Goal: Task Accomplishment & Management: Complete application form

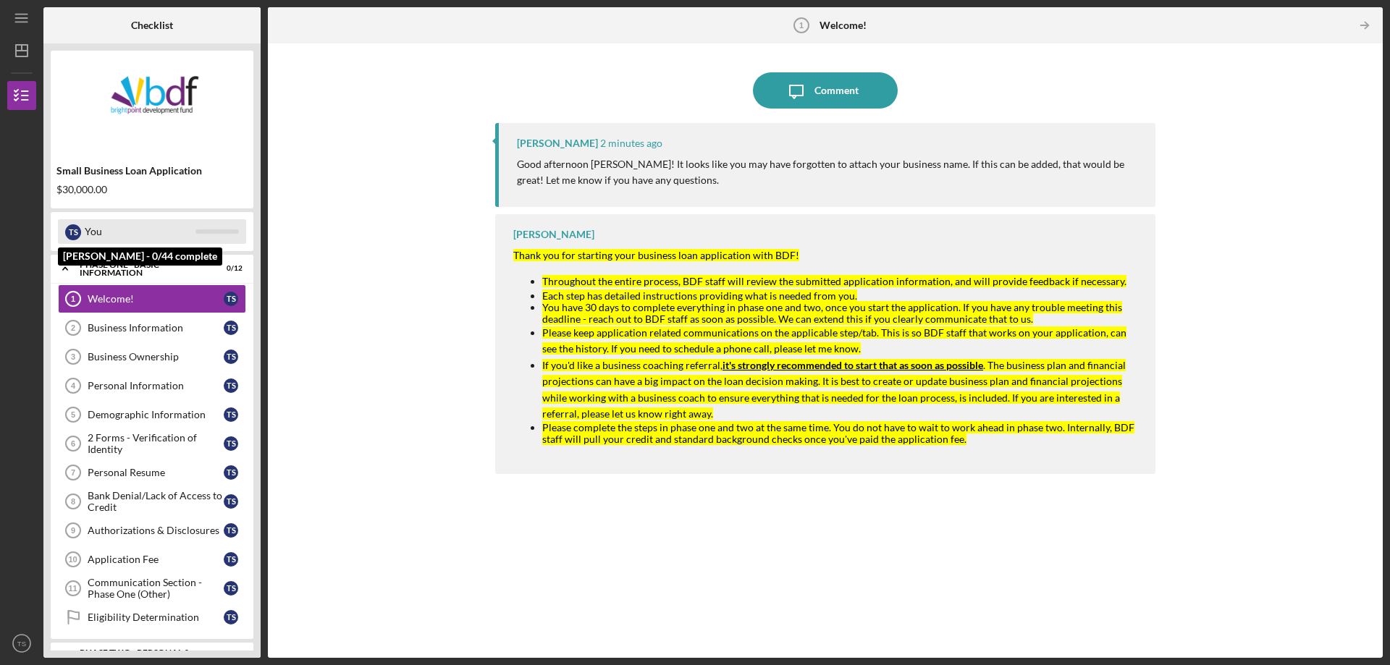
click at [99, 232] on div "You" at bounding box center [140, 231] width 111 height 25
click at [73, 232] on div "T S" at bounding box center [73, 232] width 16 height 16
click at [804, 32] on circle at bounding box center [801, 25] width 14 height 14
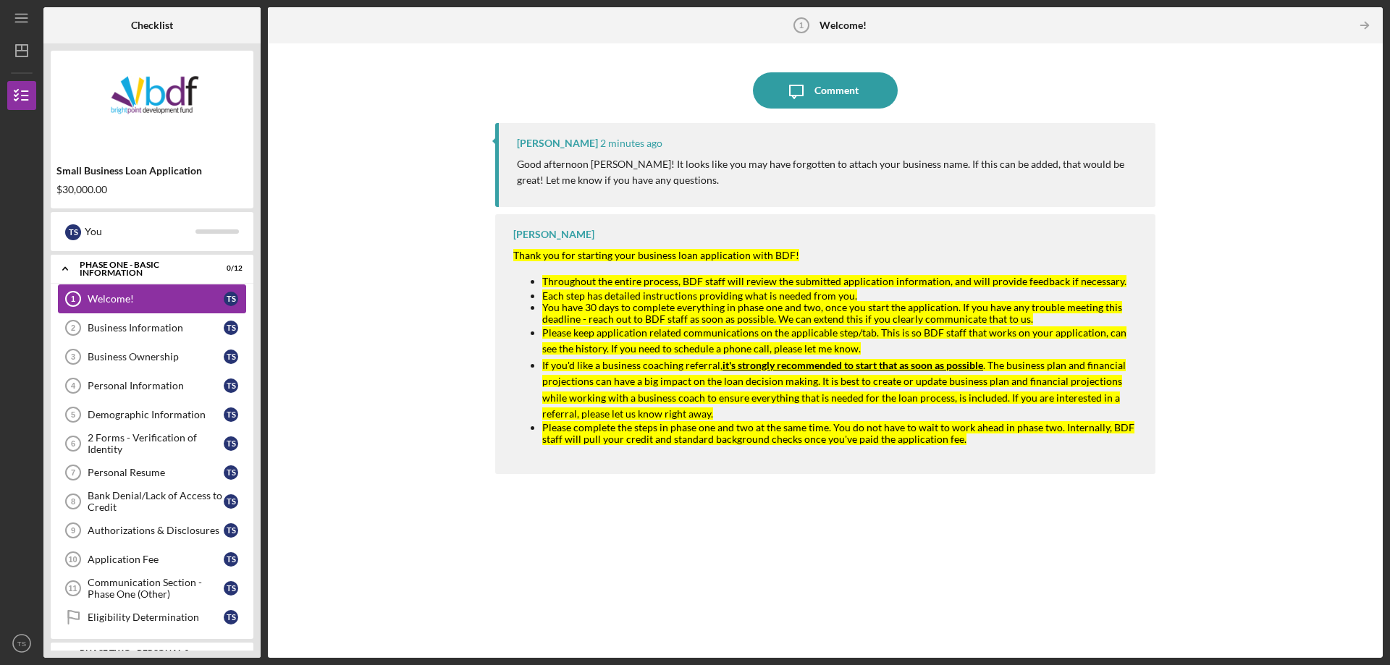
click at [186, 292] on link "Welcome! 1 Welcome! T S" at bounding box center [152, 298] width 188 height 29
click at [181, 327] on div "Business Information" at bounding box center [156, 328] width 136 height 12
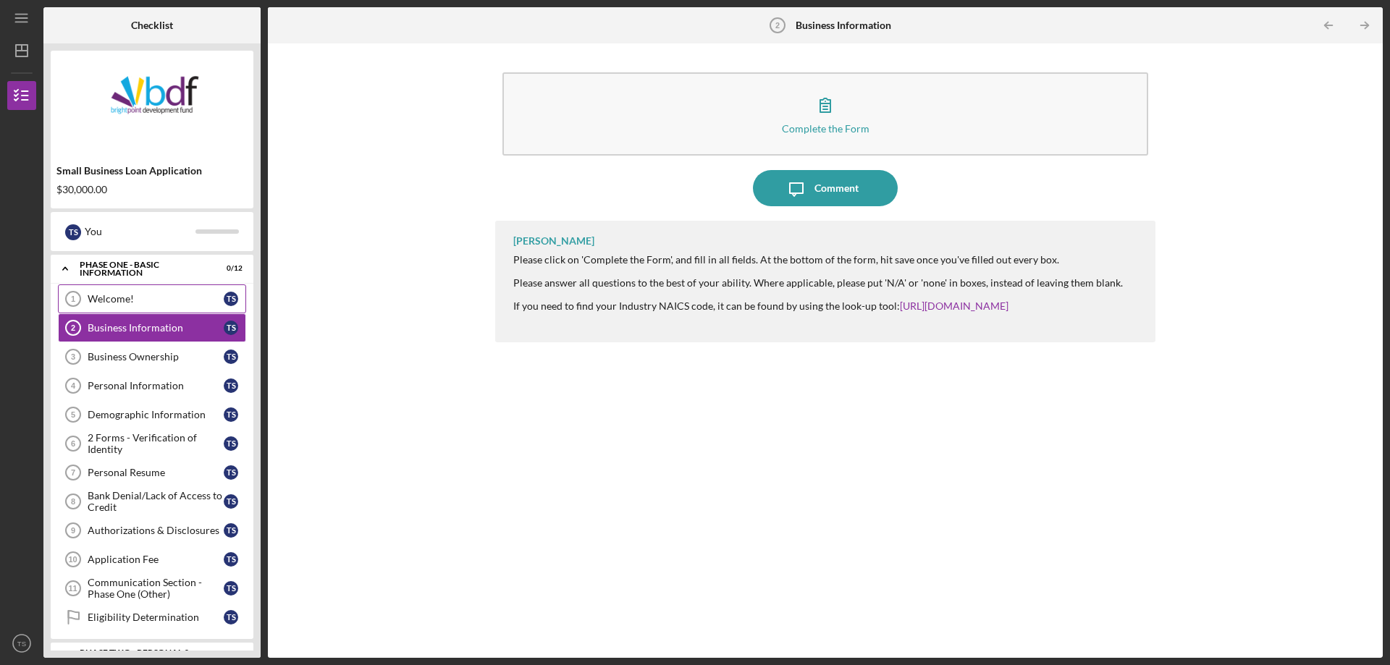
click at [188, 290] on link "Welcome! 1 Welcome! T S" at bounding box center [152, 298] width 188 height 29
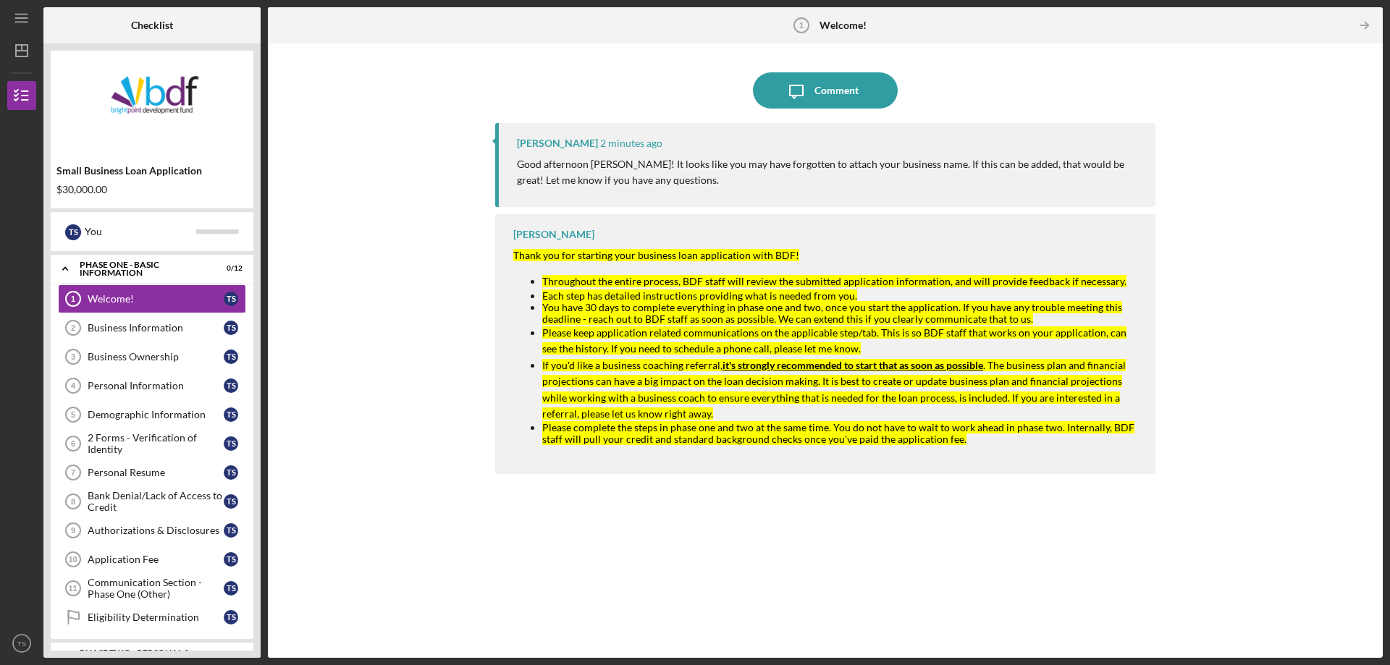
drag, startPoint x: 157, startPoint y: 325, endPoint x: 363, endPoint y: 230, distance: 227.0
click at [164, 322] on div "Business Information" at bounding box center [156, 328] width 136 height 12
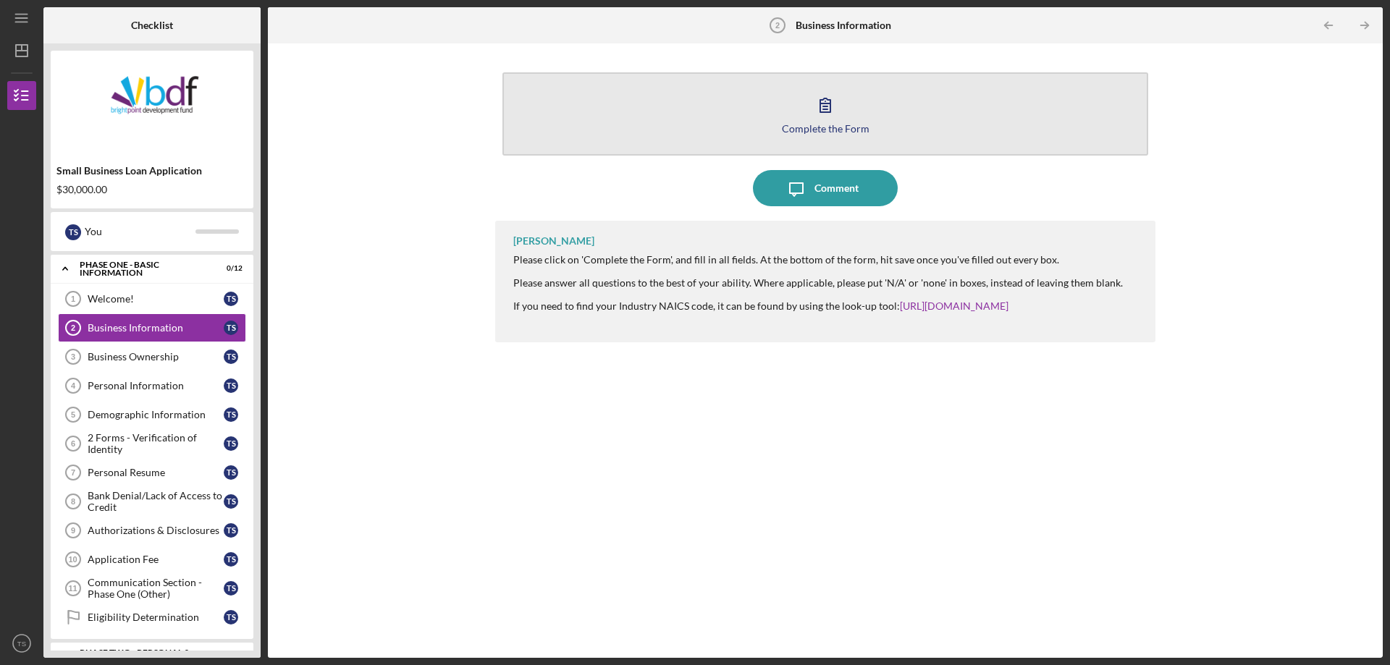
click at [823, 133] on div "Complete the Form" at bounding box center [826, 128] width 88 height 11
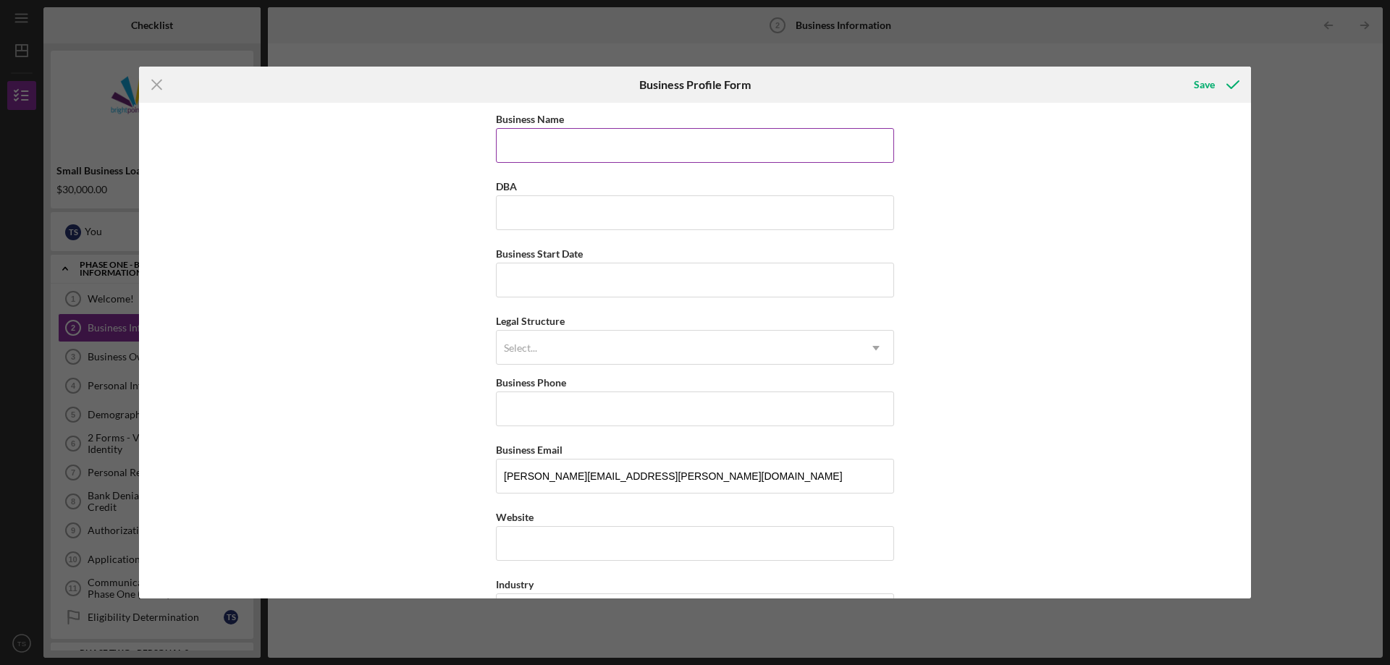
click at [727, 140] on input "Business Name" at bounding box center [695, 145] width 398 height 35
type input "Three Rivers Travel, LLC"
type input "[DATE]"
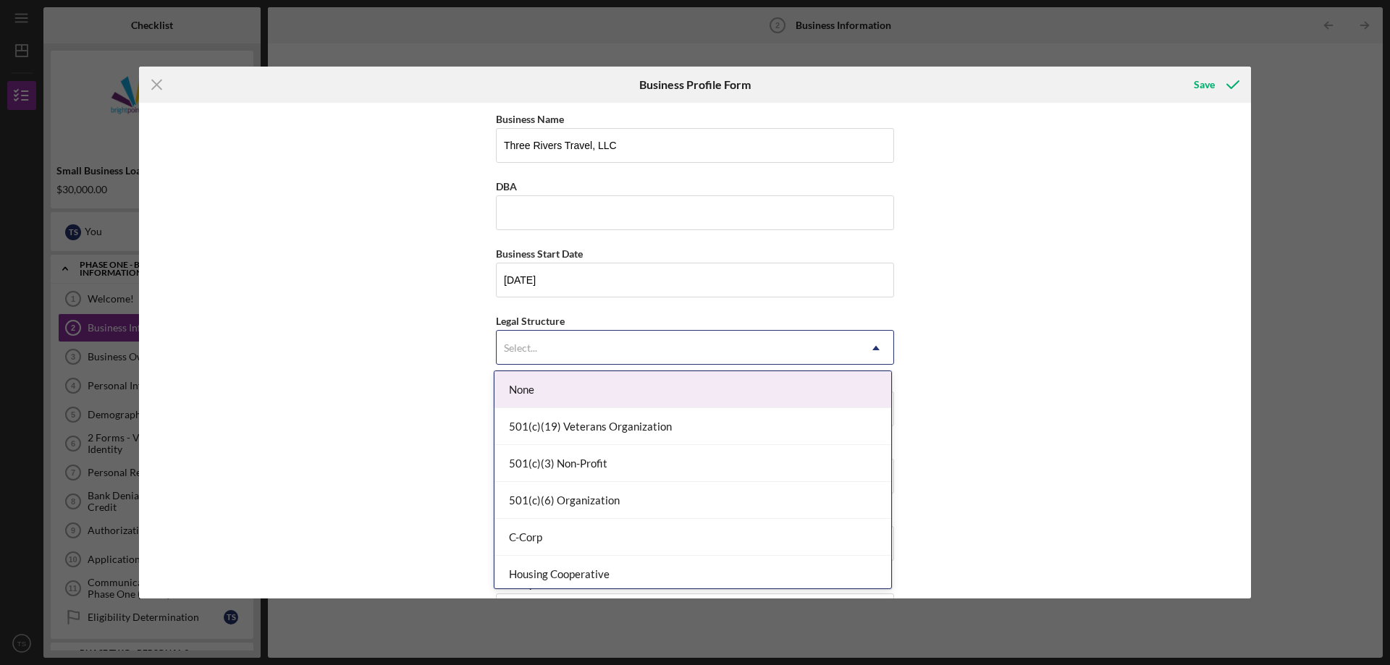
click at [614, 350] on div "Select..." at bounding box center [677, 347] width 362 height 33
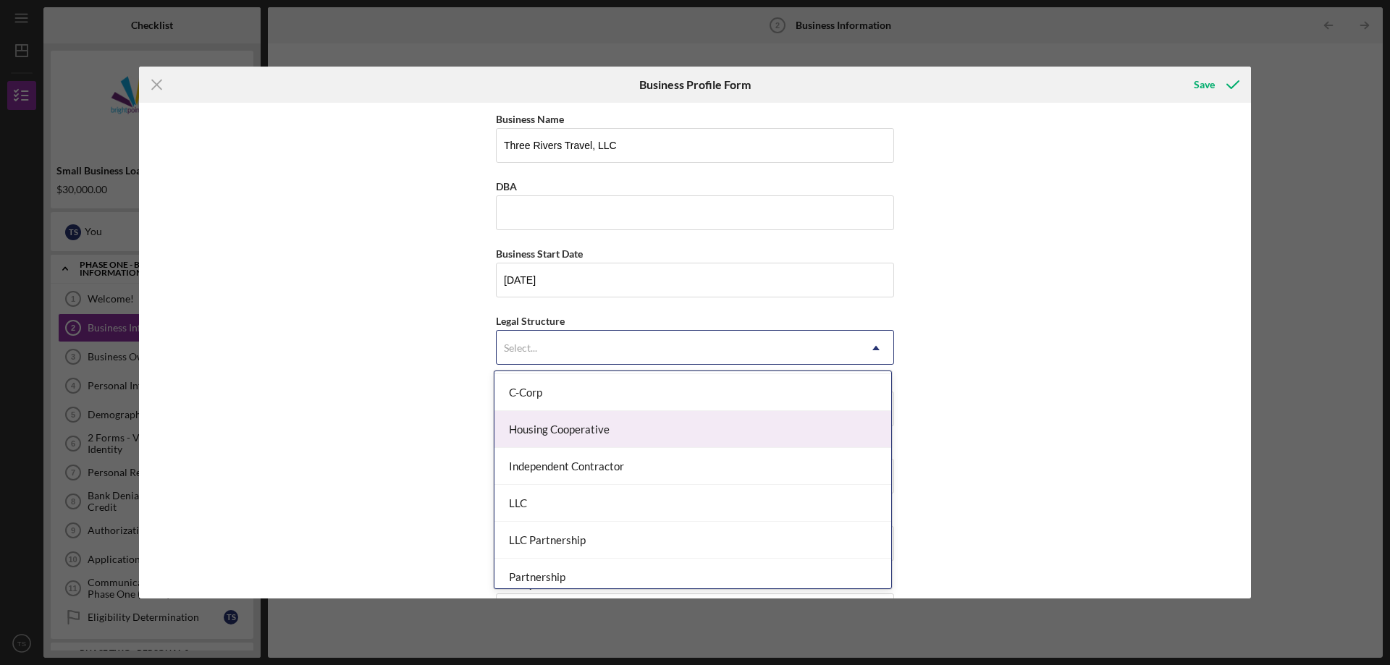
scroll to position [217, 0]
click at [589, 437] on div "LLC" at bounding box center [692, 431] width 397 height 37
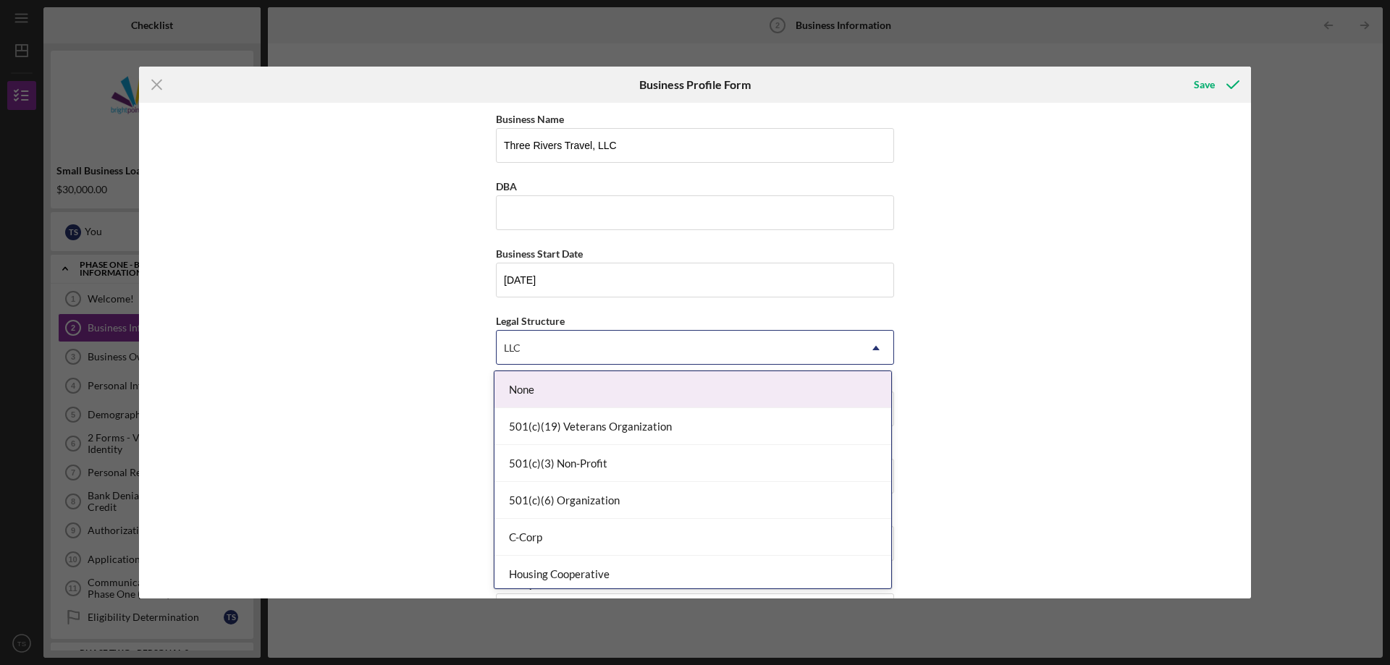
click at [557, 357] on div "LLC" at bounding box center [677, 347] width 362 height 33
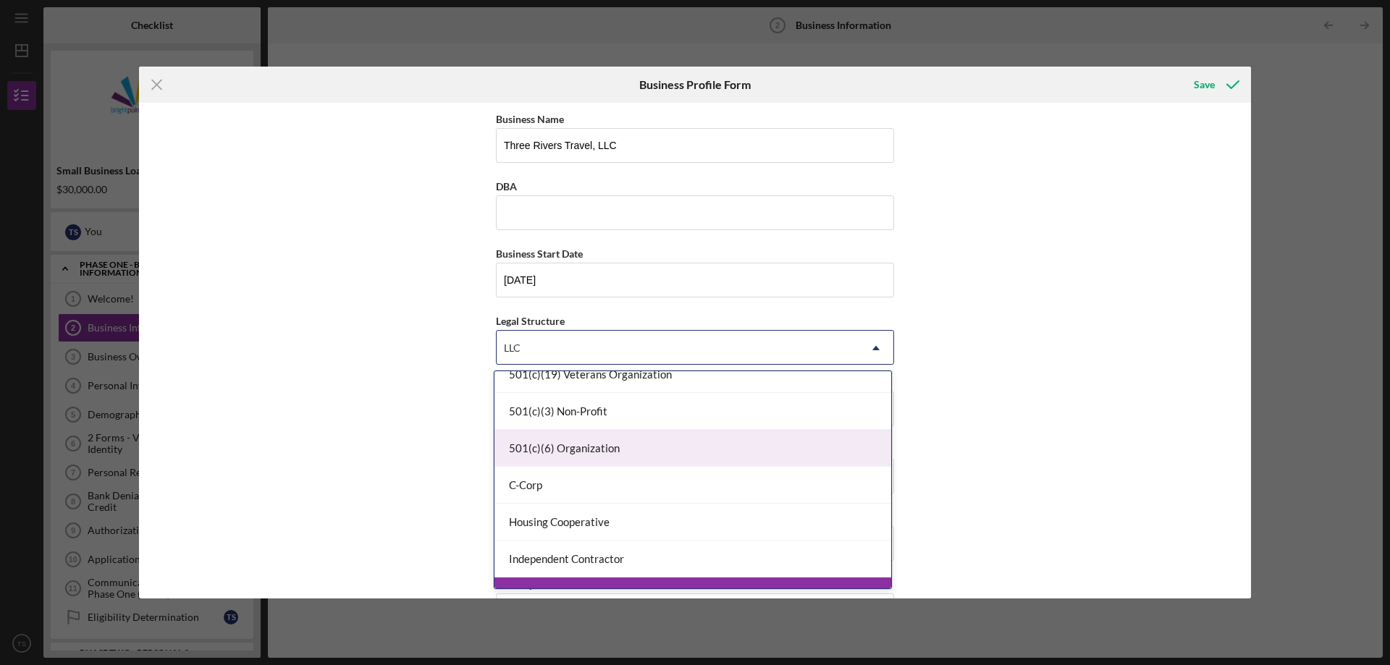
scroll to position [289, 0]
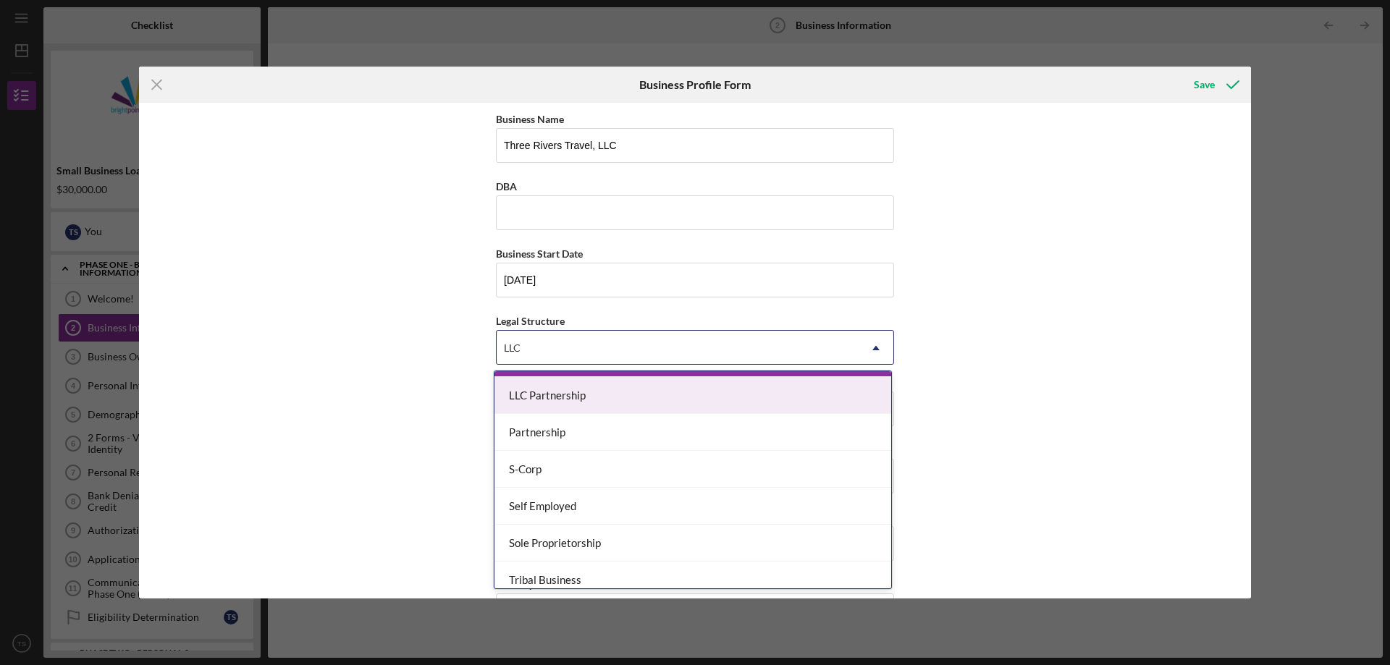
click at [593, 396] on div "LLC Partnership" at bounding box center [692, 395] width 397 height 37
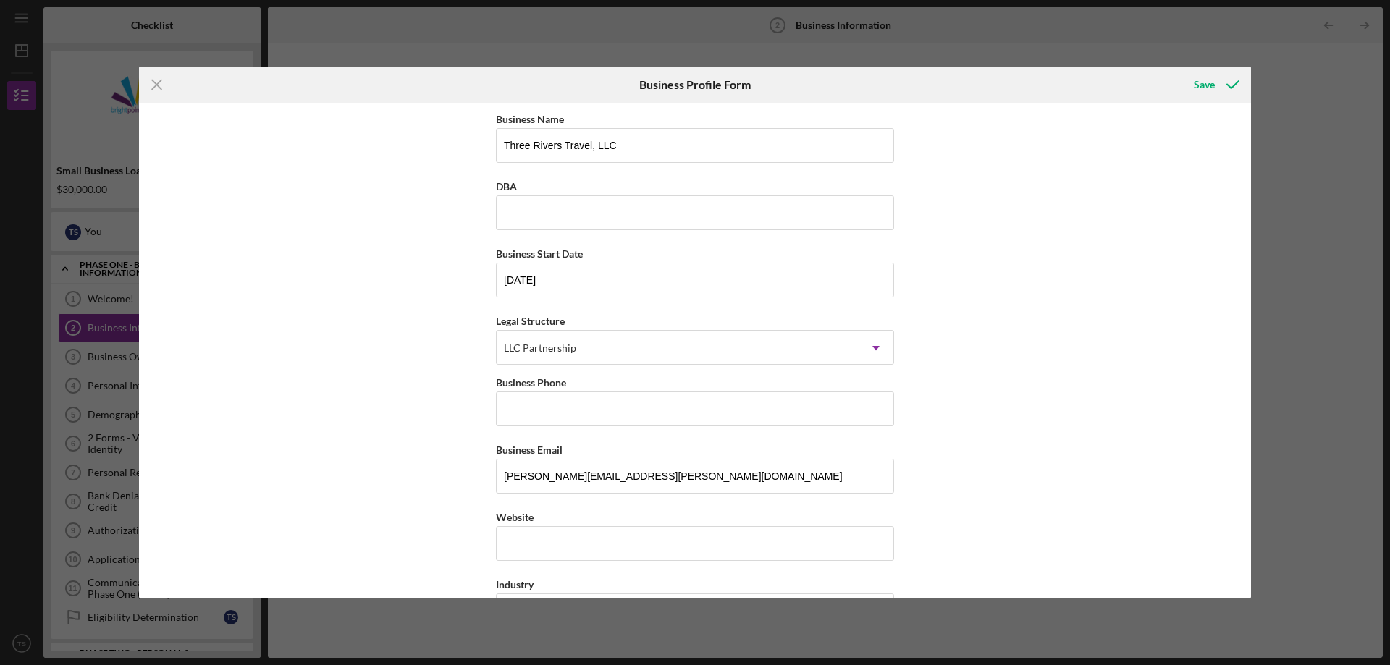
click at [446, 388] on div "Business Name Three Rivers Travel, LLC DBA Business Start Date [DATE] Legal Str…" at bounding box center [695, 351] width 1112 height 496
click at [554, 406] on input "Business Phone" at bounding box center [695, 409] width 398 height 35
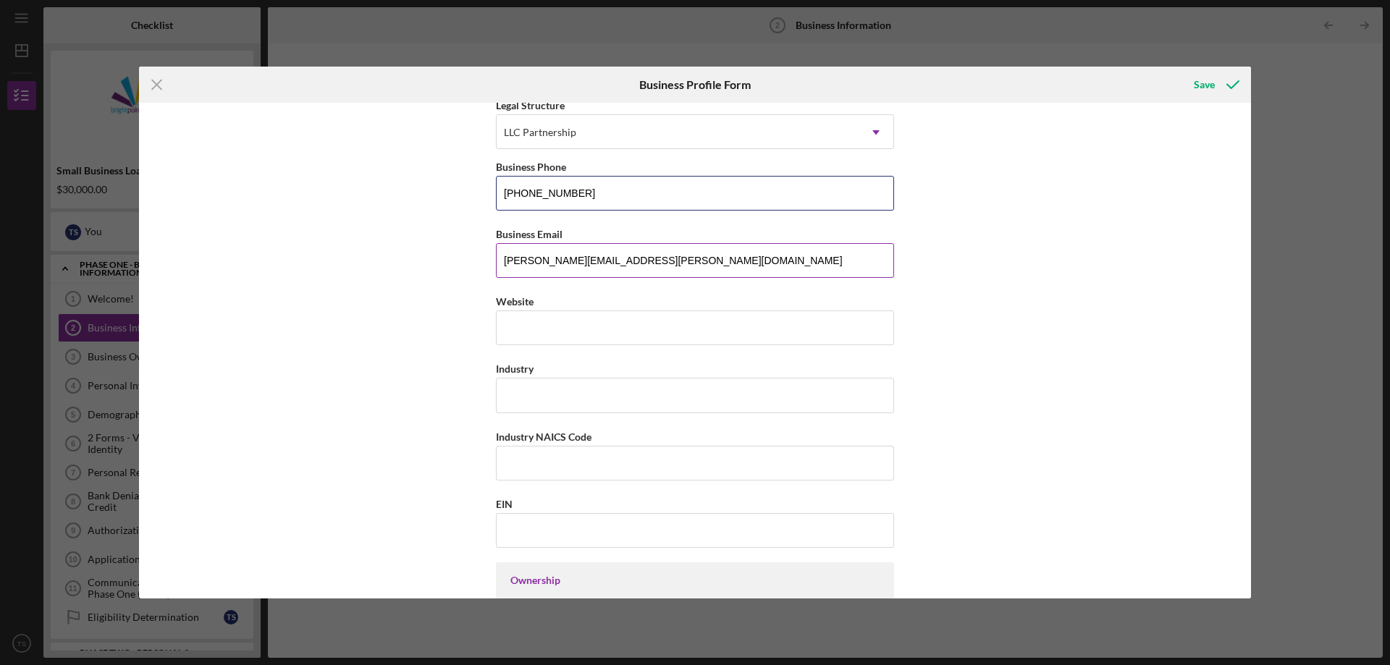
scroll to position [217, 0]
type input "[PHONE_NUMBER]"
click at [543, 392] on input "Industry" at bounding box center [695, 393] width 398 height 35
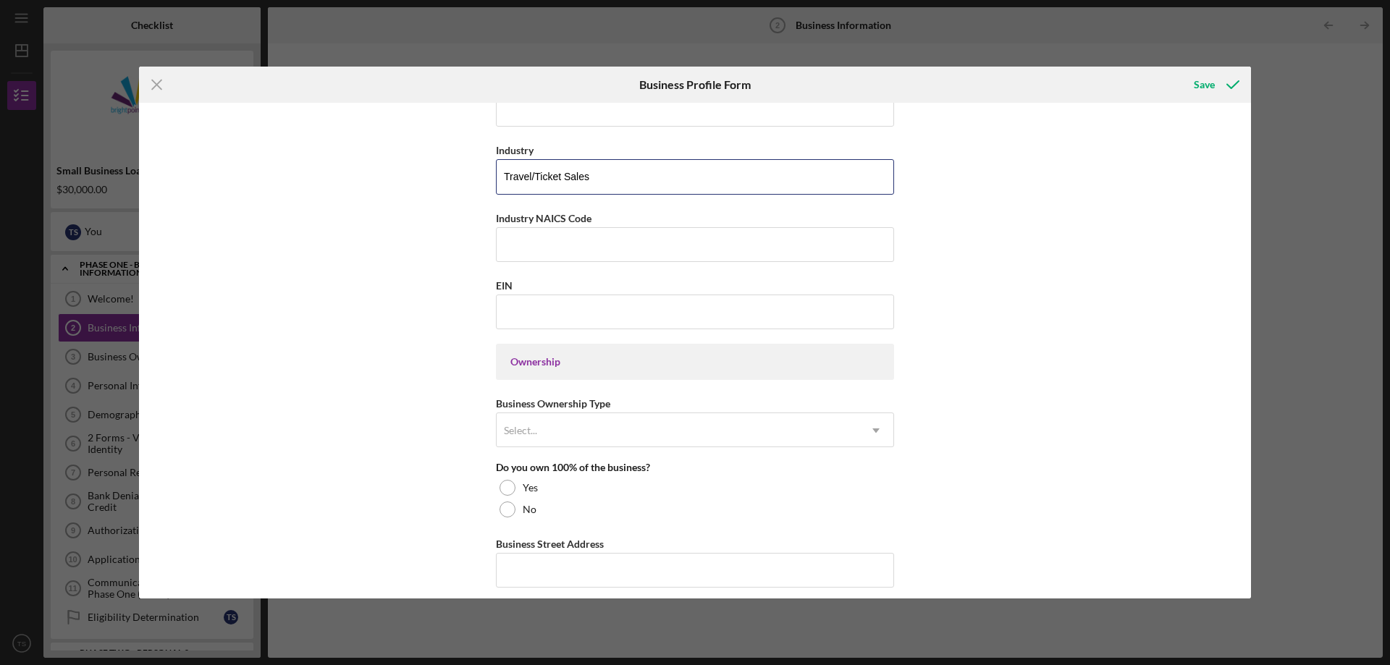
scroll to position [507, 0]
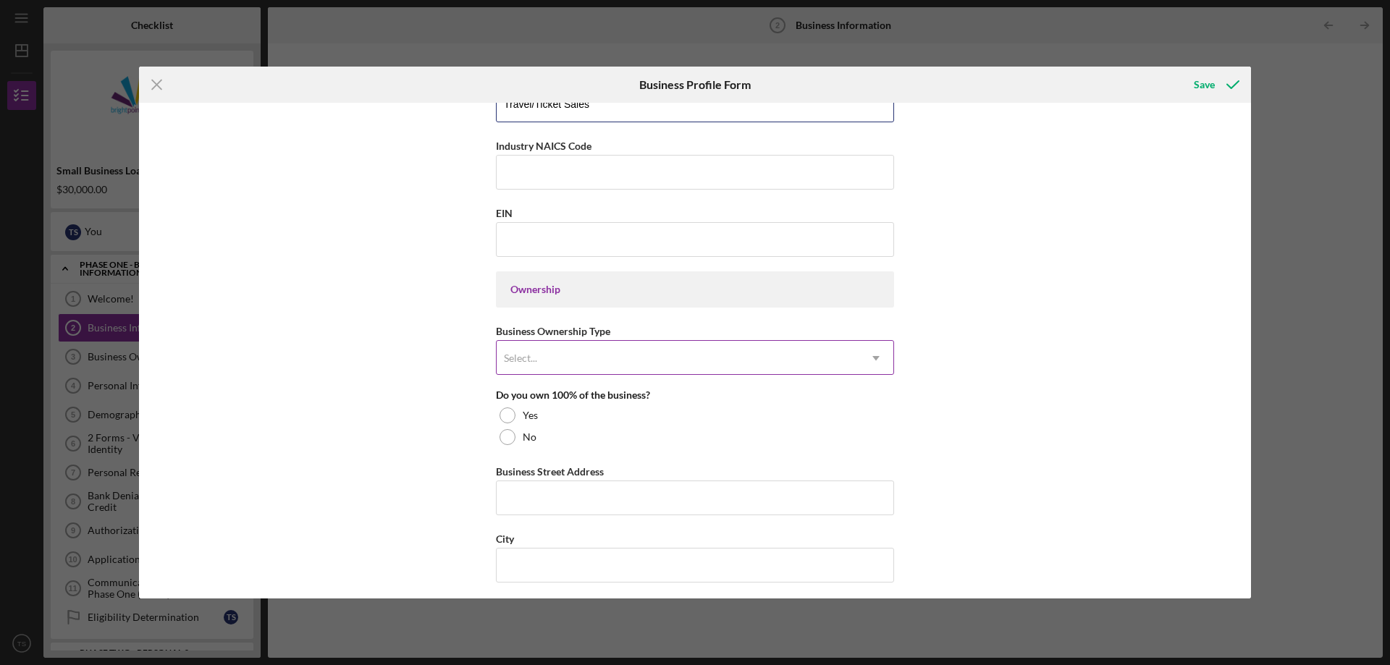
type input "Travel/Ticket Sales"
click at [541, 351] on div "Select..." at bounding box center [677, 358] width 362 height 33
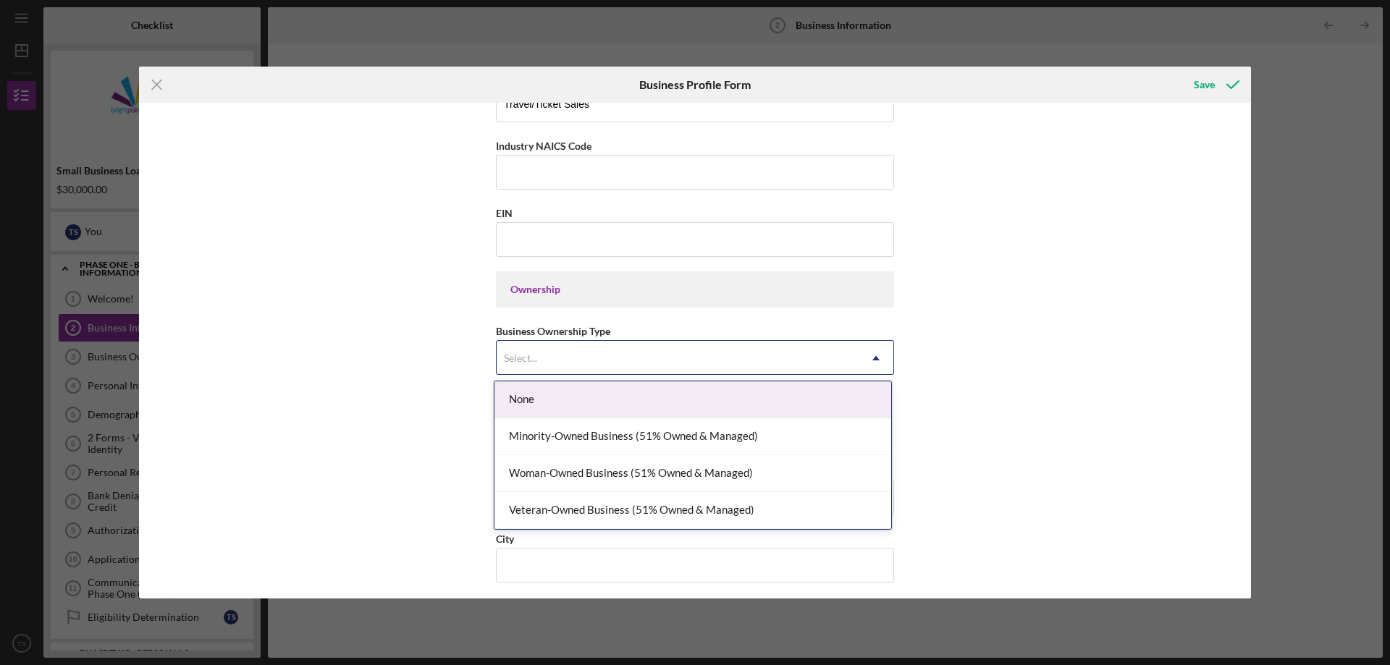
click at [360, 411] on div "Business Name Three Rivers Travel, LLC DBA Business Start Date [DATE] Legal Str…" at bounding box center [695, 351] width 1112 height 496
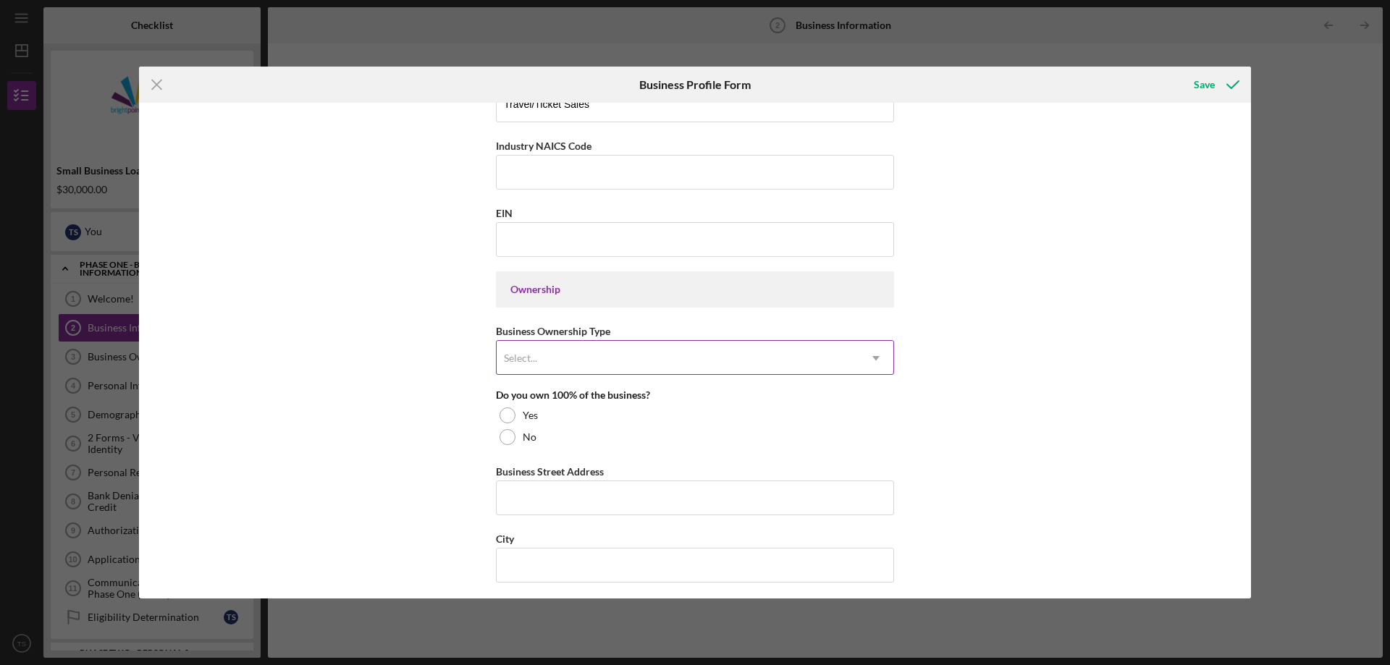
click at [558, 360] on div "Select..." at bounding box center [677, 358] width 362 height 33
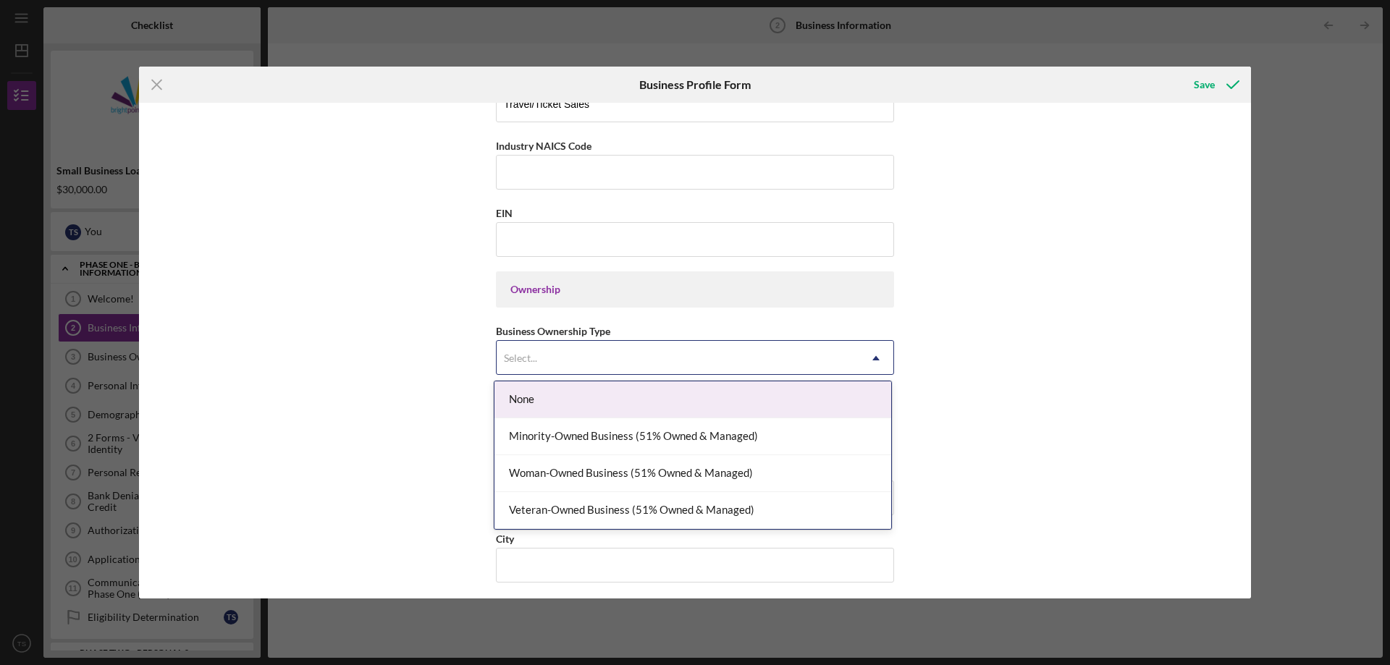
click at [538, 404] on div "None" at bounding box center [692, 399] width 397 height 37
click at [524, 362] on div "Select..." at bounding box center [520, 358] width 33 height 12
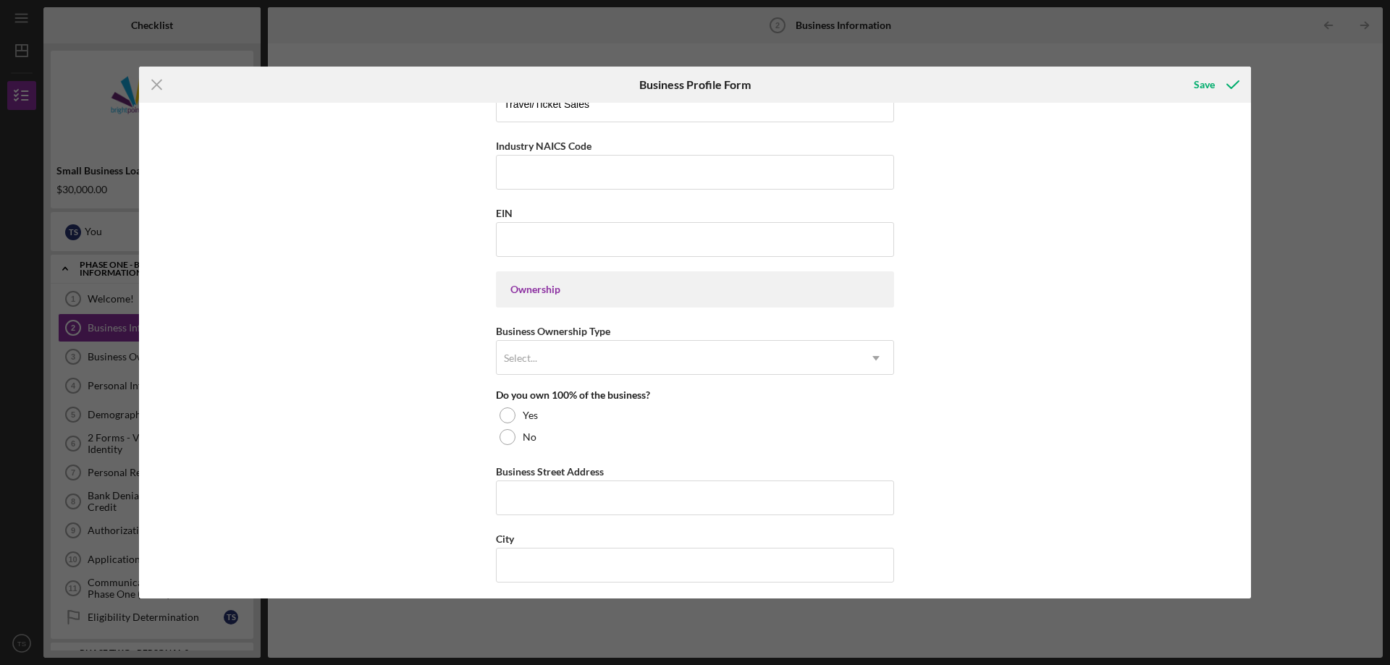
click at [428, 468] on div "Business Name Three Rivers Travel, LLC DBA Business Start Date [DATE] Legal Str…" at bounding box center [695, 351] width 1112 height 496
click at [505, 436] on div at bounding box center [507, 437] width 16 height 16
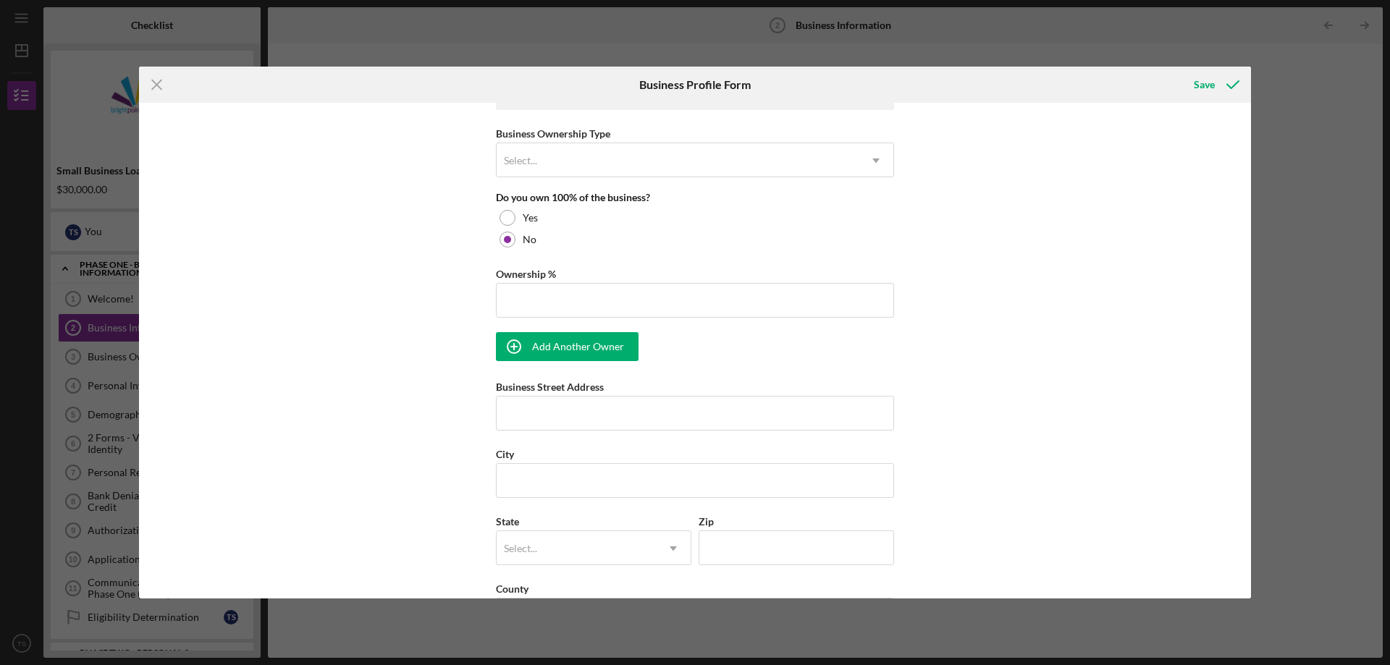
scroll to position [724, 0]
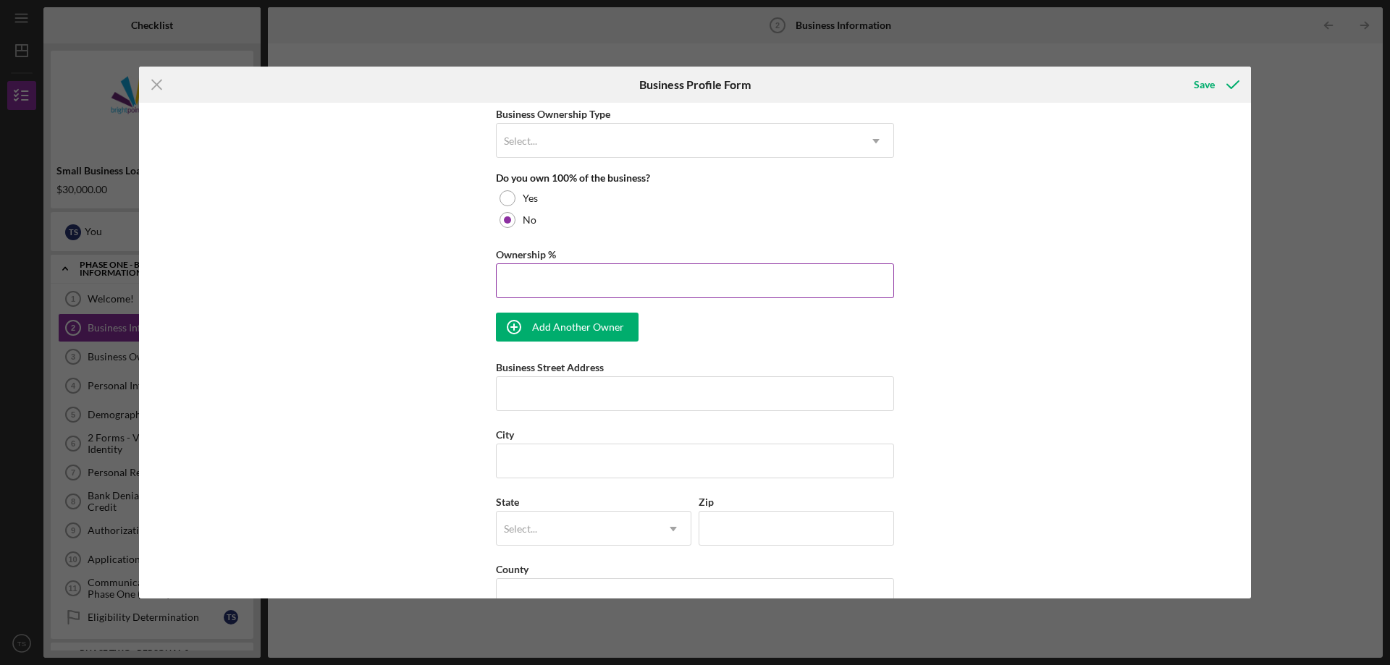
click at [551, 277] on input "Ownership %" at bounding box center [695, 280] width 398 height 35
type input "51.00%"
click at [502, 329] on icon "button" at bounding box center [514, 327] width 36 height 36
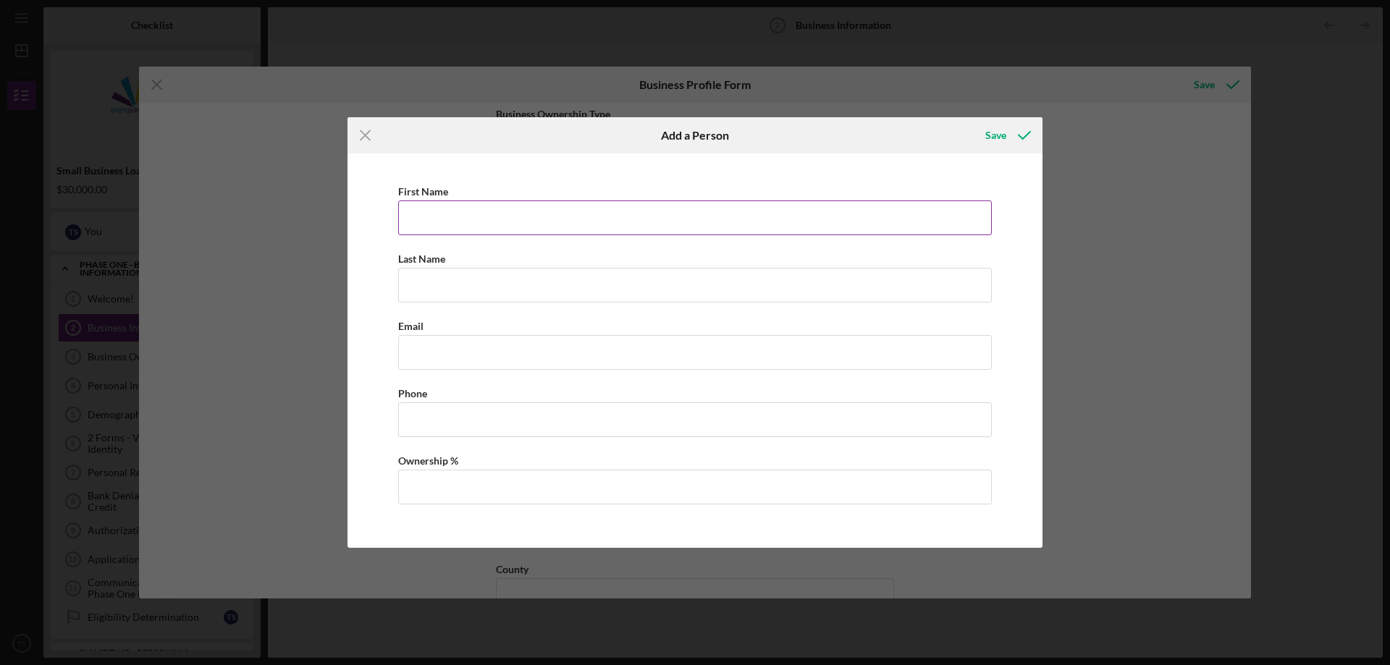
click at [476, 229] on input "First Name" at bounding box center [694, 217] width 593 height 35
type input "[PERSON_NAME]"
type input "m"
paste input "[PERSON_NAME][EMAIL_ADDRESS][DOMAIN_NAME] + Add to contacts"
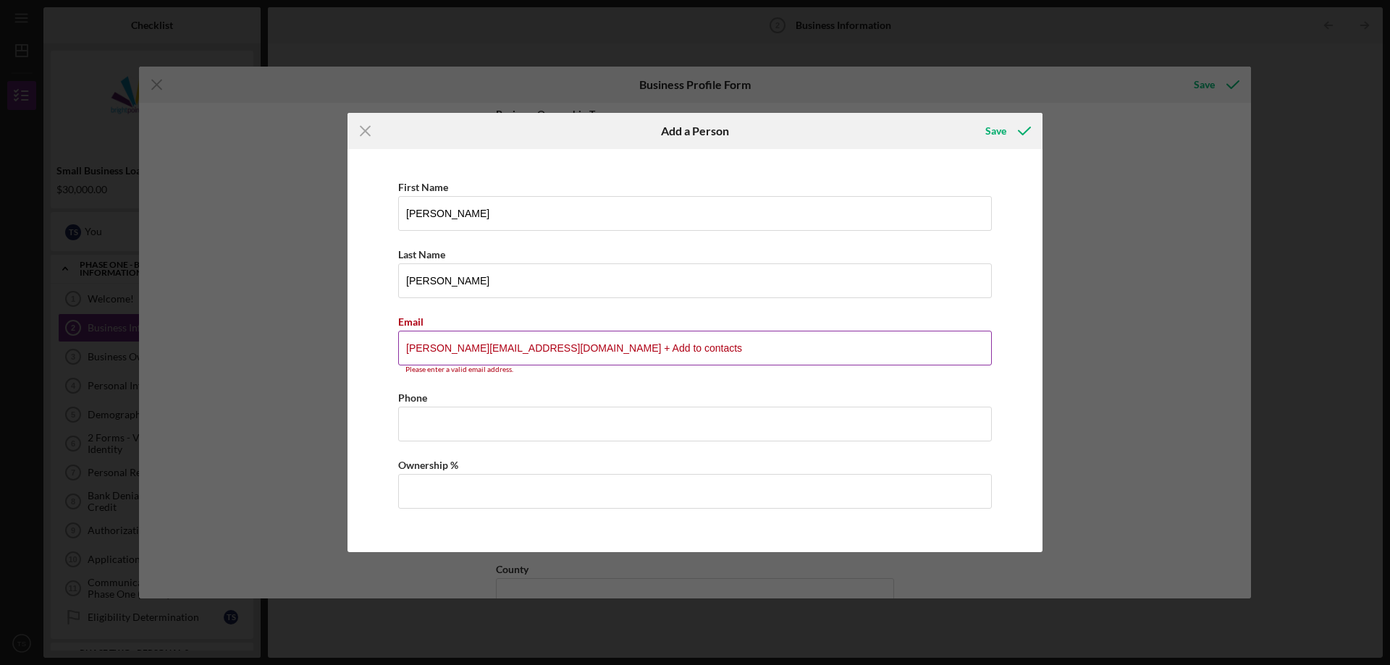
click at [635, 350] on input "[PERSON_NAME][EMAIL_ADDRESS][DOMAIN_NAME] + Add to contacts" at bounding box center [694, 348] width 593 height 35
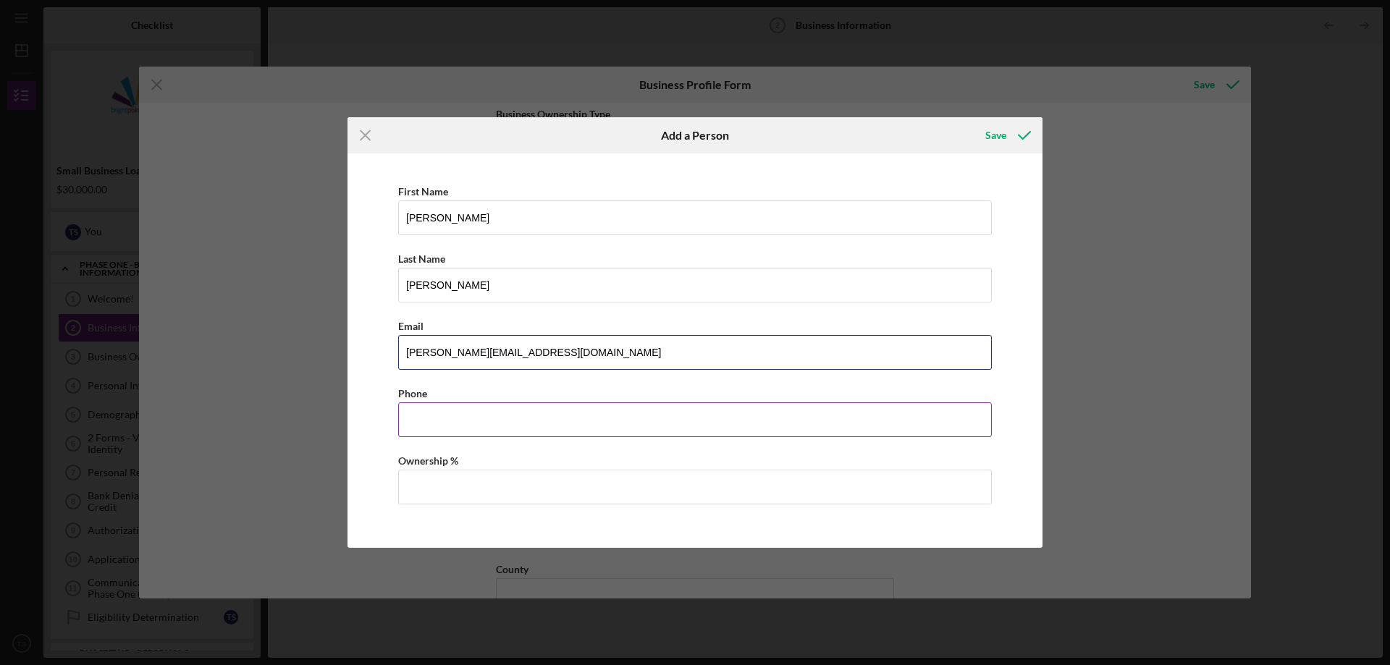
type input "[PERSON_NAME][EMAIL_ADDRESS][DOMAIN_NAME]"
click at [489, 419] on input "Business Phone" at bounding box center [694, 419] width 593 height 35
type input "[PHONE_NUMBER]"
click at [460, 480] on input "Ownership %" at bounding box center [694, 487] width 593 height 35
type input "49.00%"
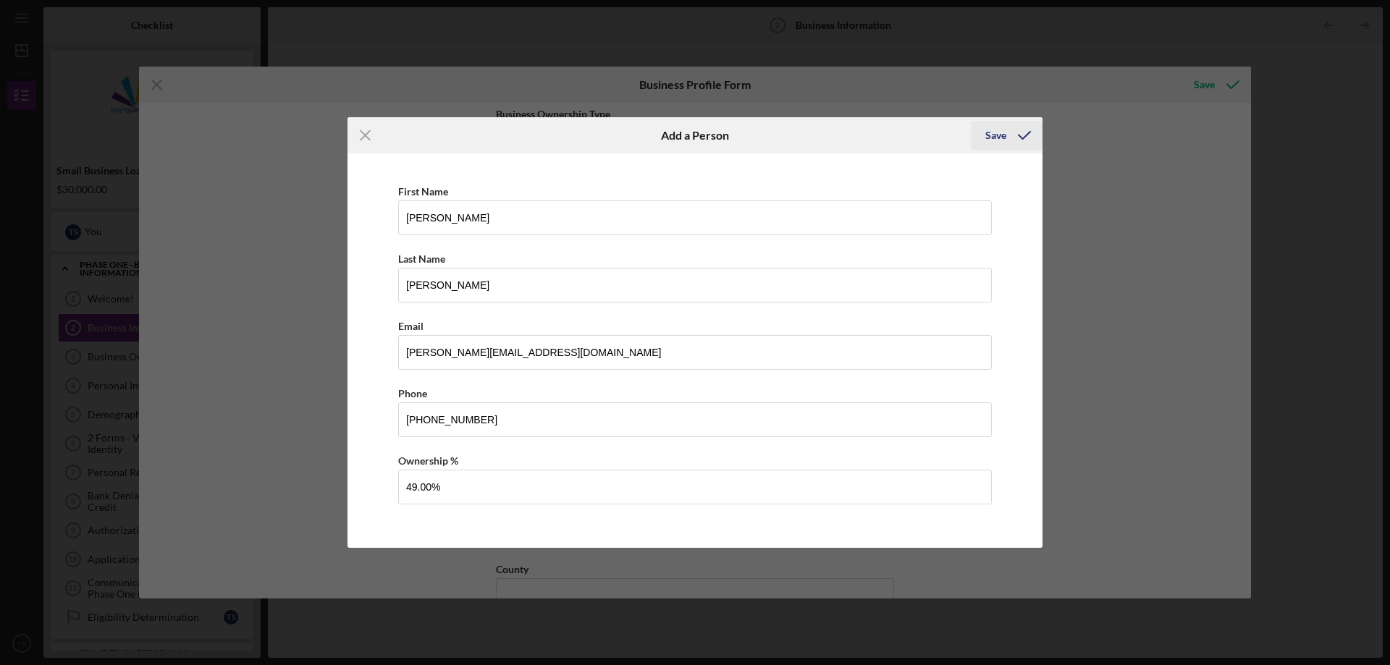
click at [994, 133] on div "Save" at bounding box center [995, 135] width 21 height 29
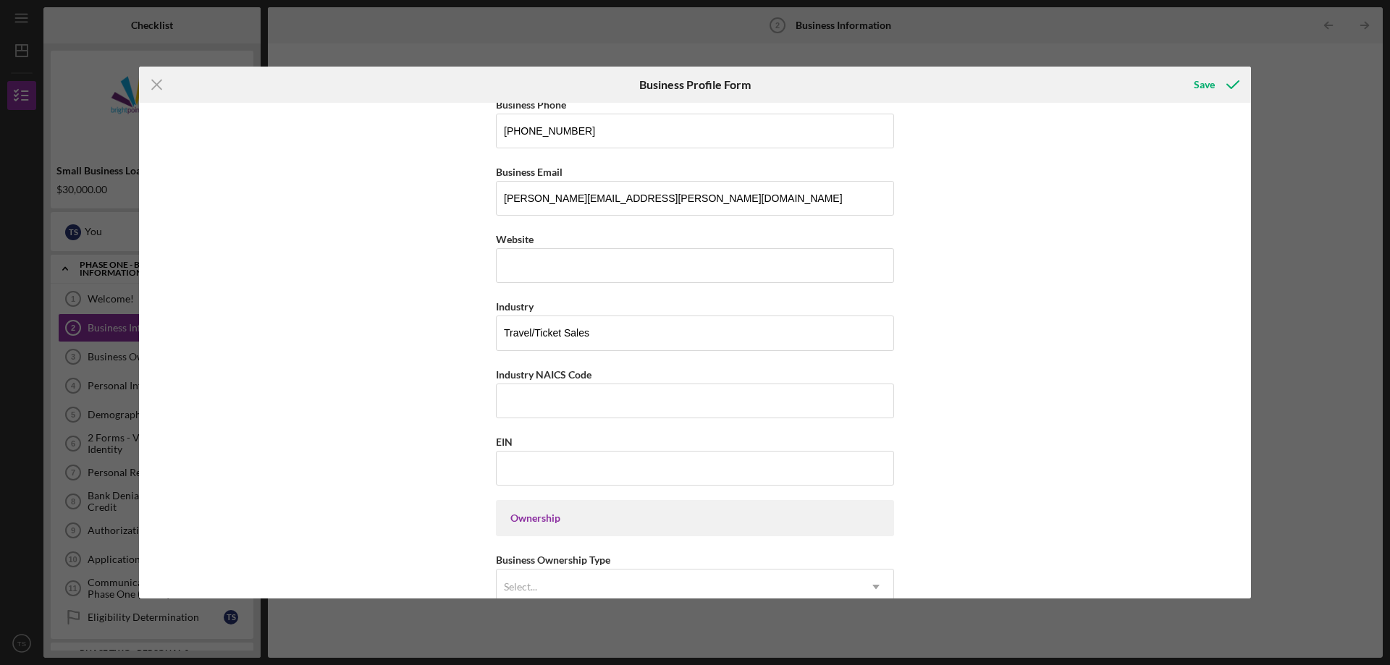
scroll to position [289, 0]
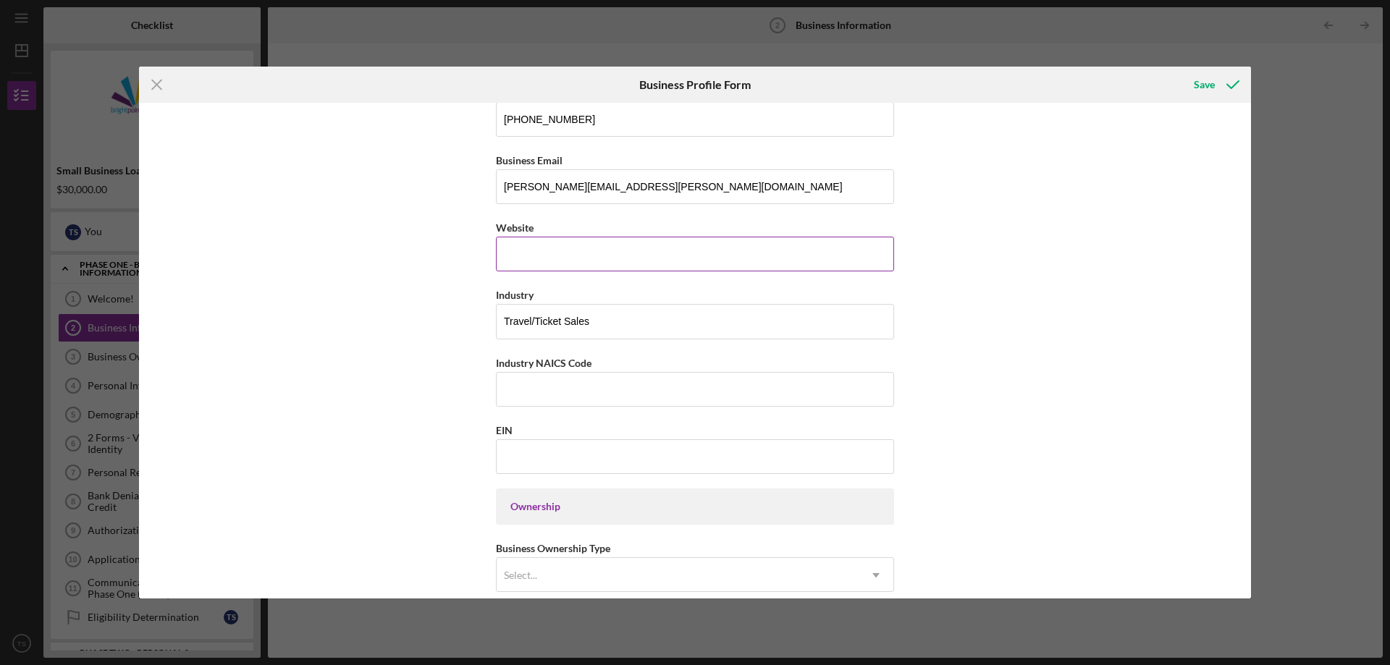
click at [543, 255] on input "Website" at bounding box center [695, 254] width 398 height 35
paste input "[DOMAIN_NAME][URL][PERSON_NAME]"
type input "[DOMAIN_NAME][URL][PERSON_NAME]"
drag, startPoint x: 596, startPoint y: 366, endPoint x: 500, endPoint y: 364, distance: 95.6
click at [491, 365] on div "Business Name Three Rivers Travel, LLC DBA Business Start Date [DATE] Legal Str…" at bounding box center [695, 351] width 1112 height 496
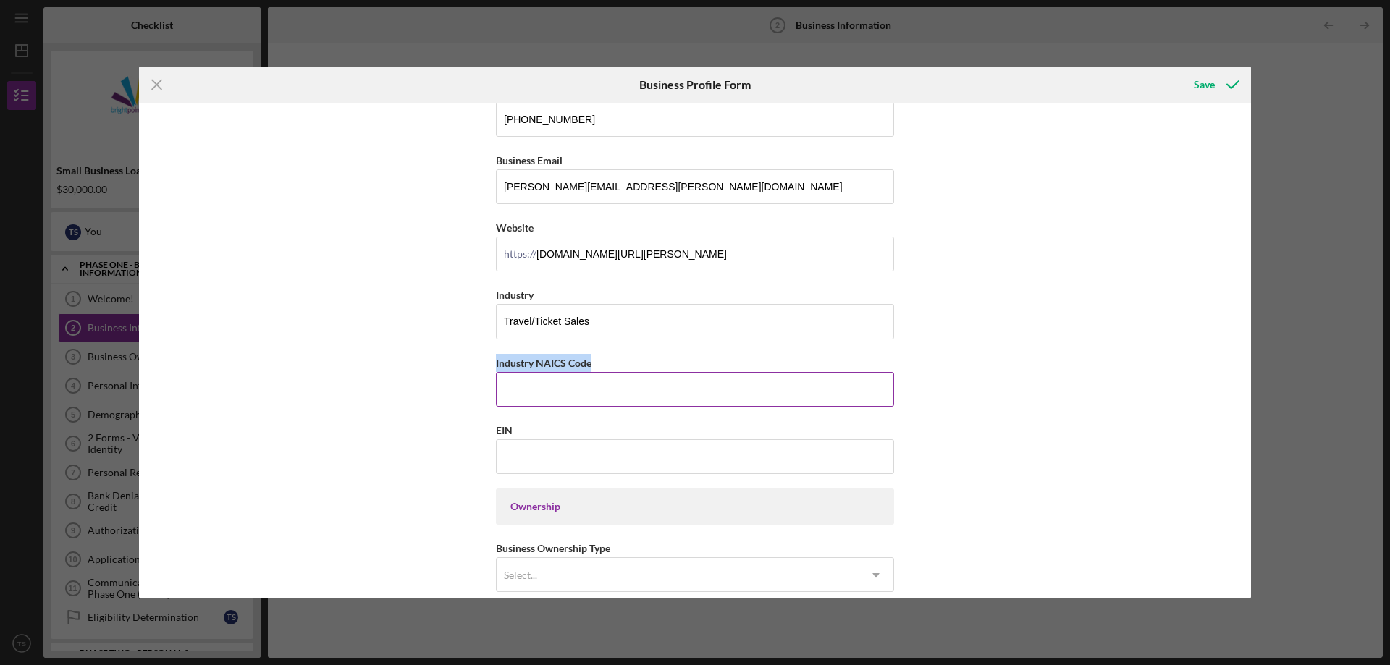
copy label "Industry NAICS Code"
click at [544, 390] on input "Industry NAICS Code" at bounding box center [695, 389] width 398 height 35
paste input "561510"
type input "561510"
paste input "[US_EMPLOYER_IDENTIFICATION_NUMBER]"
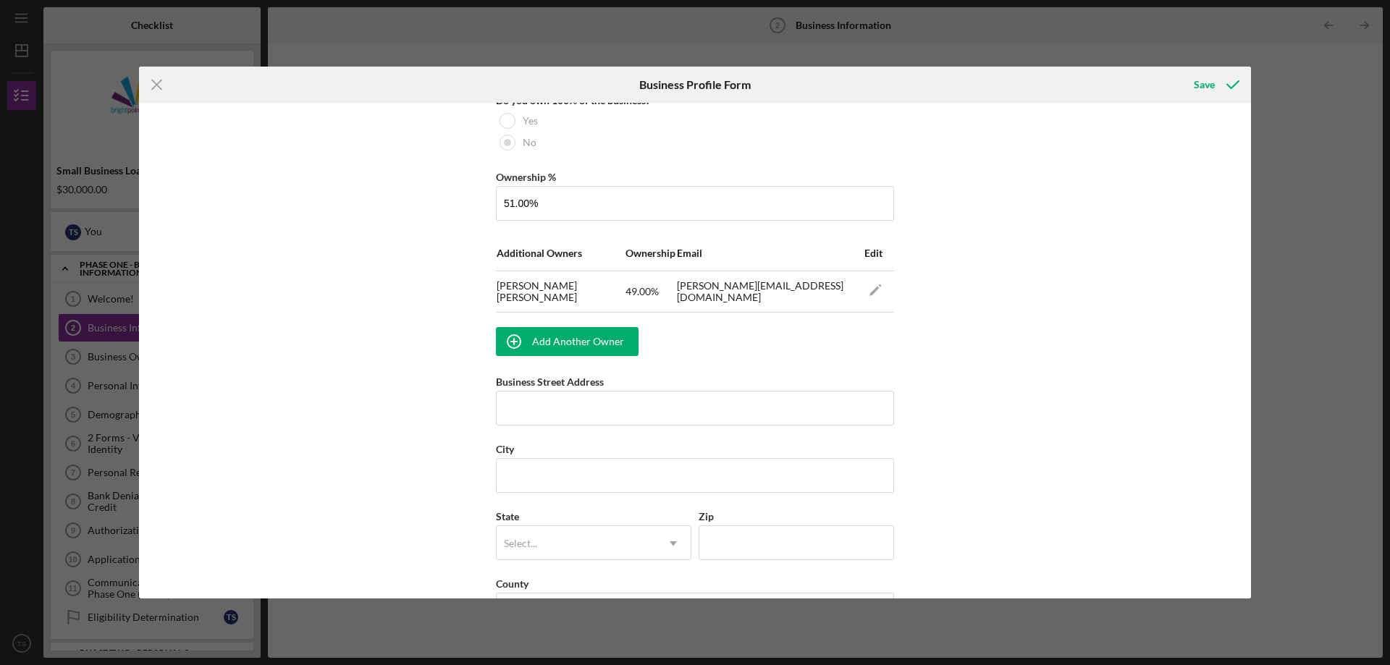
scroll to position [868, 0]
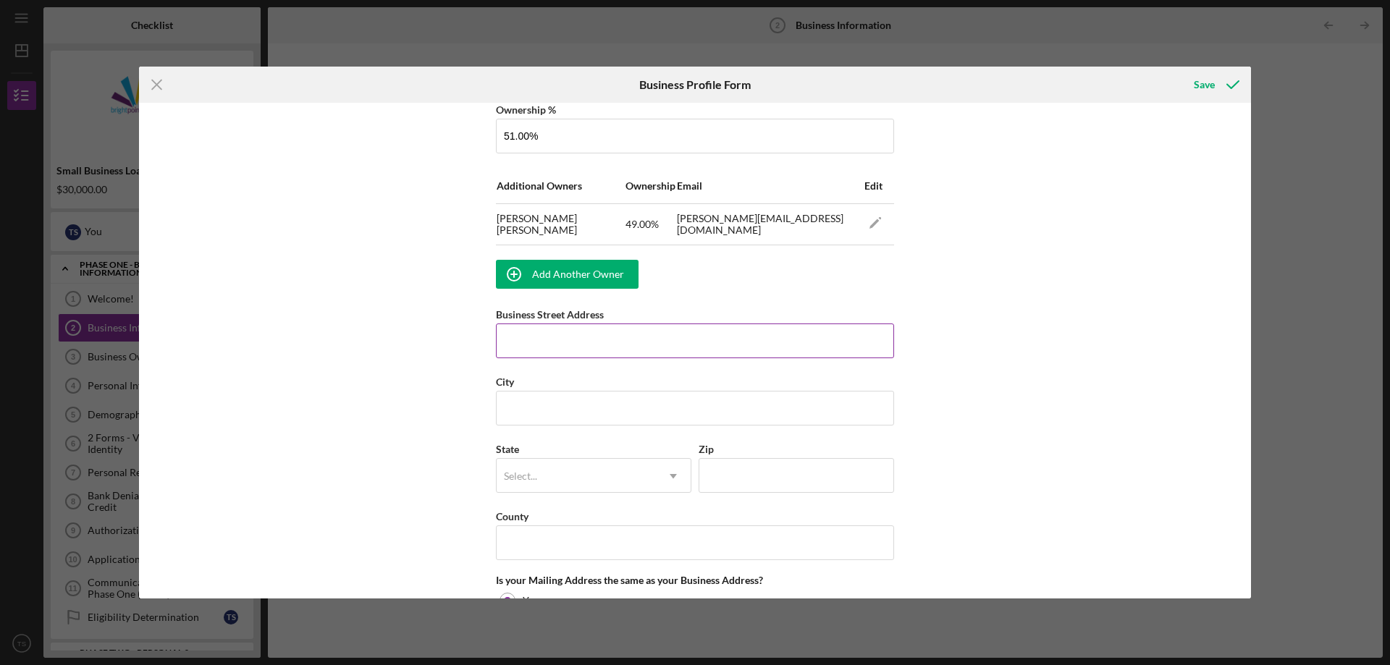
type input "[US_EMPLOYER_IDENTIFICATION_NUMBER]"
click at [573, 343] on input "Business Street Address" at bounding box center [695, 341] width 398 height 35
type input "[STREET_ADDRESS]"
type input "[GEOGRAPHIC_DATA][PERSON_NAME]"
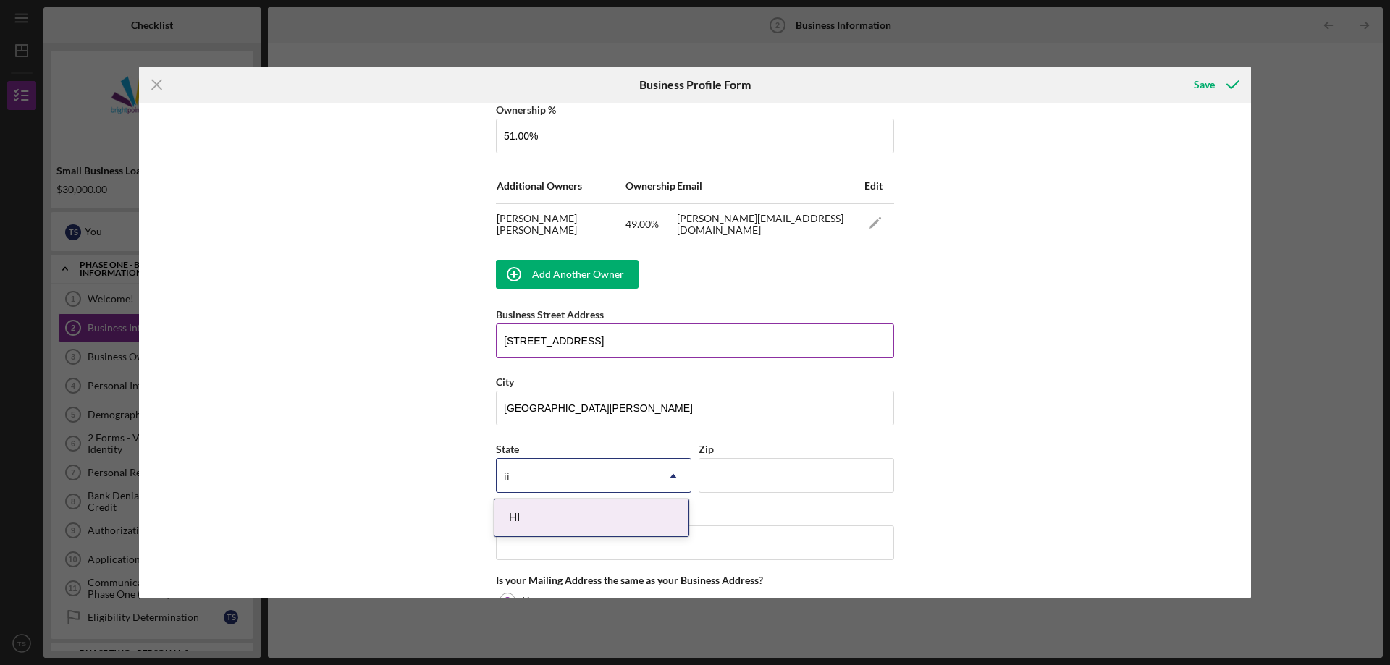
type input "i"
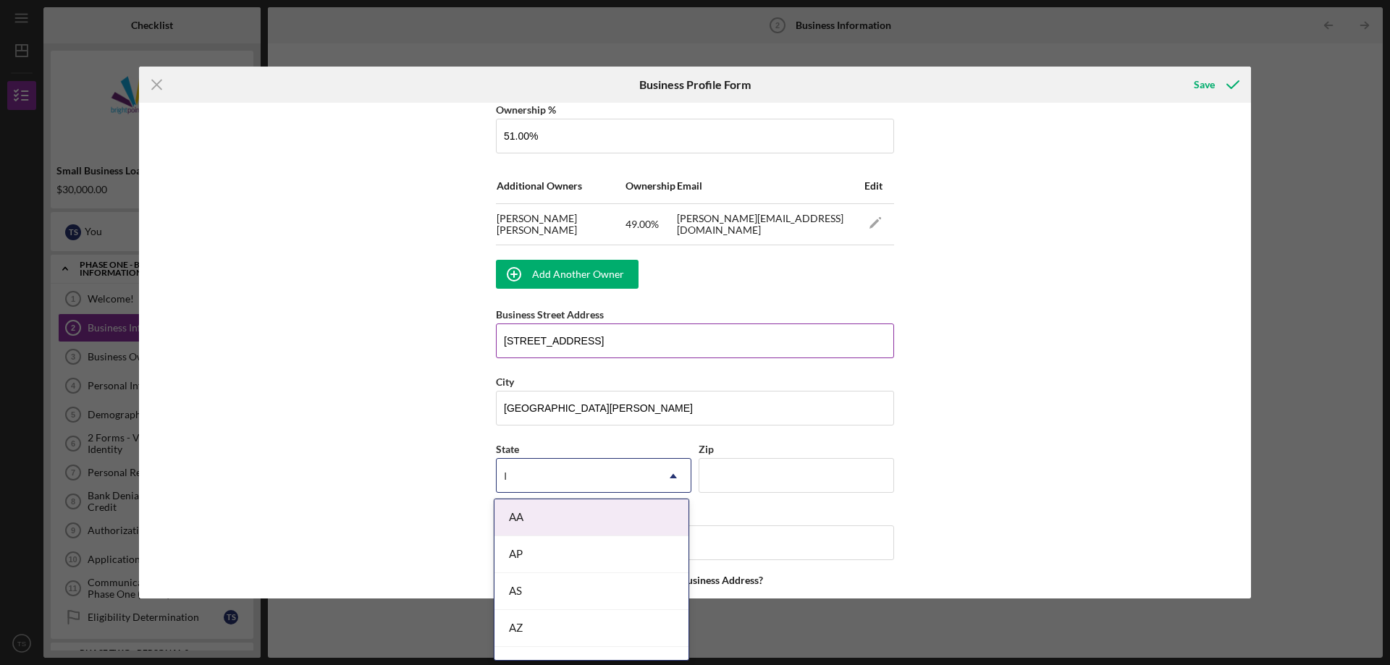
type input "IN"
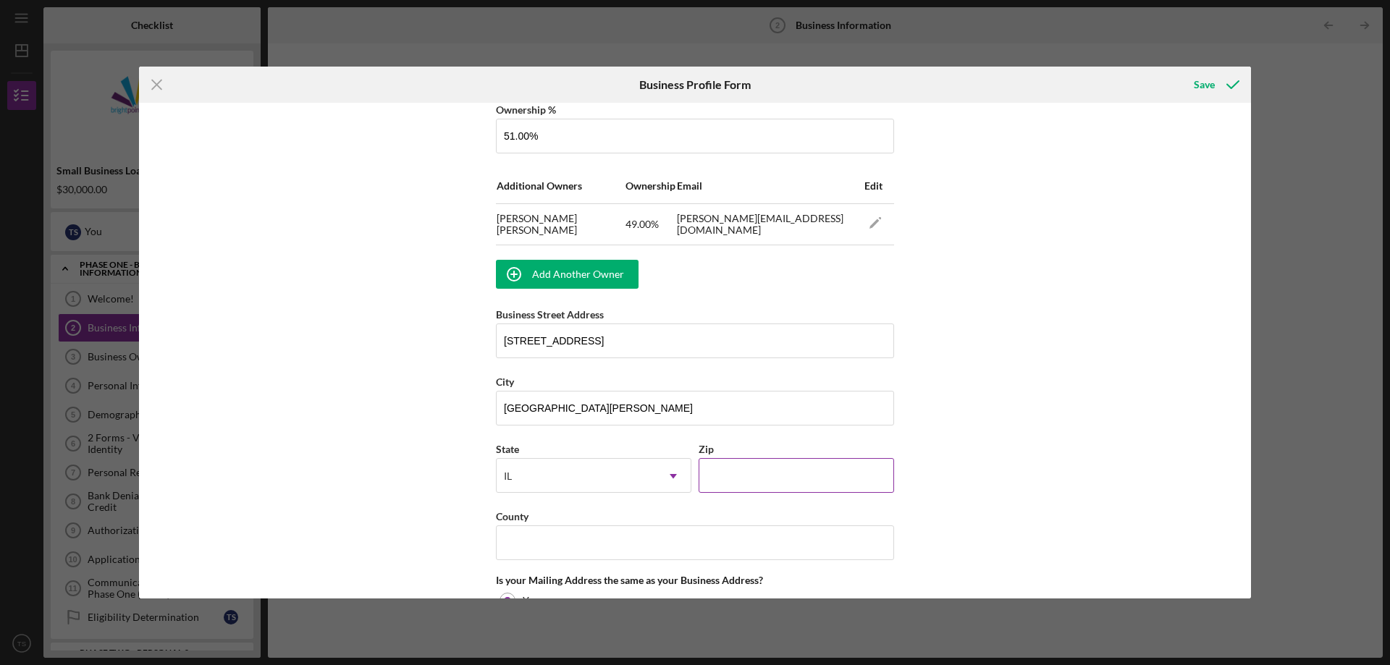
click at [753, 468] on input "Zip" at bounding box center [795, 475] width 195 height 35
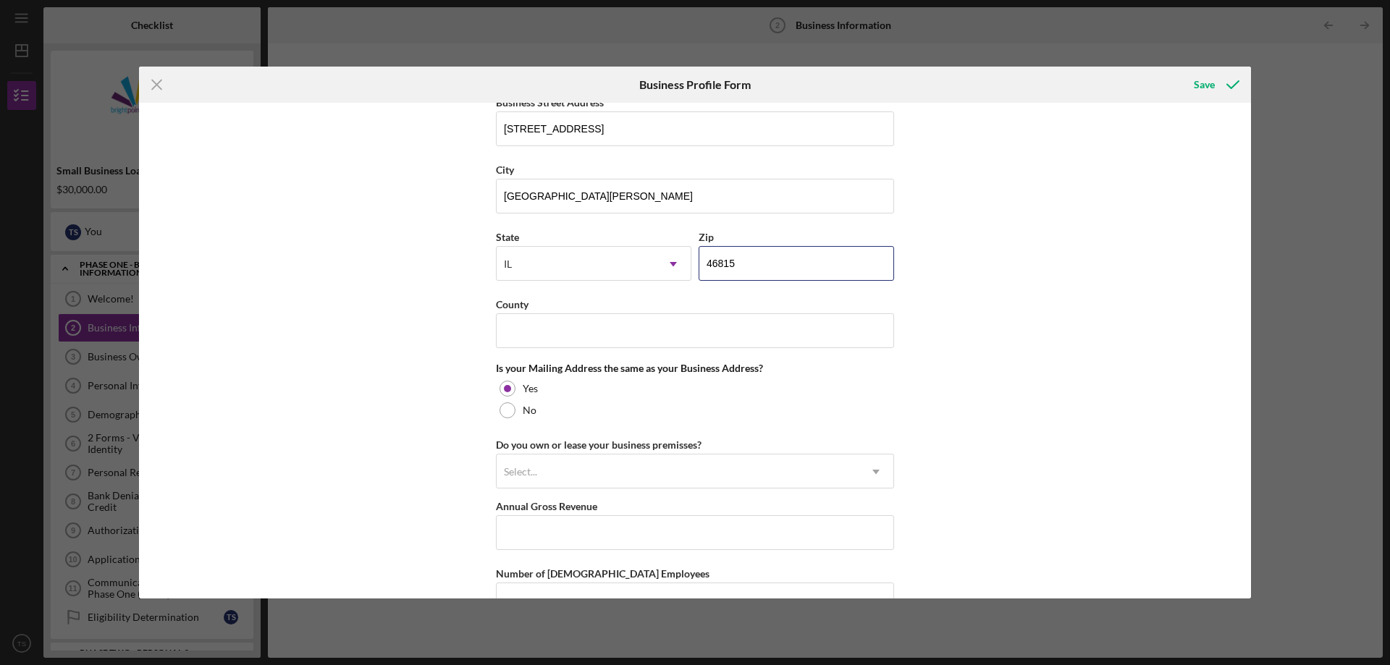
scroll to position [1086, 0]
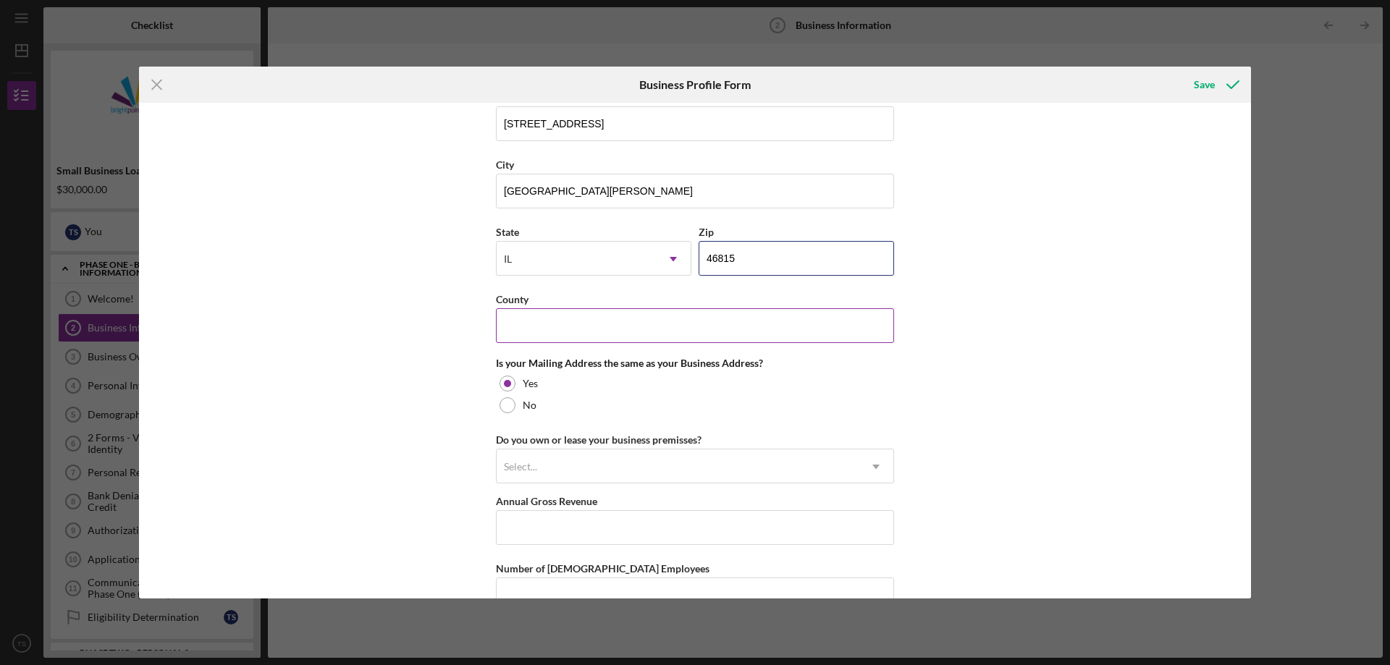
type input "46815"
click at [559, 329] on input "County" at bounding box center [695, 325] width 398 height 35
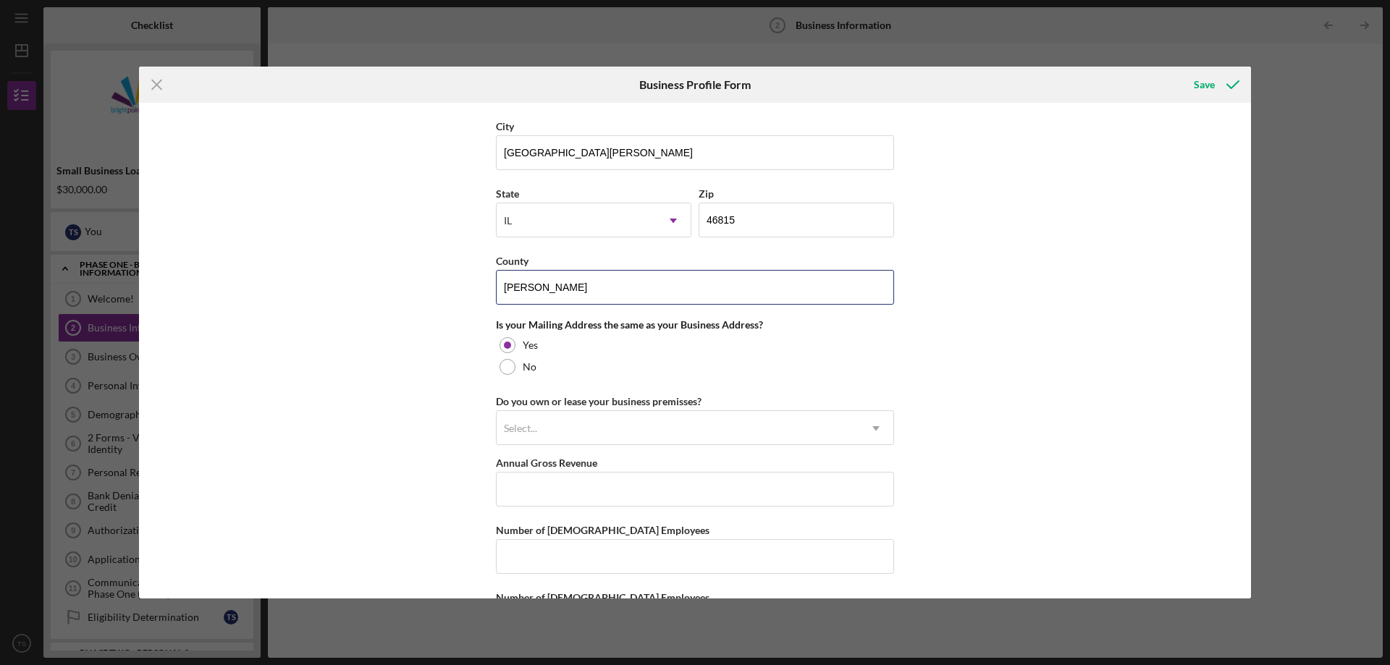
scroll to position [1158, 0]
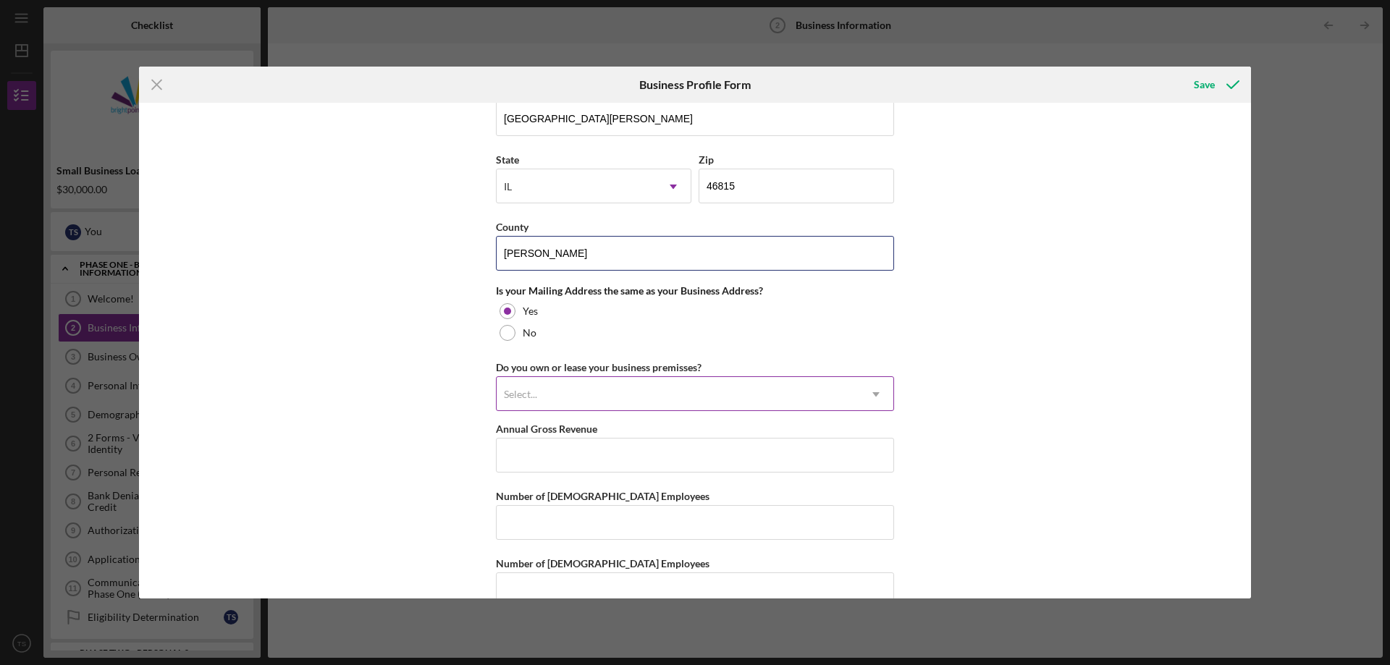
type input "[PERSON_NAME]"
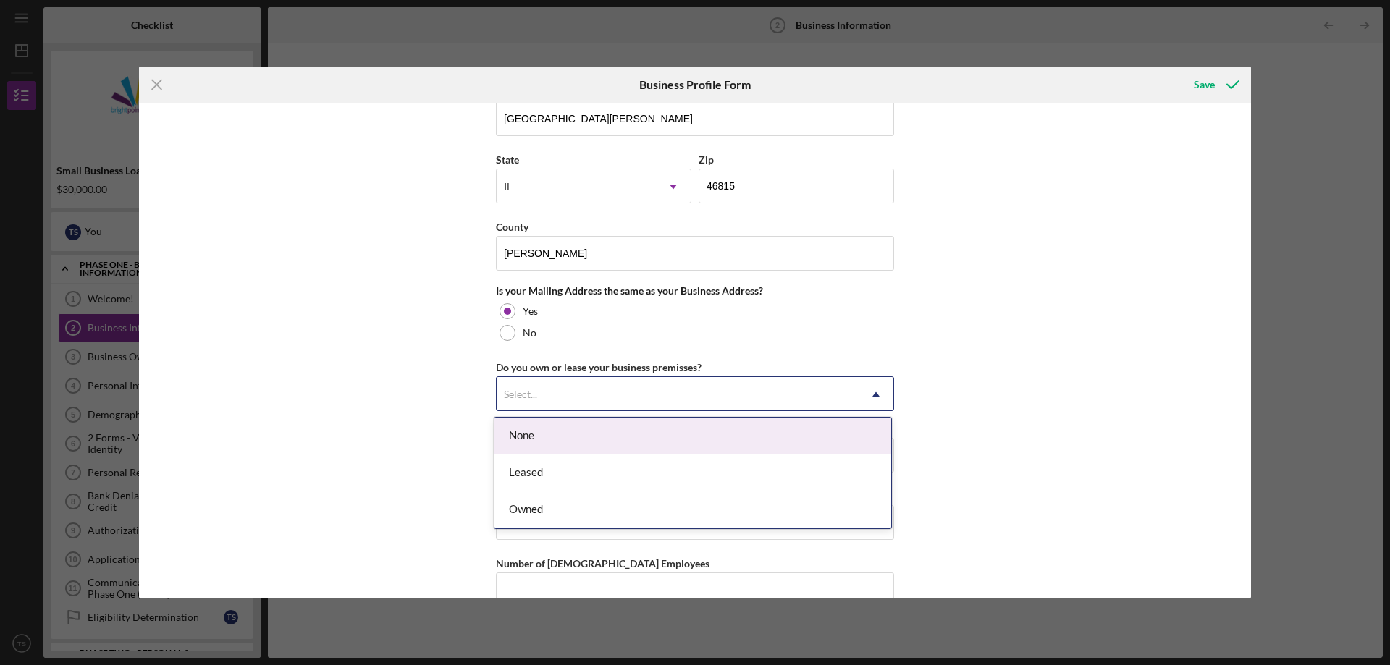
click at [517, 397] on div "Select..." at bounding box center [520, 395] width 33 height 12
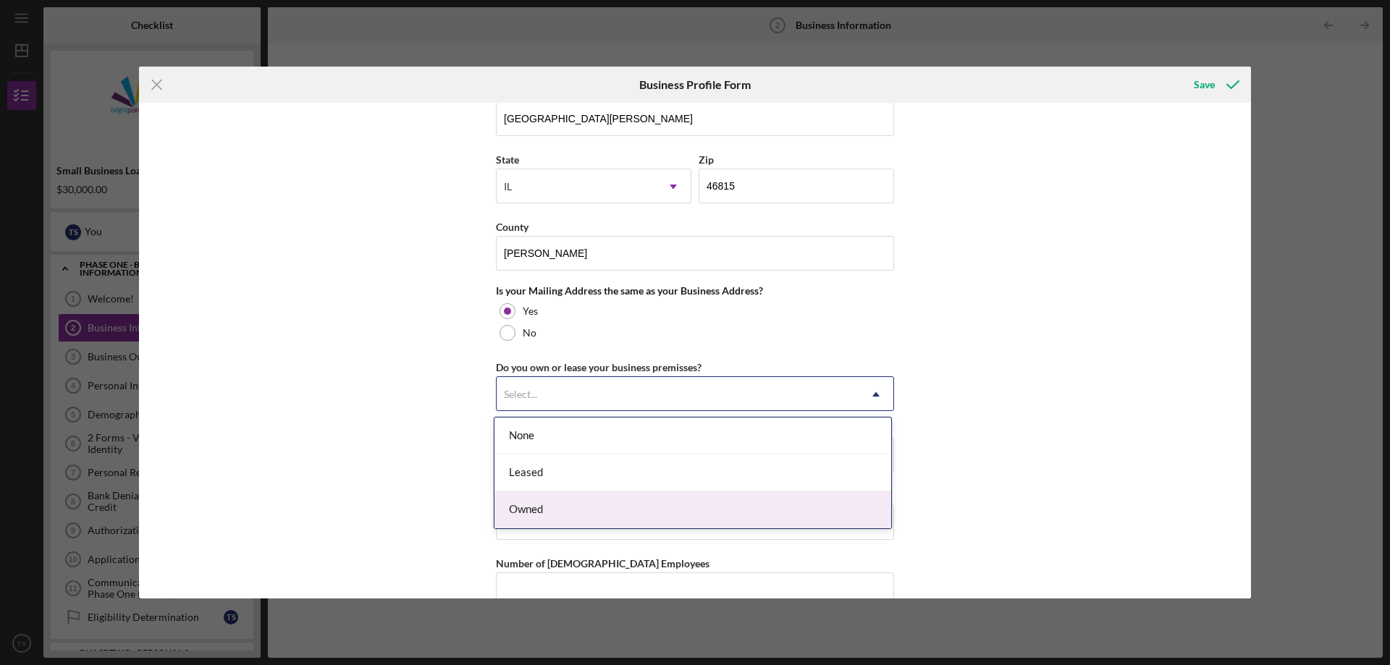
click at [559, 517] on div "Owned" at bounding box center [692, 509] width 397 height 37
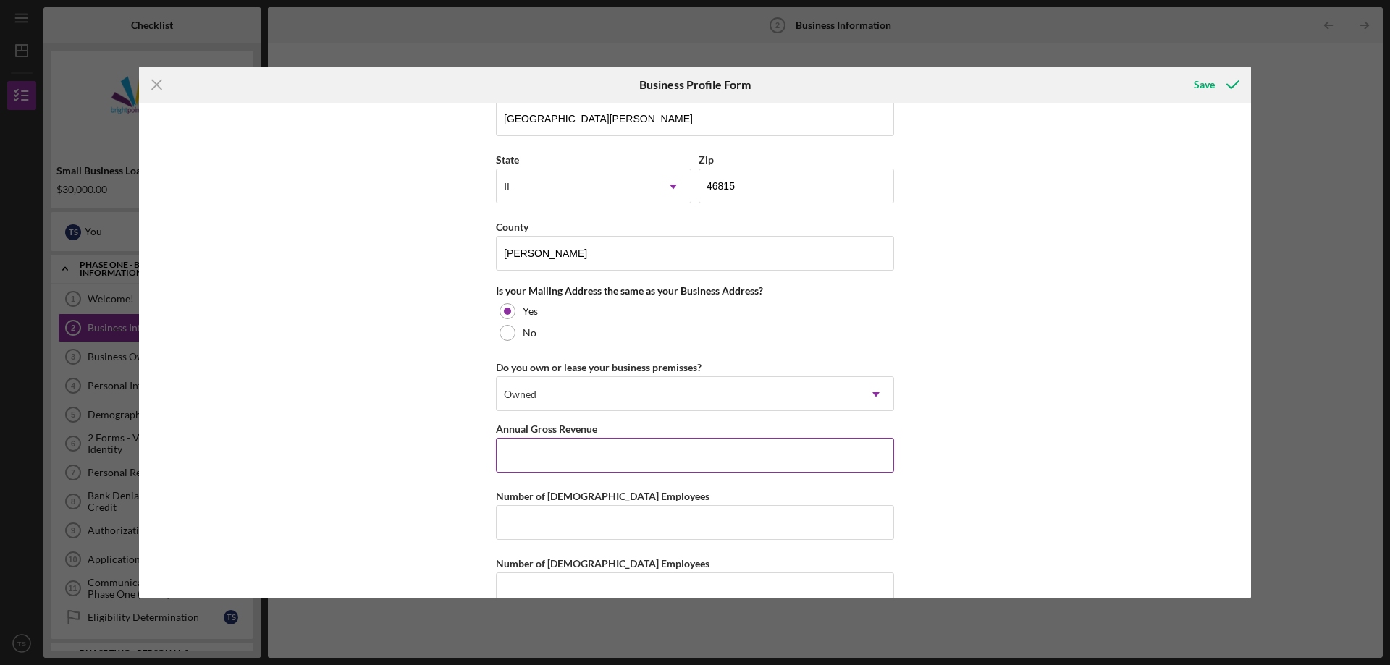
click at [531, 462] on input "Annual Gross Revenue" at bounding box center [695, 455] width 398 height 35
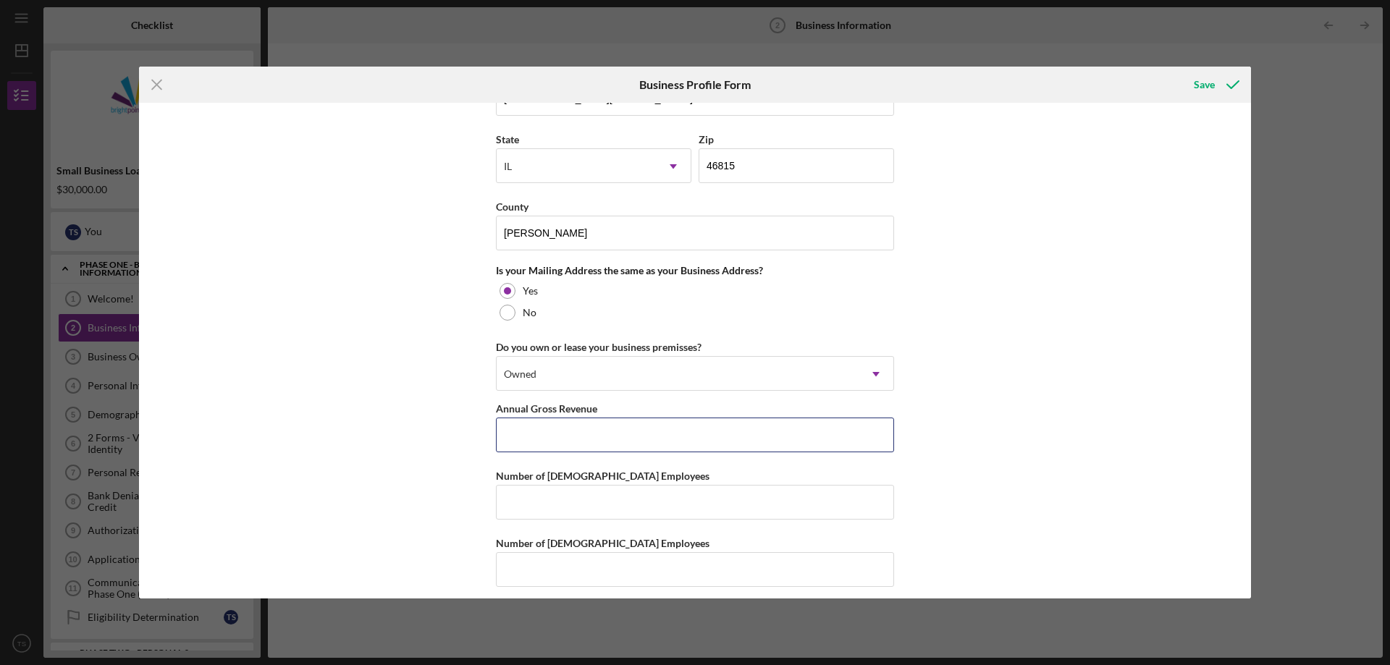
scroll to position [1188, 0]
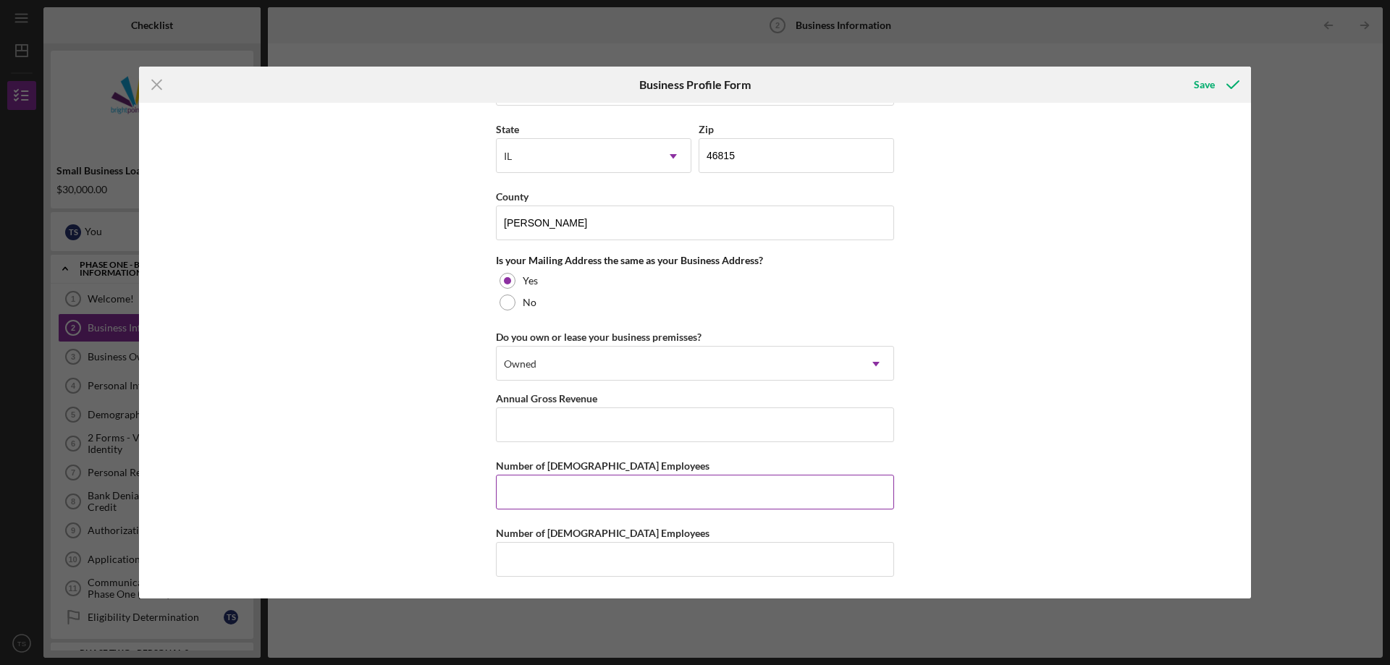
click at [542, 491] on input "Number of [DEMOGRAPHIC_DATA] Employees" at bounding box center [695, 492] width 398 height 35
type input "0"
click at [540, 428] on input "Annual Gross Revenue" at bounding box center [695, 424] width 398 height 35
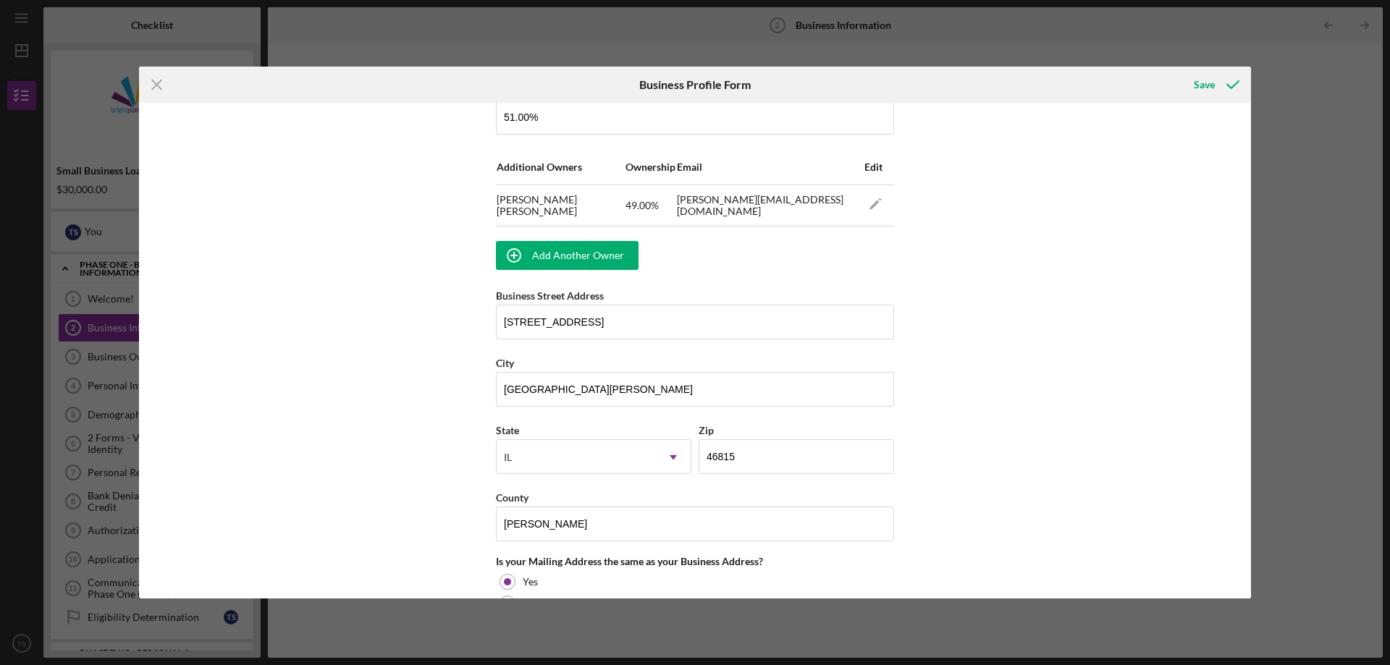
scroll to position [1158, 0]
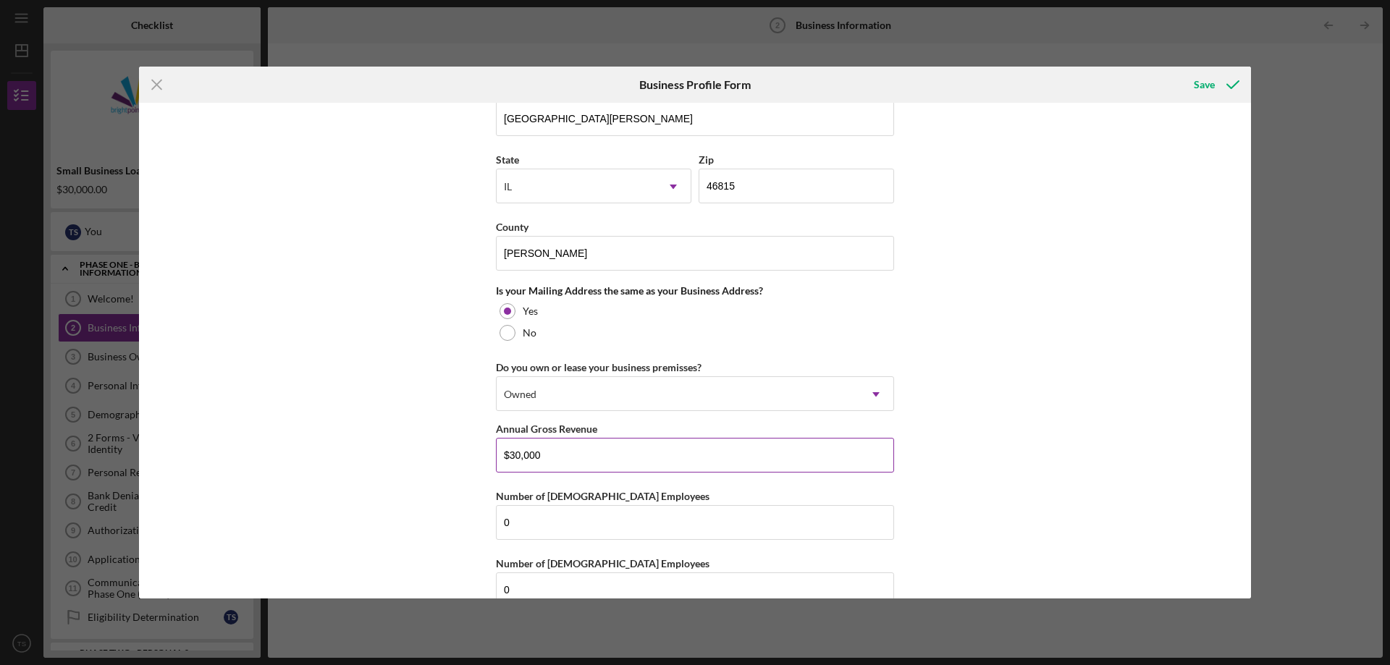
click at [556, 466] on input "$30,000" at bounding box center [695, 455] width 398 height 35
click at [555, 460] on input "$30,000" at bounding box center [695, 455] width 398 height 35
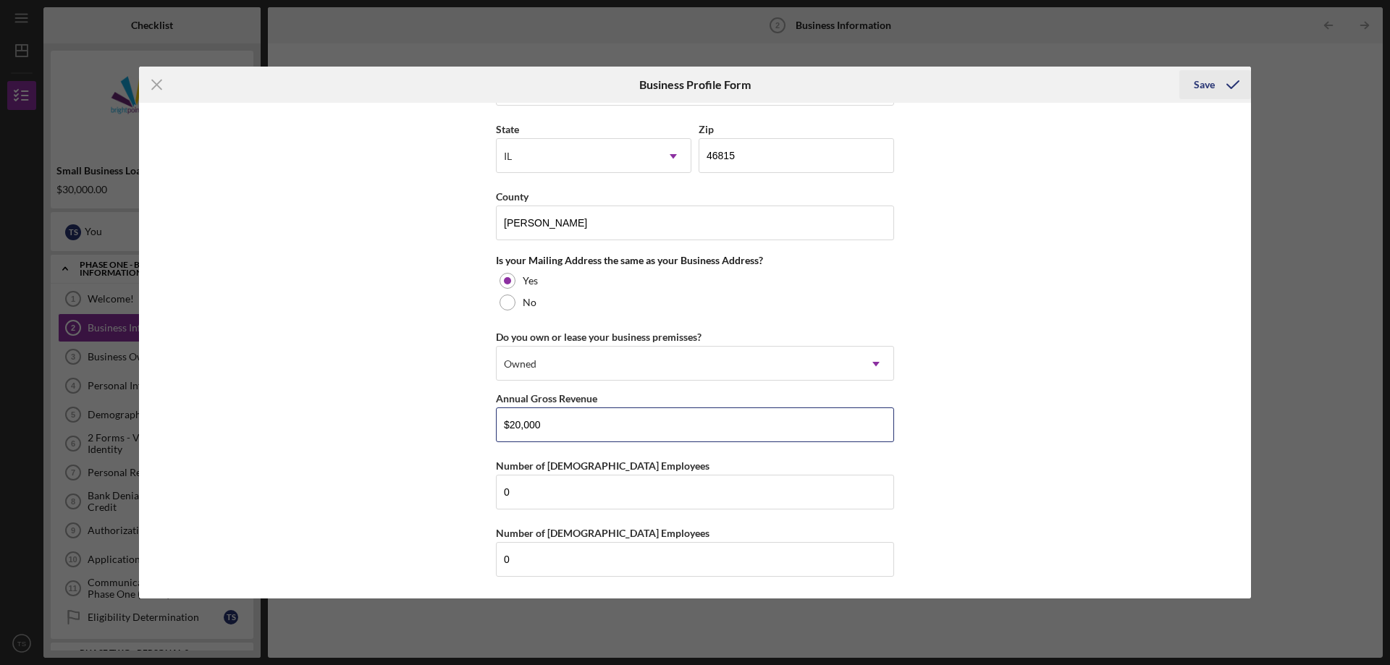
type input "$20,000"
click at [1200, 85] on div "Save" at bounding box center [1203, 84] width 21 height 29
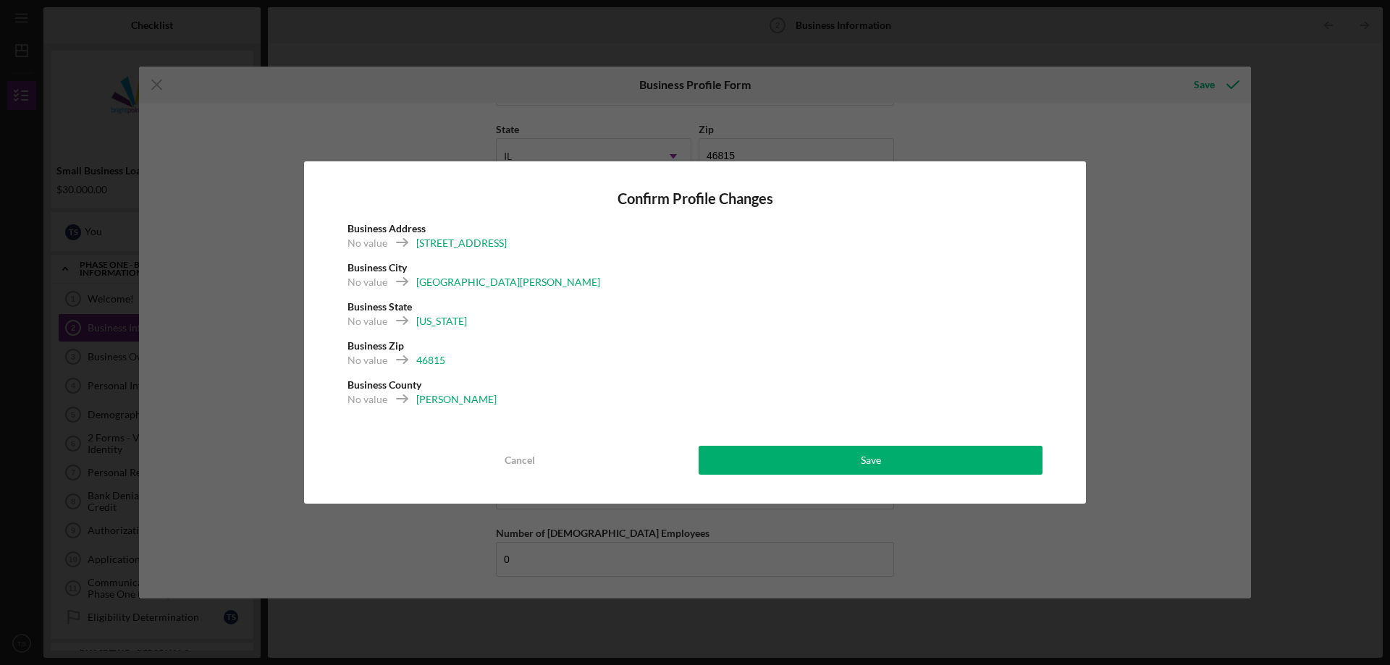
click at [420, 323] on div "[US_STATE]" at bounding box center [441, 321] width 51 height 14
click at [531, 457] on div "Cancel" at bounding box center [519, 460] width 30 height 29
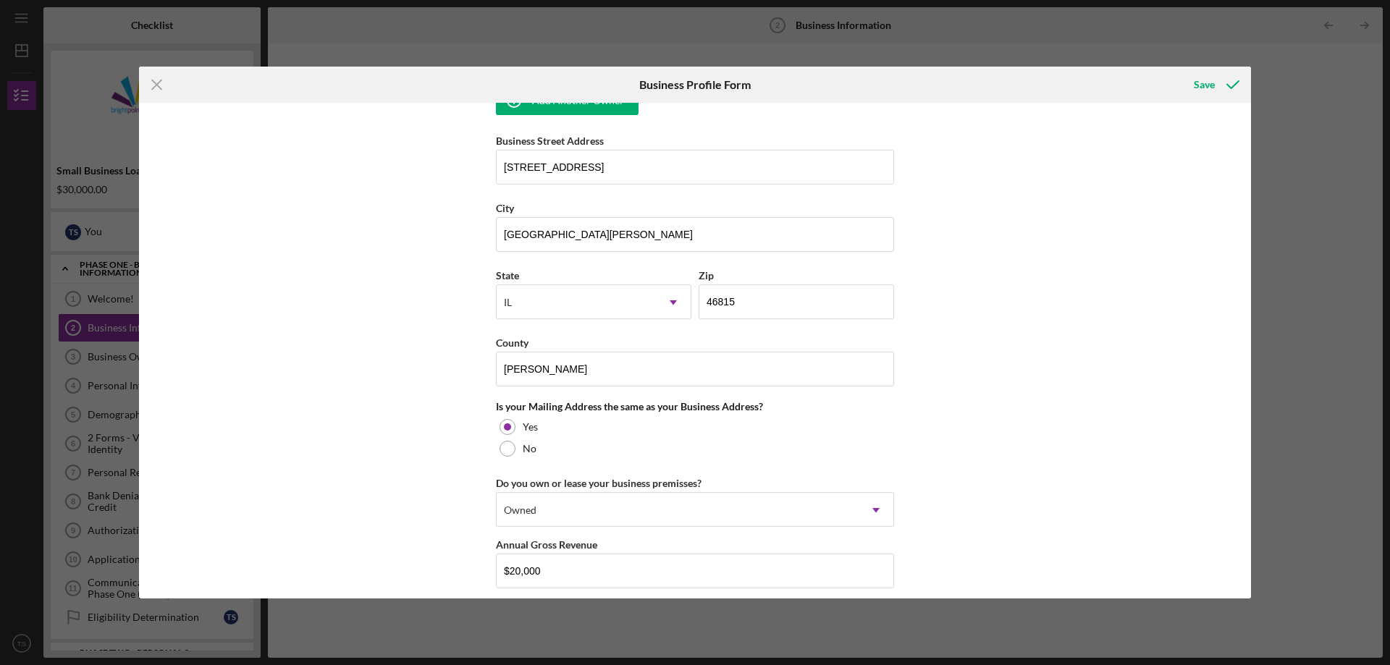
scroll to position [1044, 0]
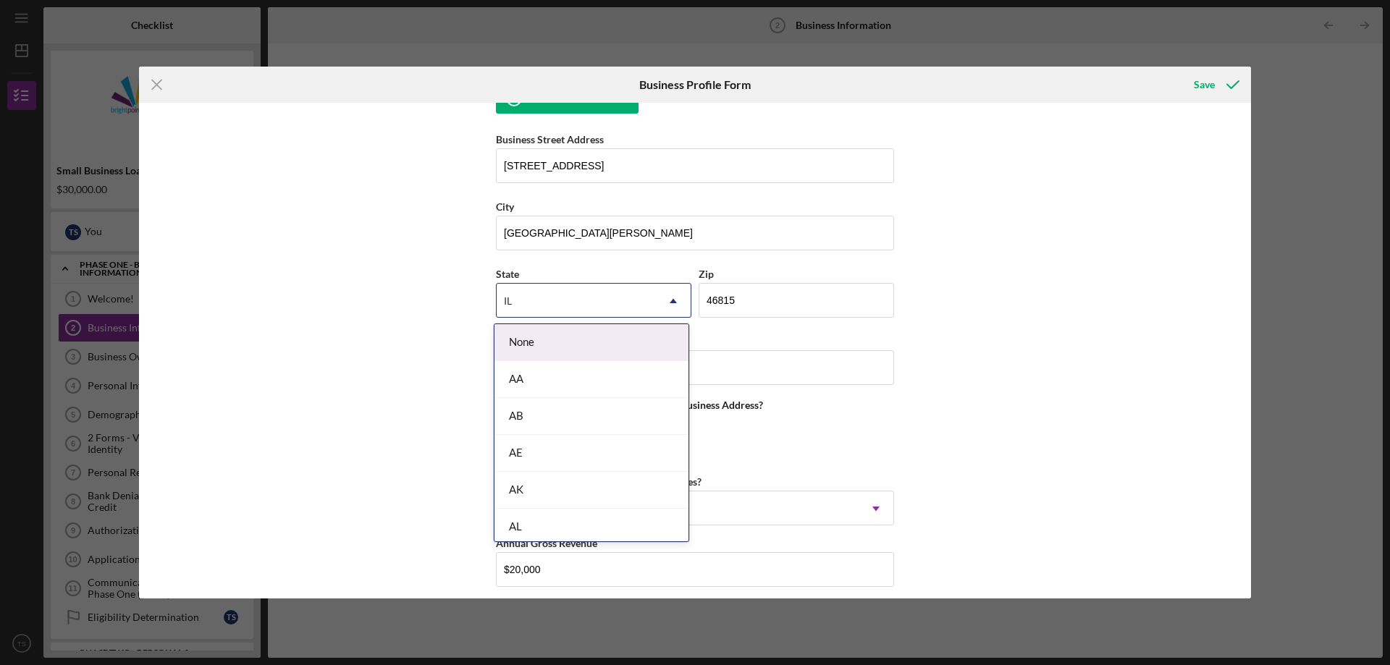
click at [622, 304] on div "IL" at bounding box center [575, 300] width 159 height 33
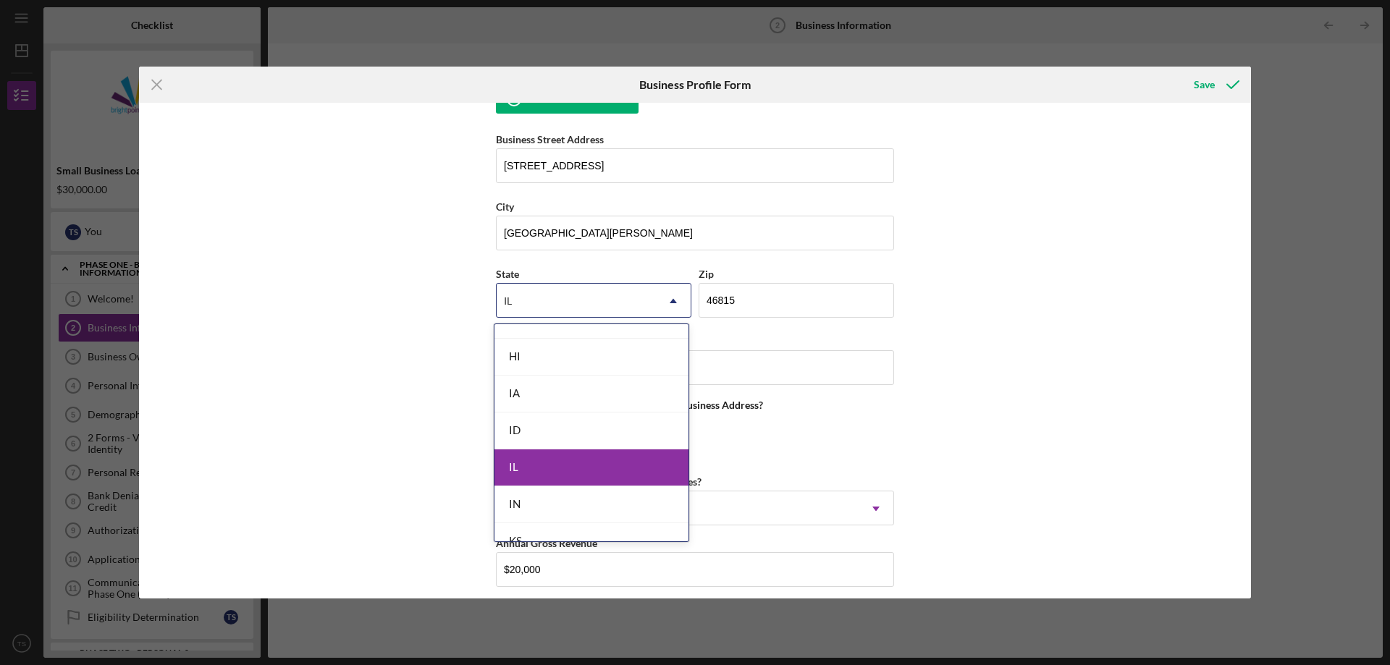
scroll to position [796, 0]
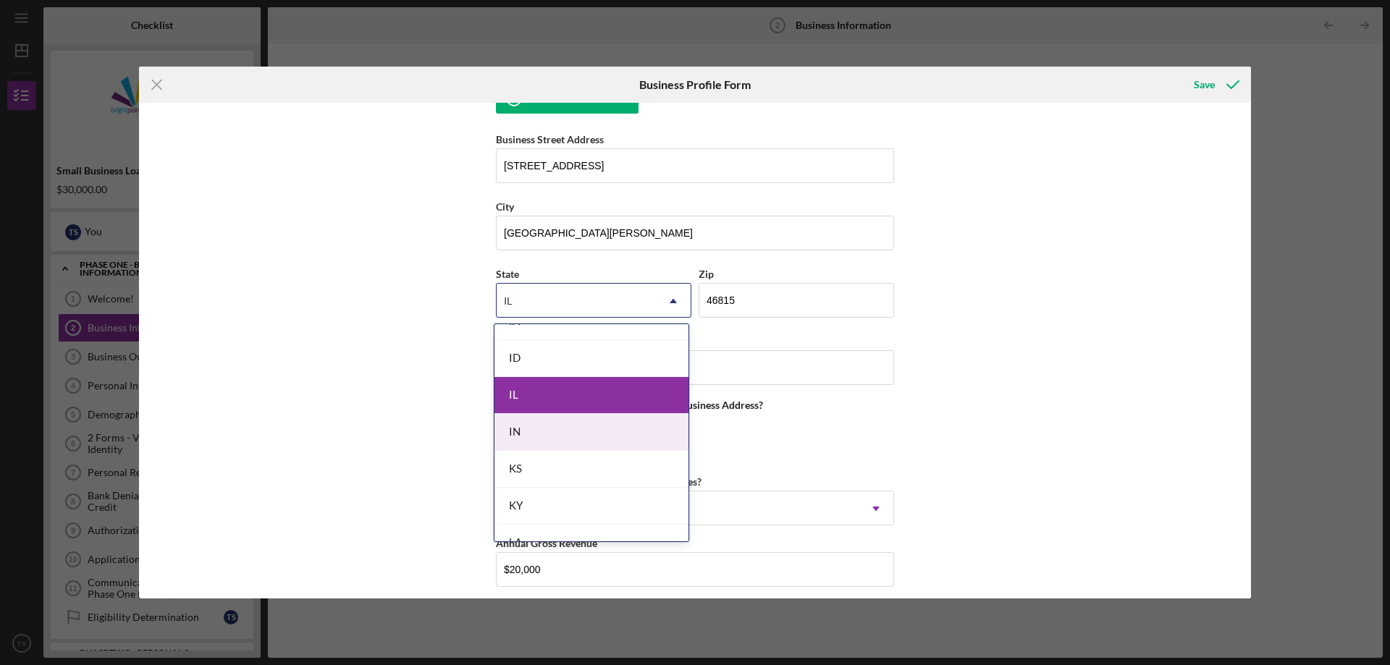
click at [538, 430] on div "IN" at bounding box center [591, 432] width 194 height 37
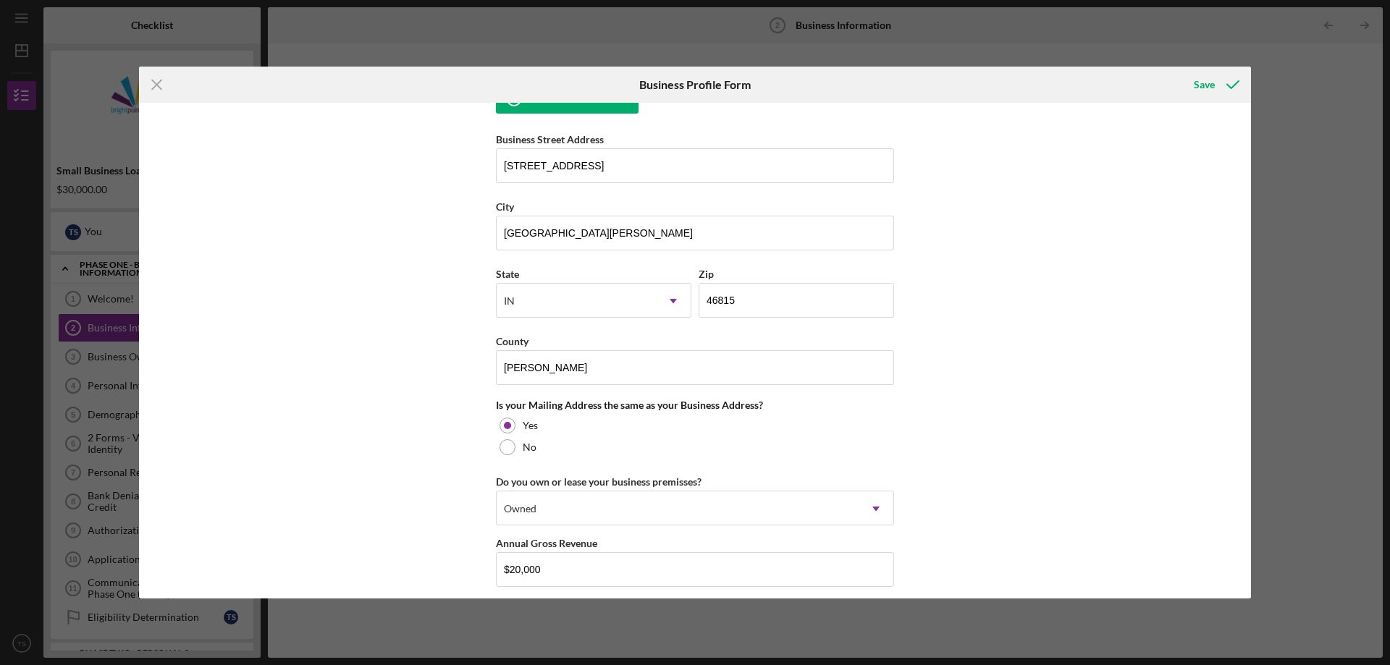
click at [386, 431] on div "Business Name Three Rivers Travel, LLC DBA Business Start Date [DATE] Legal Str…" at bounding box center [695, 351] width 1112 height 496
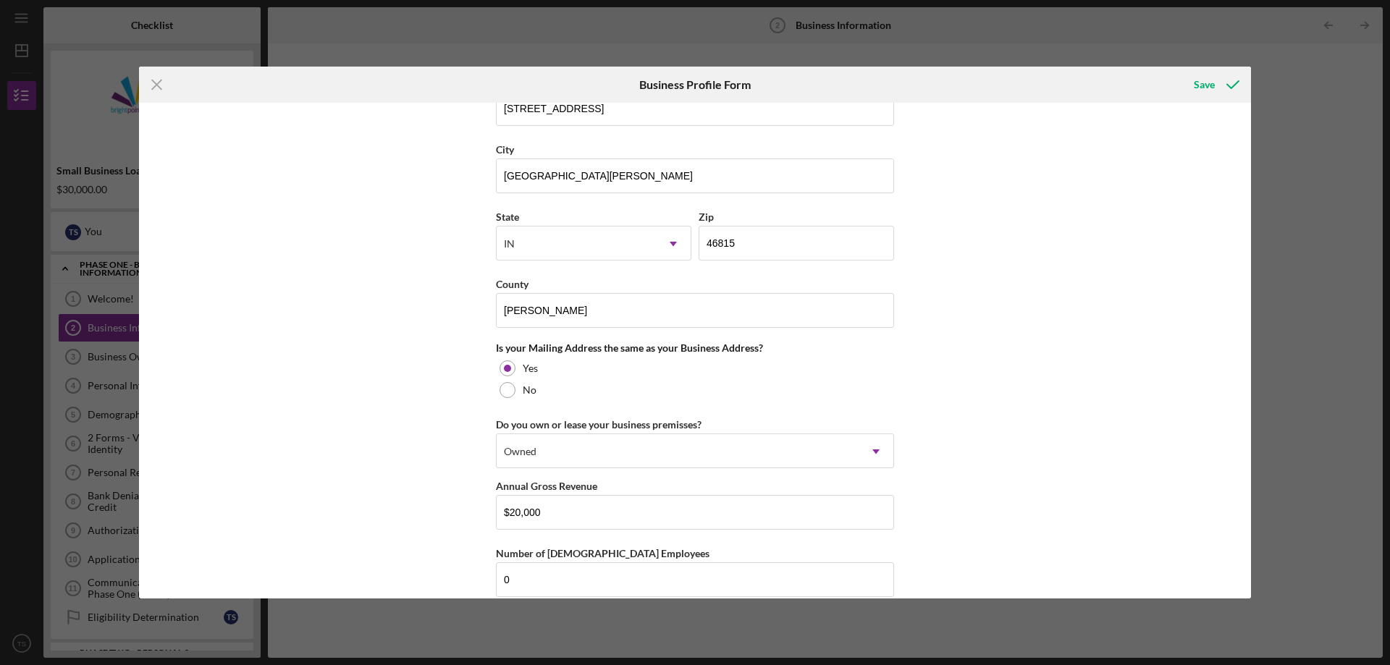
scroll to position [1188, 0]
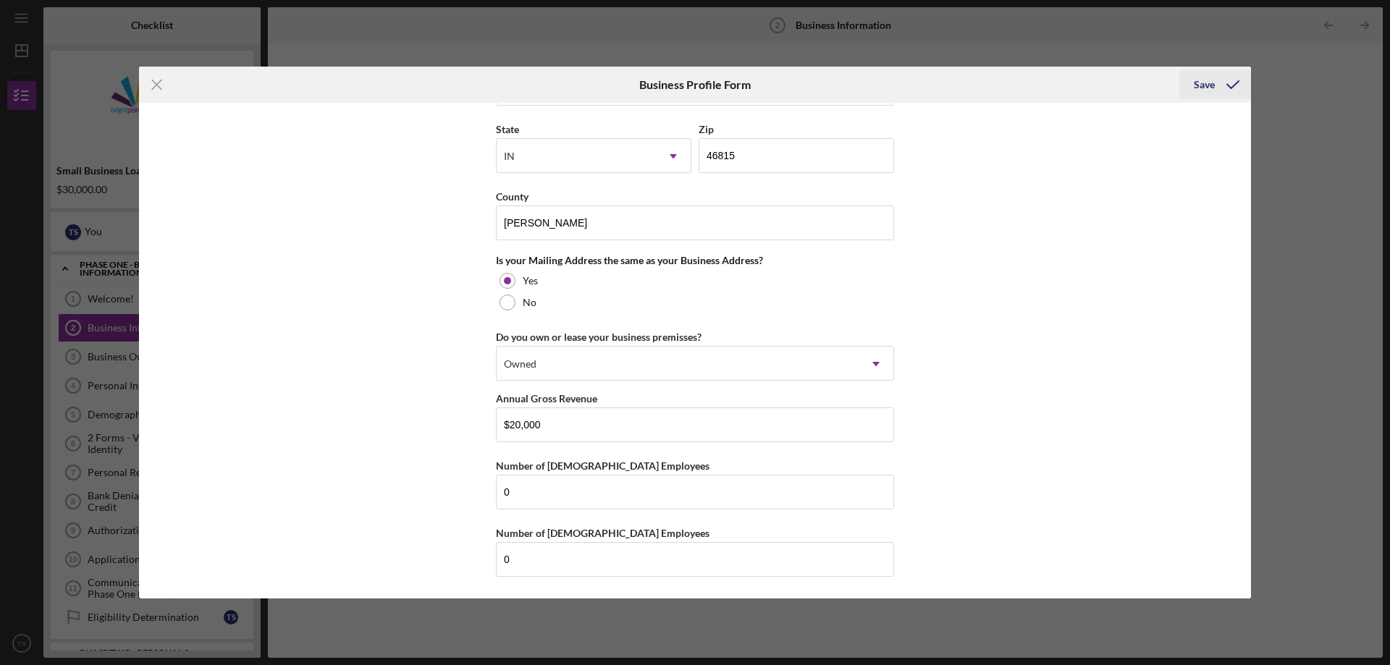
click at [1209, 83] on div "Save" at bounding box center [1203, 84] width 21 height 29
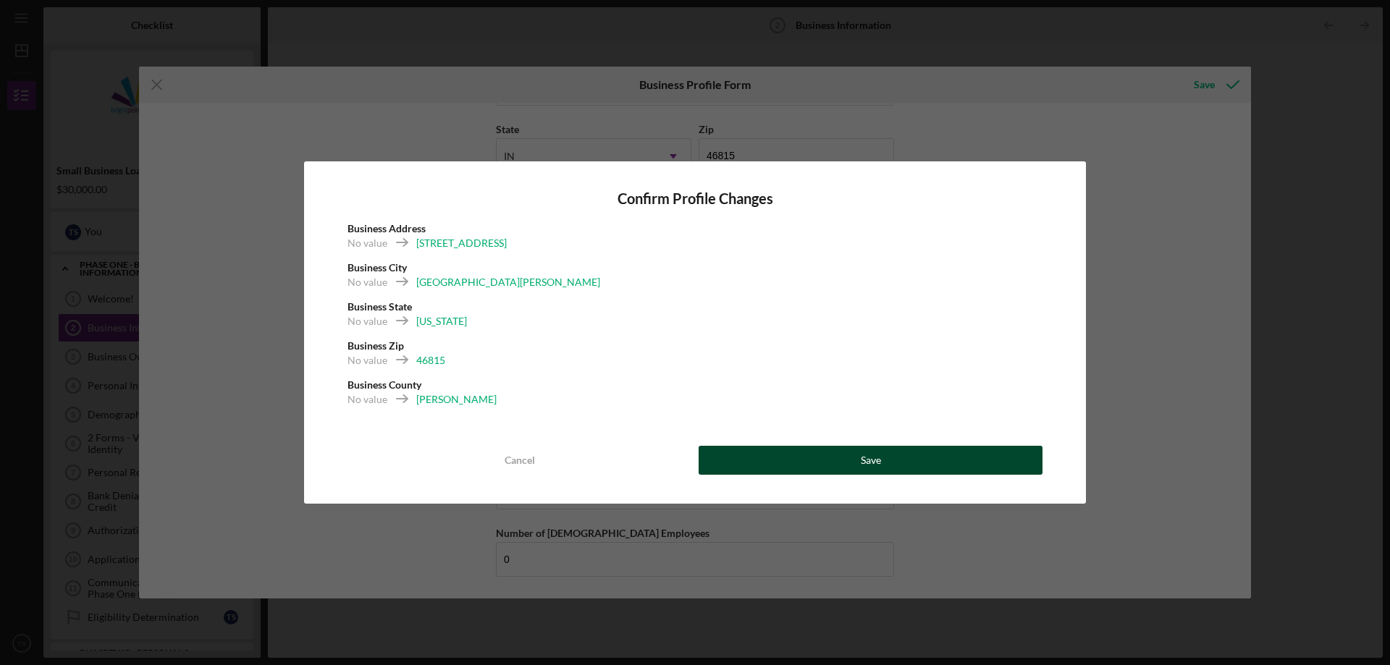
click at [798, 460] on button "Save" at bounding box center [870, 460] width 344 height 29
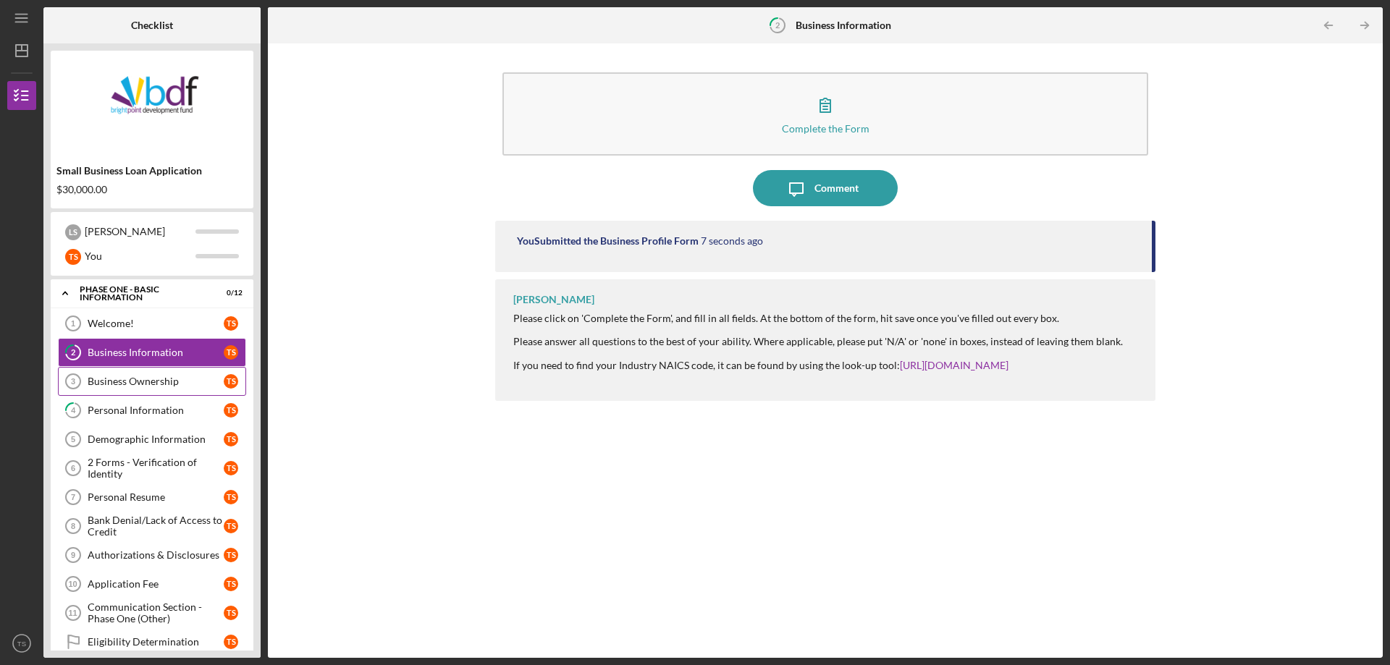
click at [145, 381] on div "Business Ownership" at bounding box center [156, 382] width 136 height 12
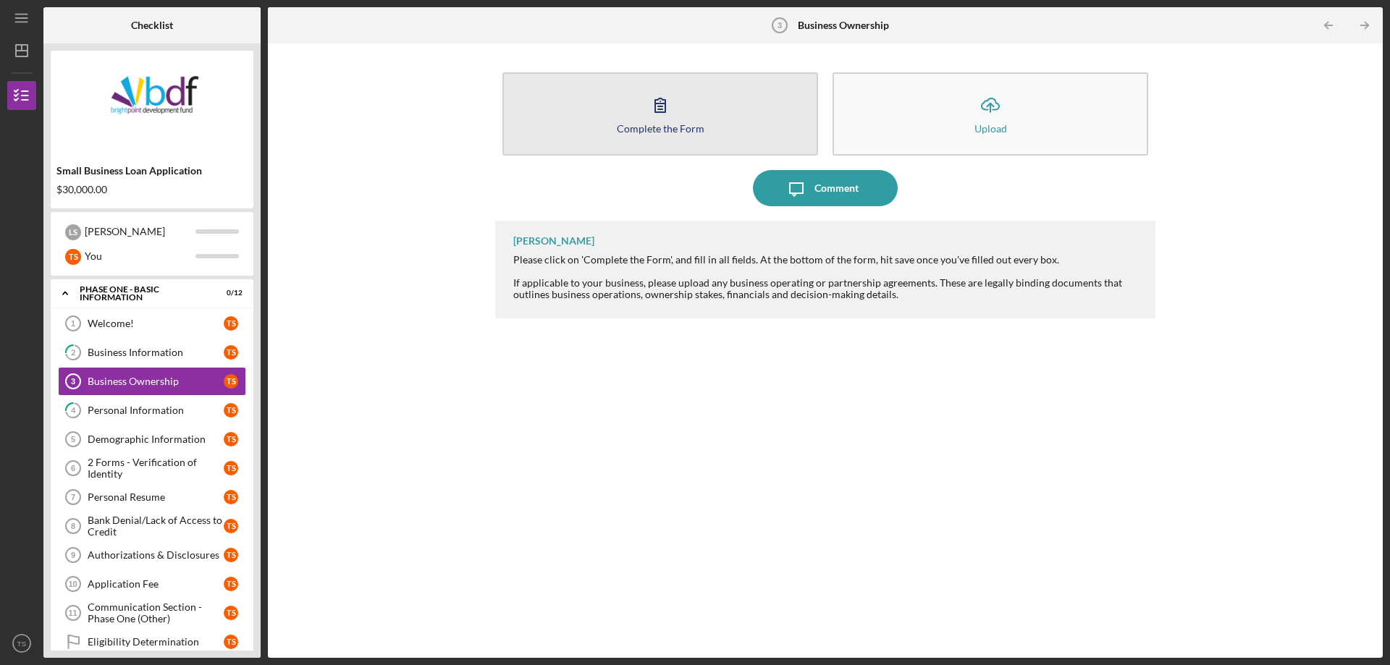
click at [664, 118] on icon "button" at bounding box center [660, 105] width 36 height 36
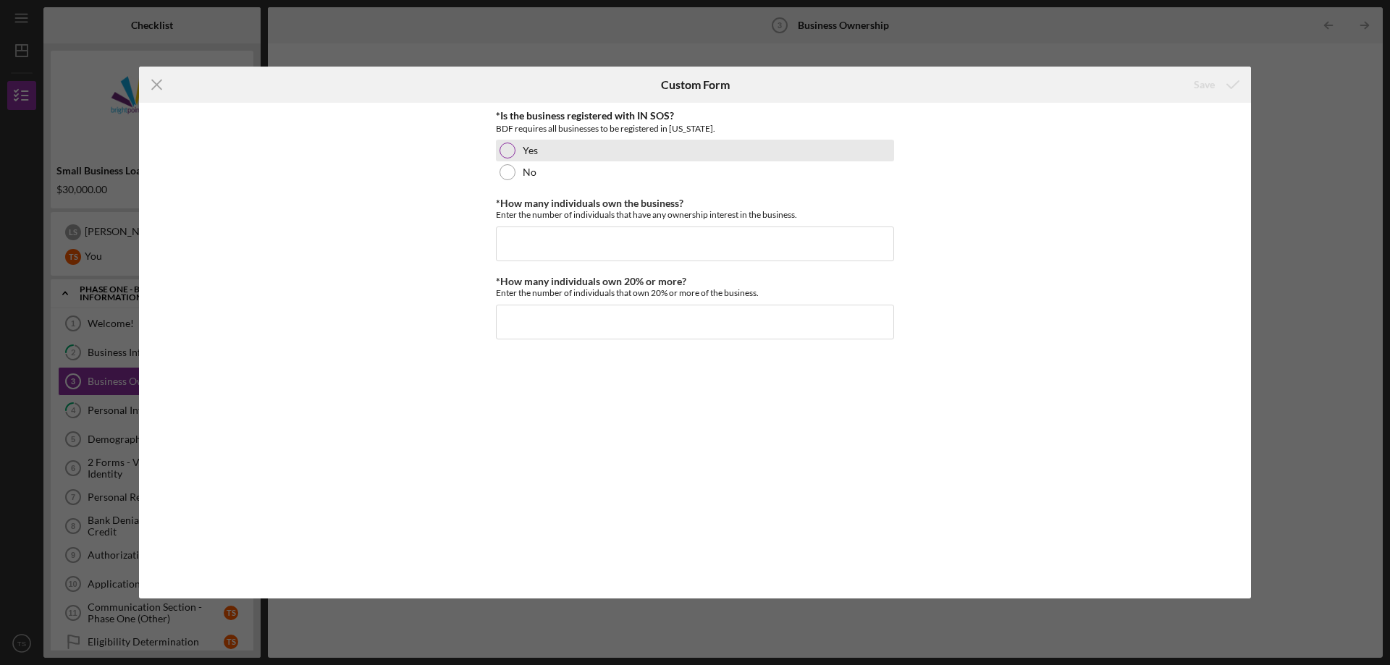
click at [508, 145] on div at bounding box center [507, 151] width 16 height 16
click at [539, 231] on input "*How many individuals own the business?" at bounding box center [695, 244] width 398 height 35
type input "2"
click at [602, 321] on input "*How many individuals own 20% or more?" at bounding box center [695, 322] width 398 height 35
type input "2"
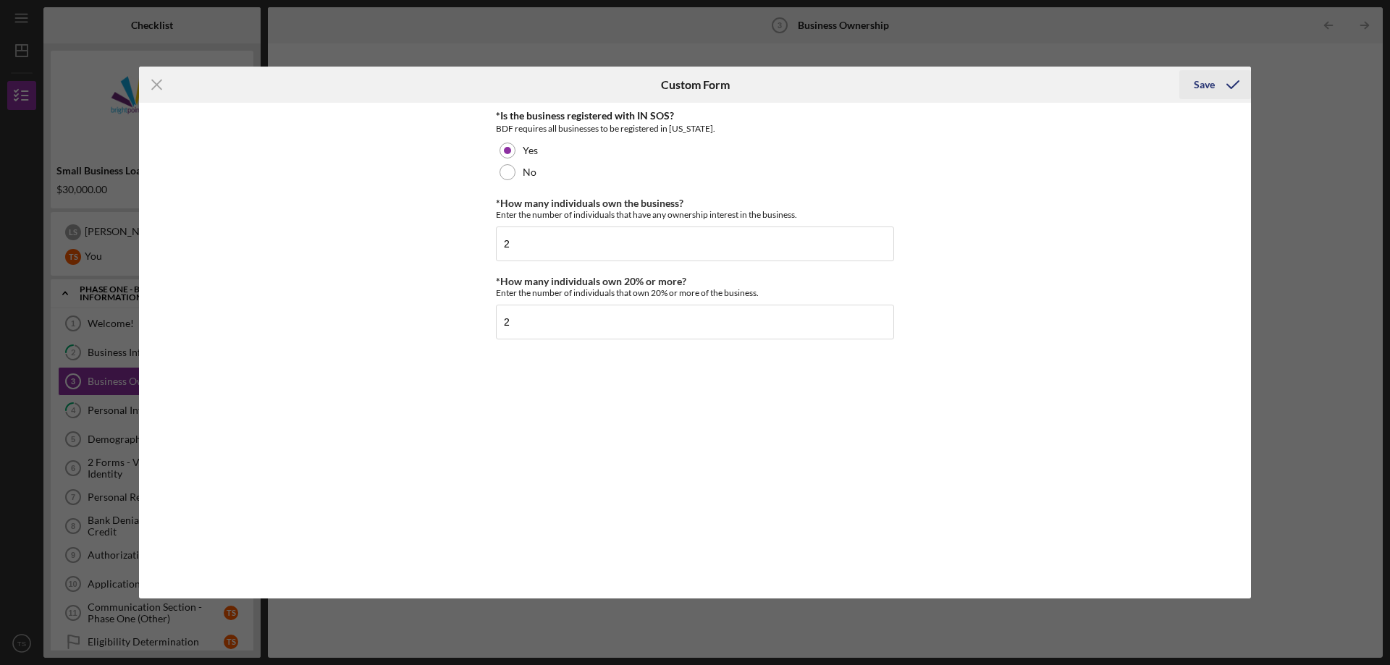
click at [1198, 84] on div "Save" at bounding box center [1203, 84] width 21 height 29
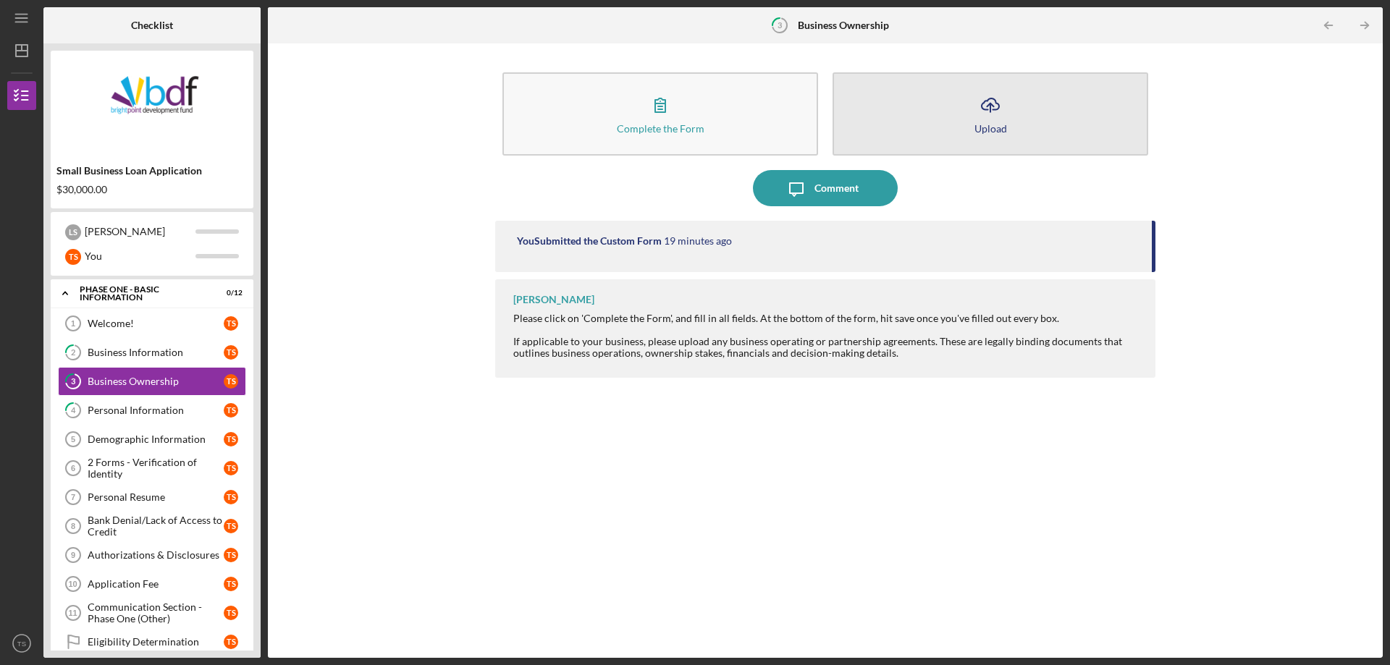
click at [989, 116] on icon "Icon/Upload" at bounding box center [990, 105] width 36 height 36
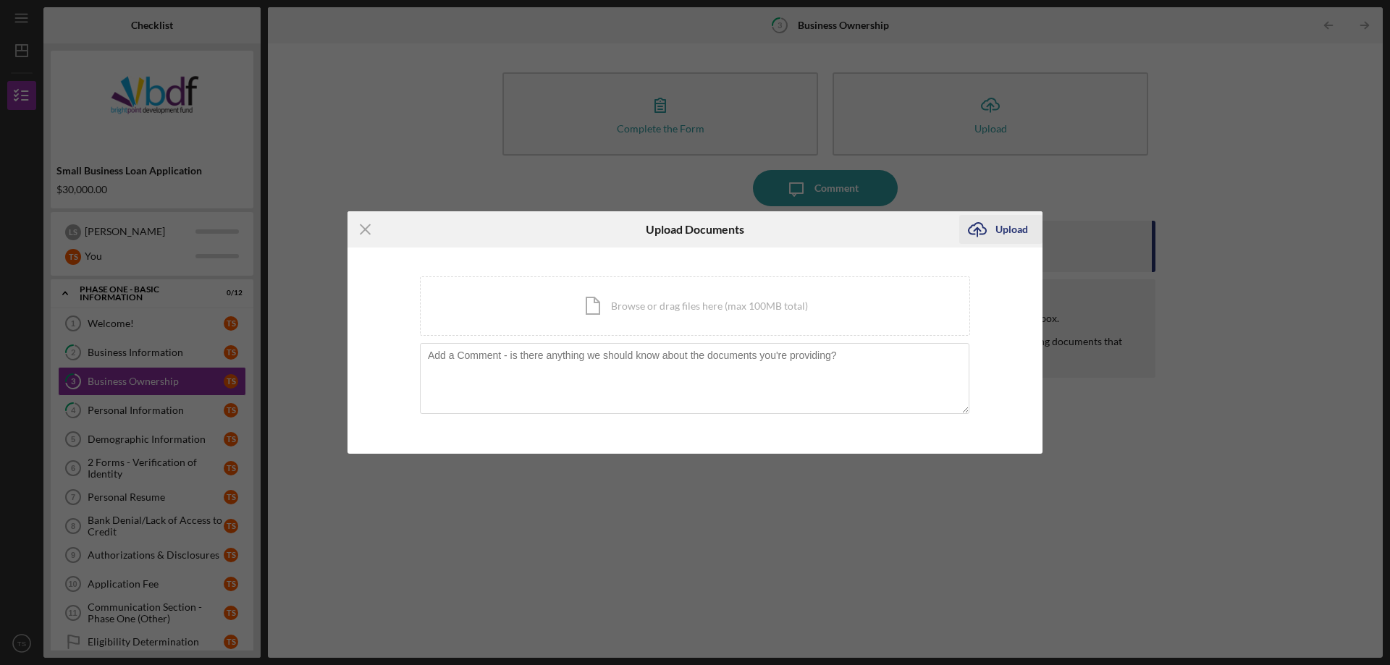
click at [1017, 227] on div "Upload" at bounding box center [1011, 229] width 33 height 29
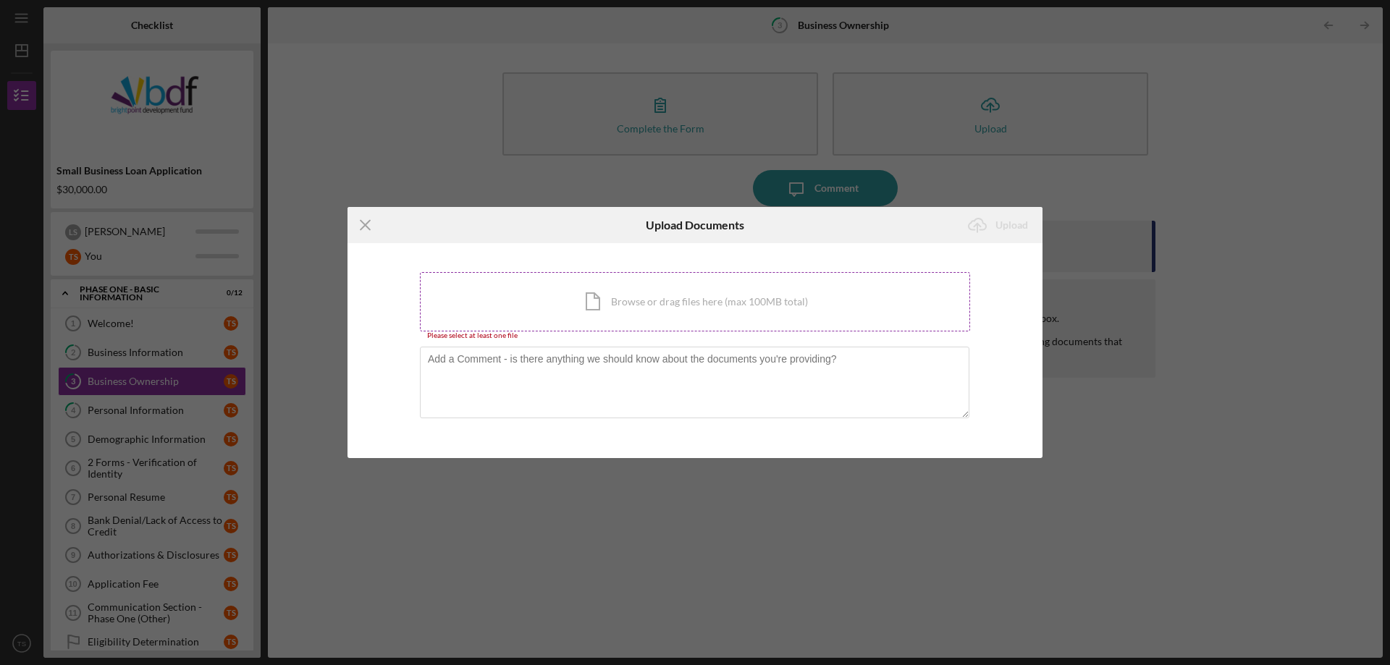
click at [654, 297] on div "Icon/Document Browse or drag files here (max 100MB total) Tap to choose files o…" at bounding box center [695, 301] width 550 height 59
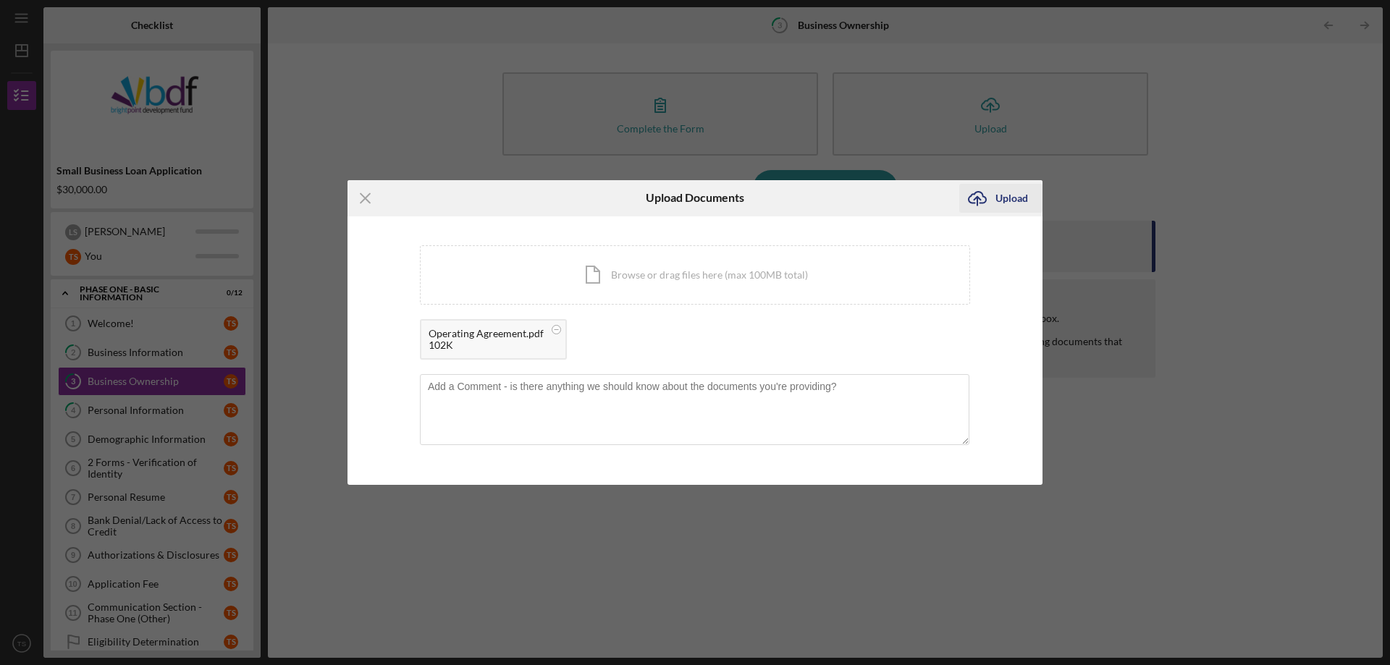
click at [1004, 200] on div "Upload" at bounding box center [1011, 198] width 33 height 29
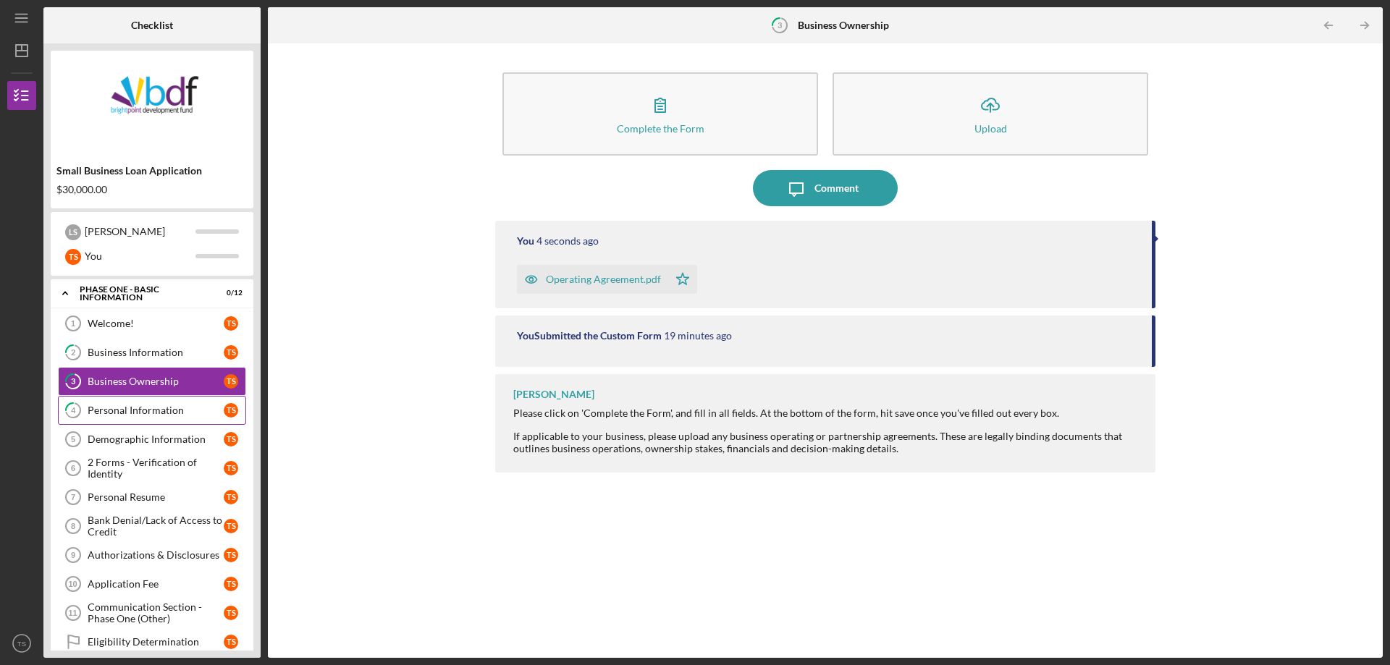
click at [139, 405] on div "Personal Information" at bounding box center [156, 411] width 136 height 12
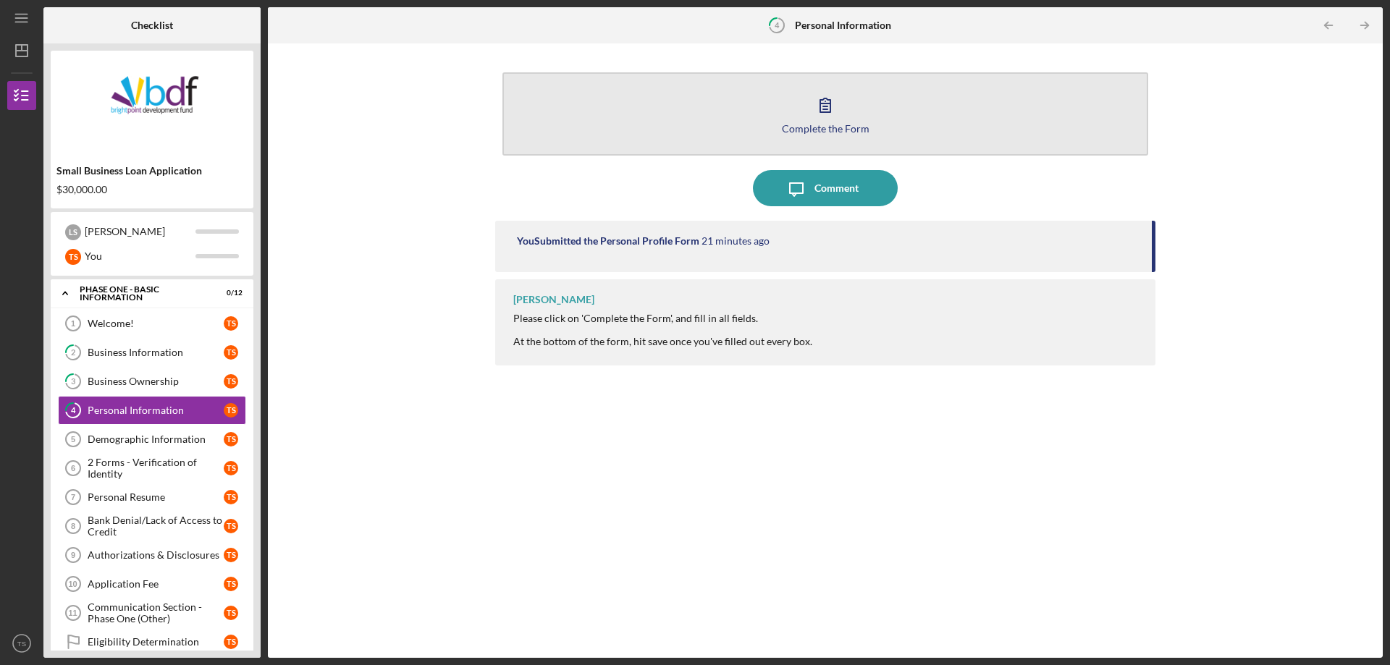
click at [827, 129] on div "Complete the Form" at bounding box center [826, 128] width 88 height 11
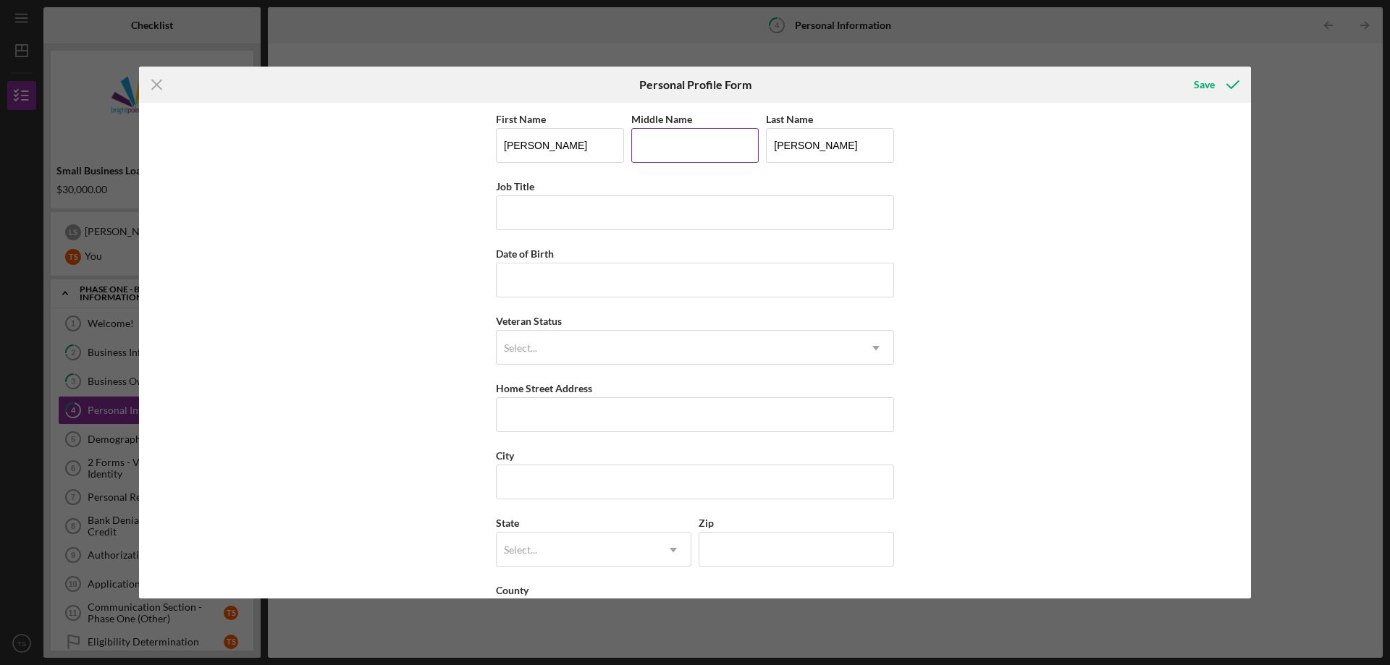
click at [695, 140] on input "Middle Name" at bounding box center [695, 145] width 128 height 35
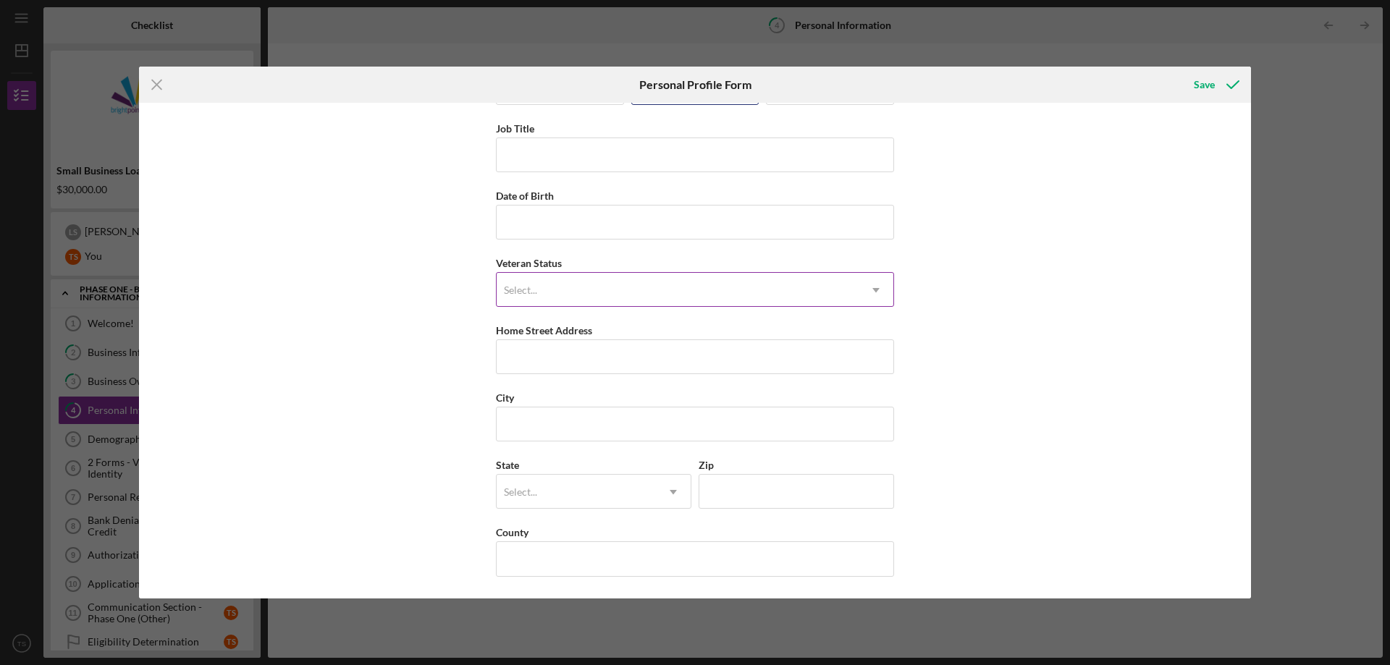
type input "E"
click at [556, 279] on div "Select..." at bounding box center [677, 290] width 362 height 33
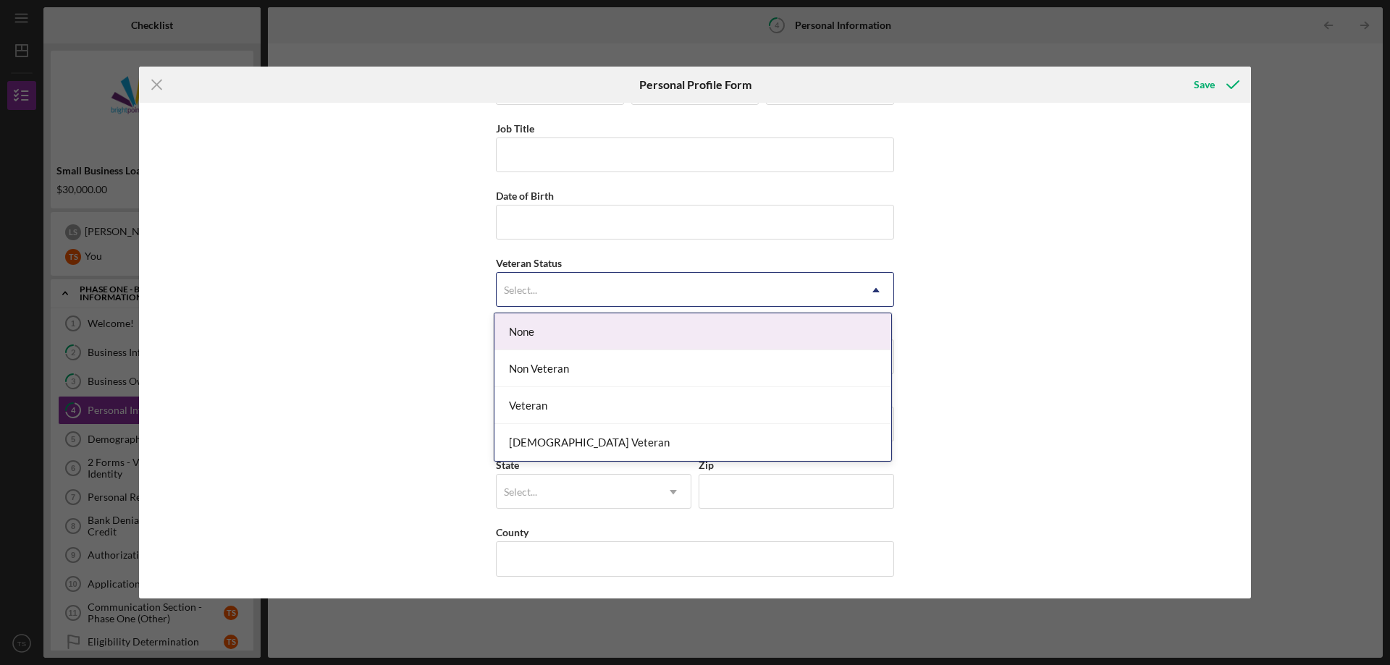
click at [569, 331] on div "None" at bounding box center [692, 331] width 397 height 37
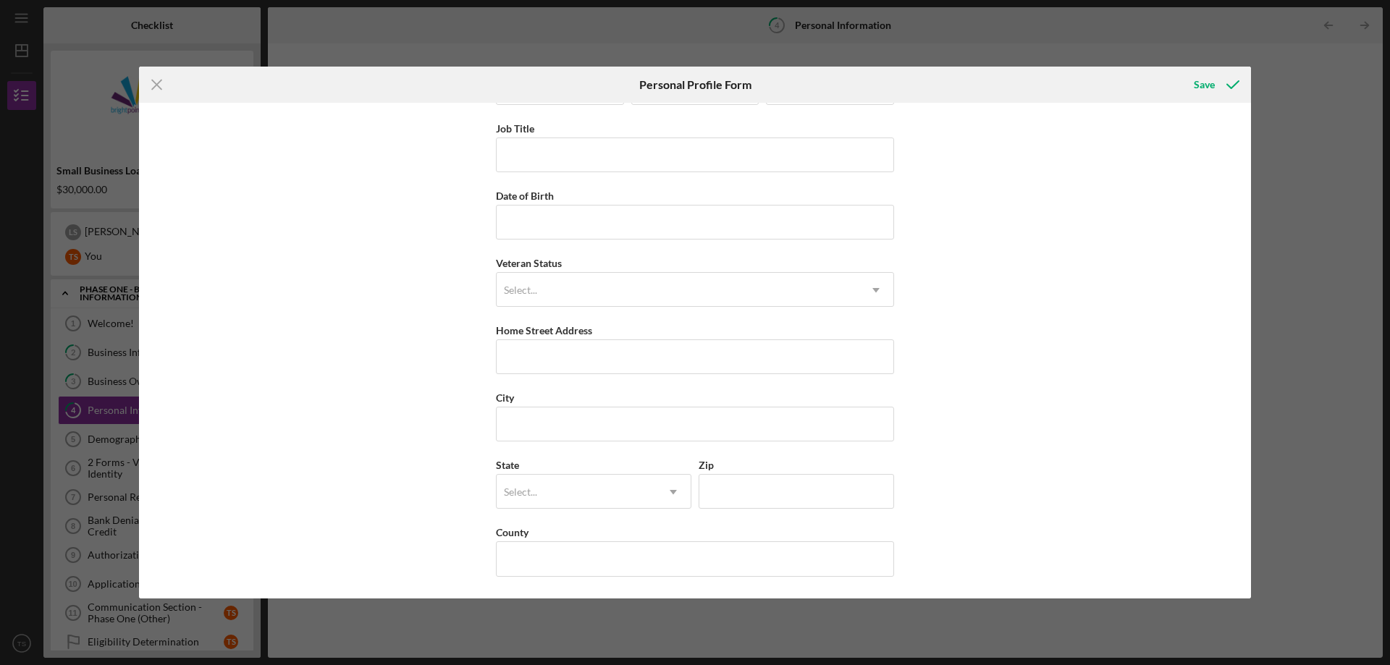
scroll to position [0, 0]
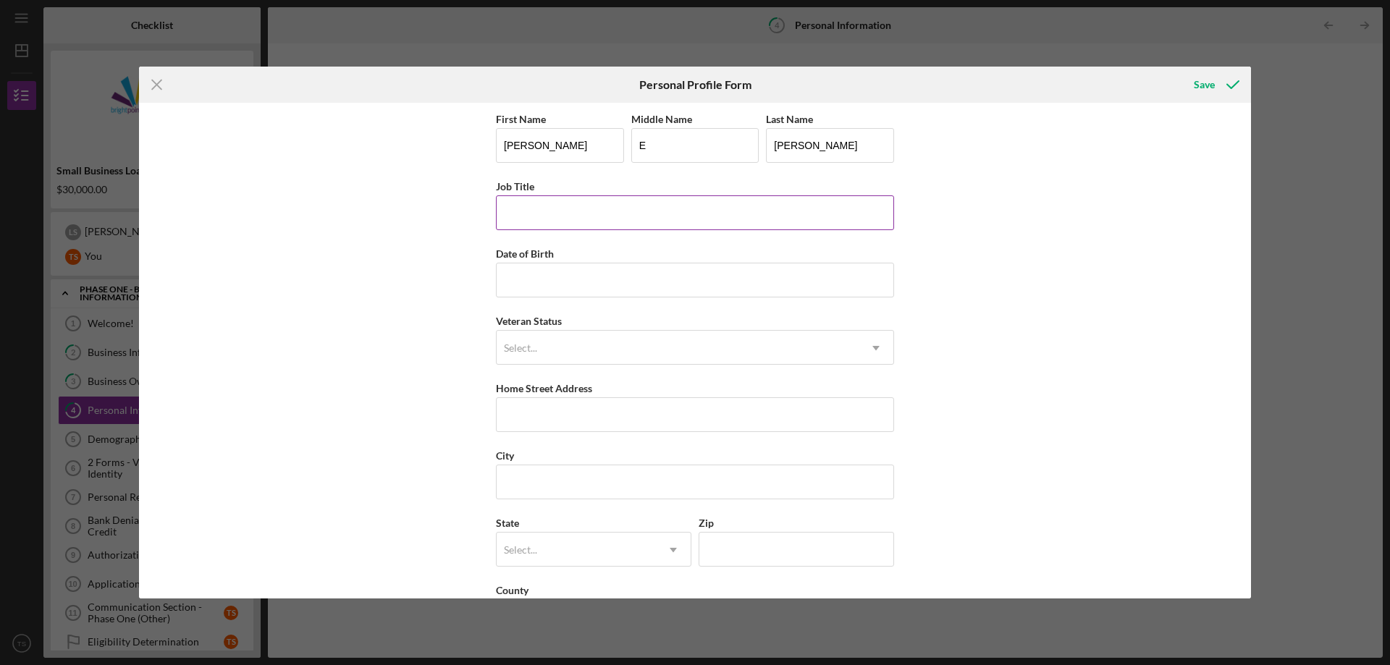
click at [530, 215] on input "Job Title" at bounding box center [695, 212] width 398 height 35
click at [544, 292] on input "Date of Birth" at bounding box center [695, 280] width 398 height 35
type input "[DATE]"
click at [536, 205] on input "Job Title" at bounding box center [695, 212] width 398 height 35
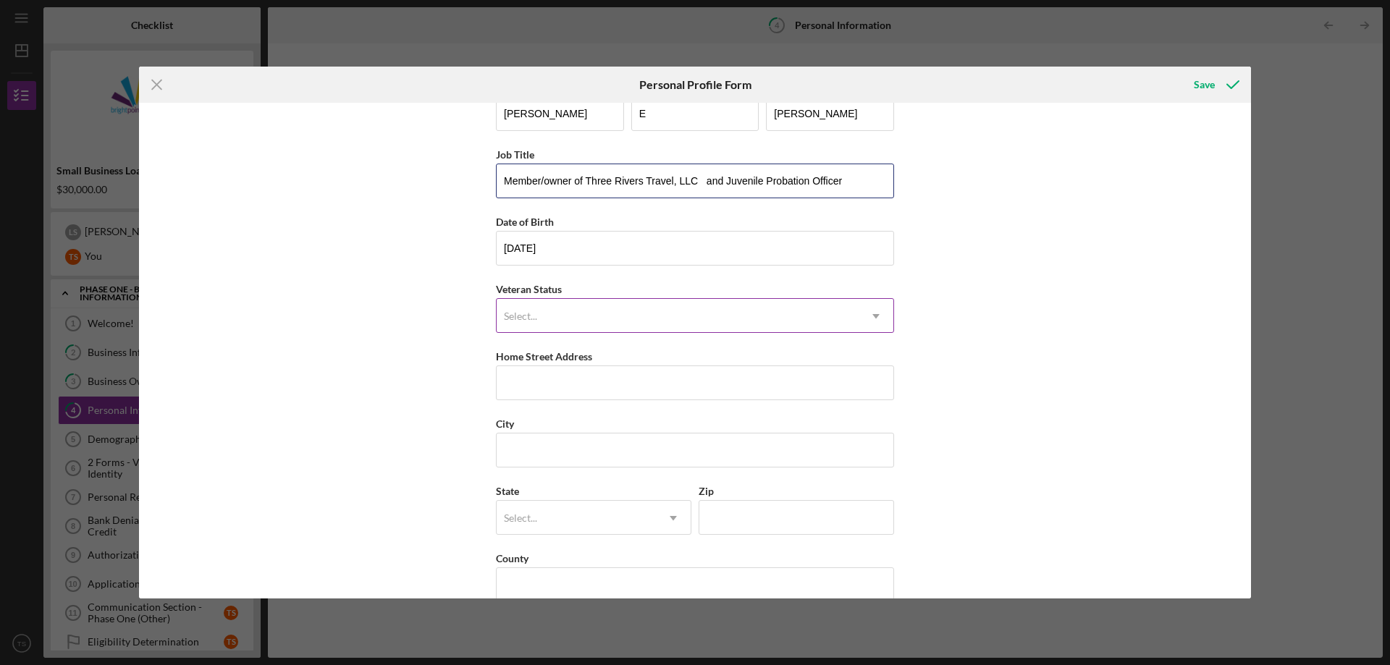
scroll to position [58, 0]
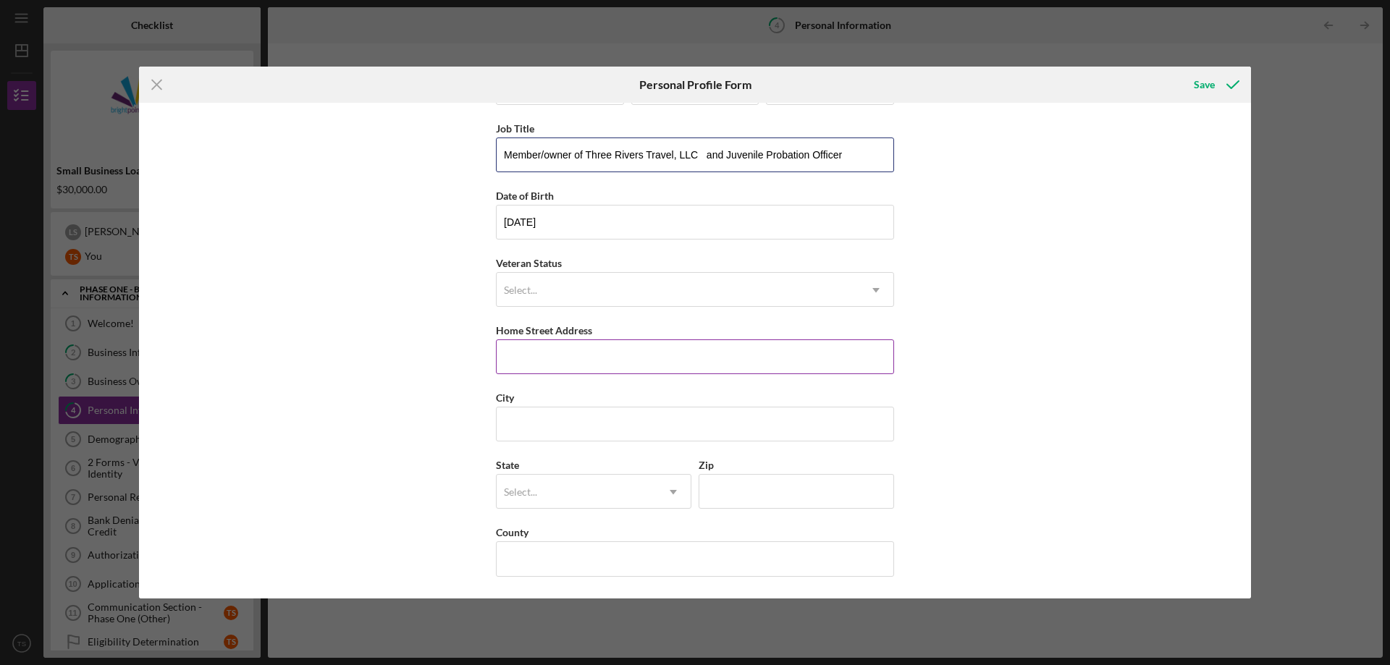
type input "Member/owner of Three Rivers Travel, LLC and Juvenile Probation Officer"
click at [552, 341] on input "Home Street Address" at bounding box center [695, 356] width 398 height 35
type input "6026 LANDOVER PL"
type input "[GEOGRAPHIC_DATA][PERSON_NAME]"
type input "46815"
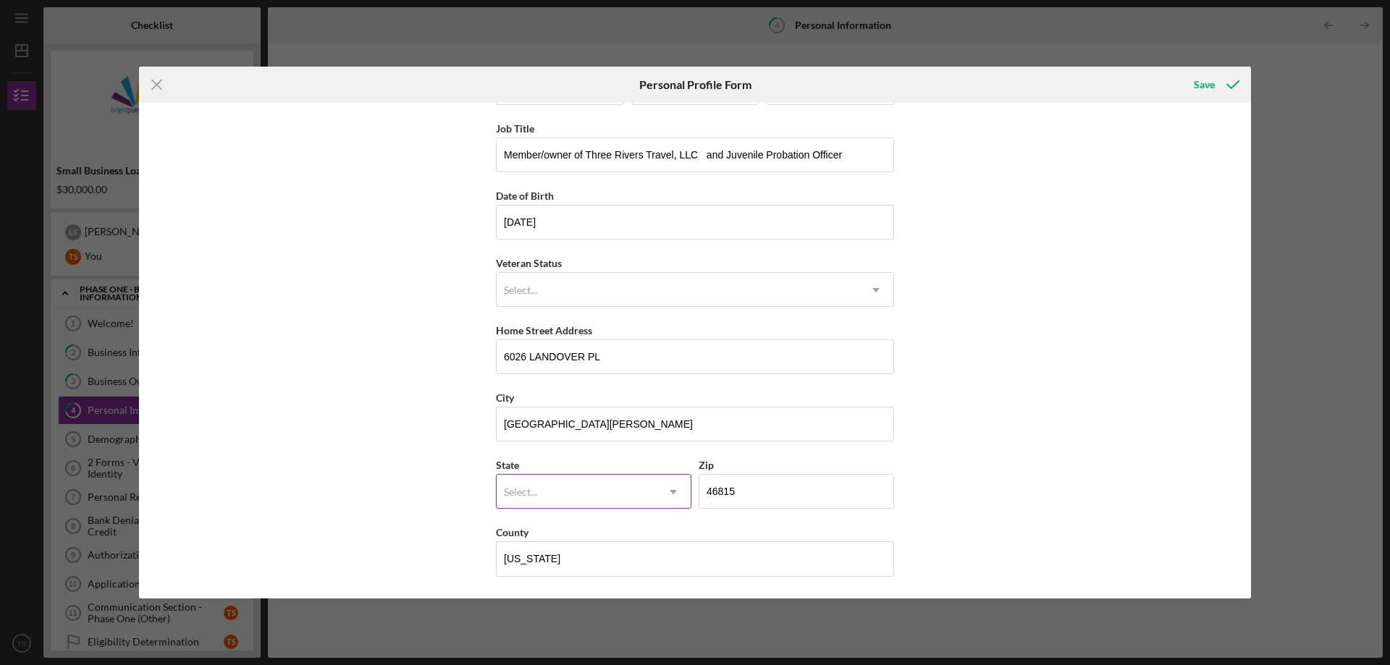
click at [530, 481] on div "Select..." at bounding box center [575, 491] width 159 height 33
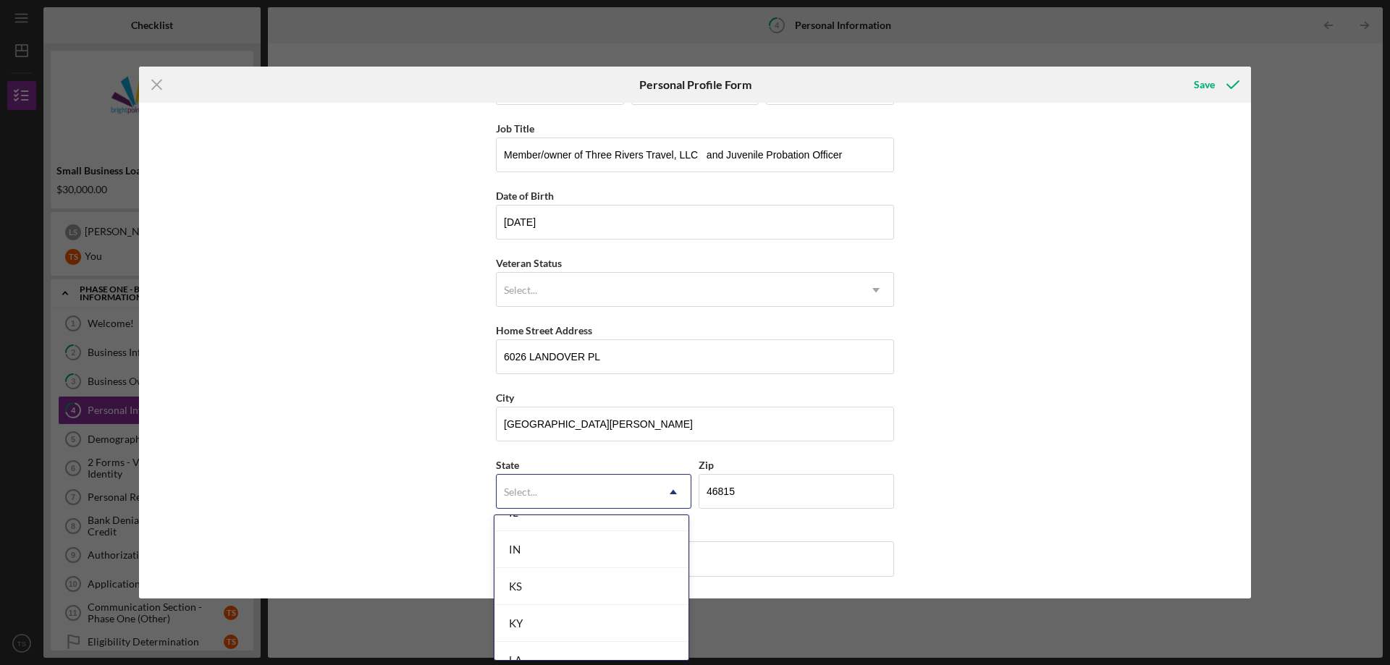
scroll to position [868, 0]
click at [555, 556] on div "IN" at bounding box center [591, 551] width 194 height 37
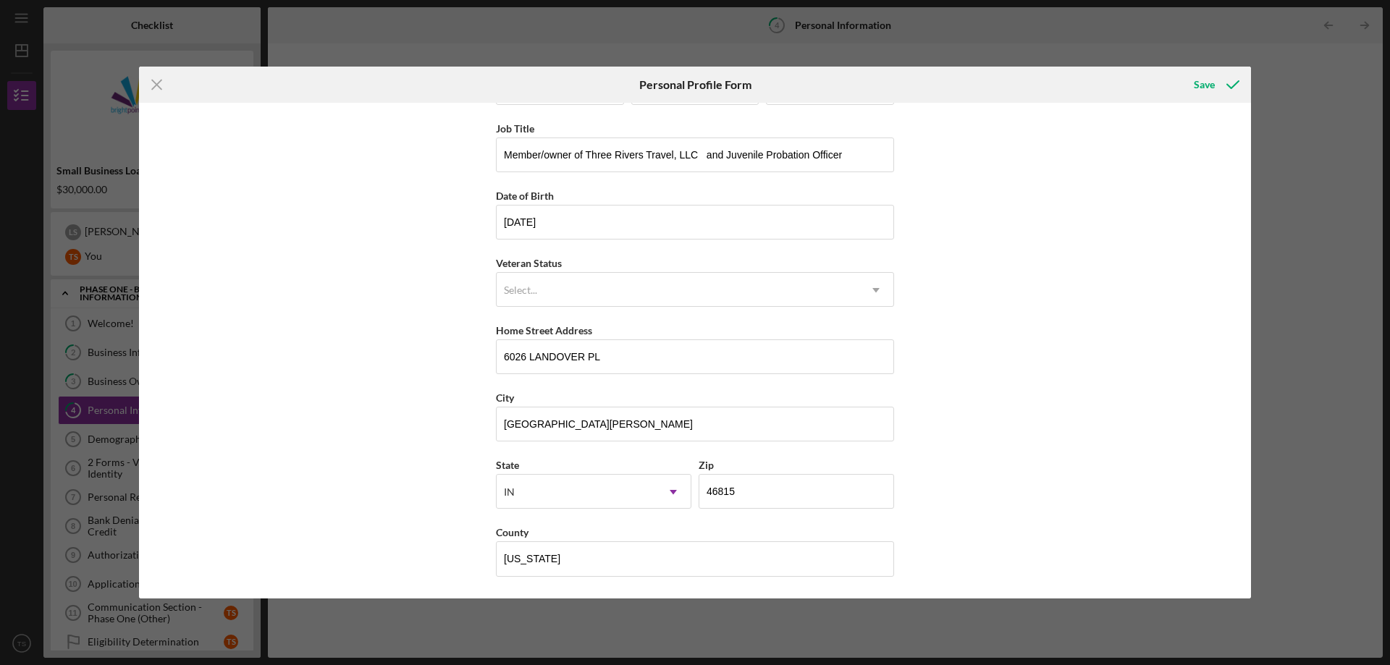
click at [370, 465] on div "First Name [PERSON_NAME] Middle Name E Last Name [PERSON_NAME] Job Title Member…" at bounding box center [695, 351] width 1112 height 496
click at [1198, 80] on div "Save" at bounding box center [1203, 84] width 21 height 29
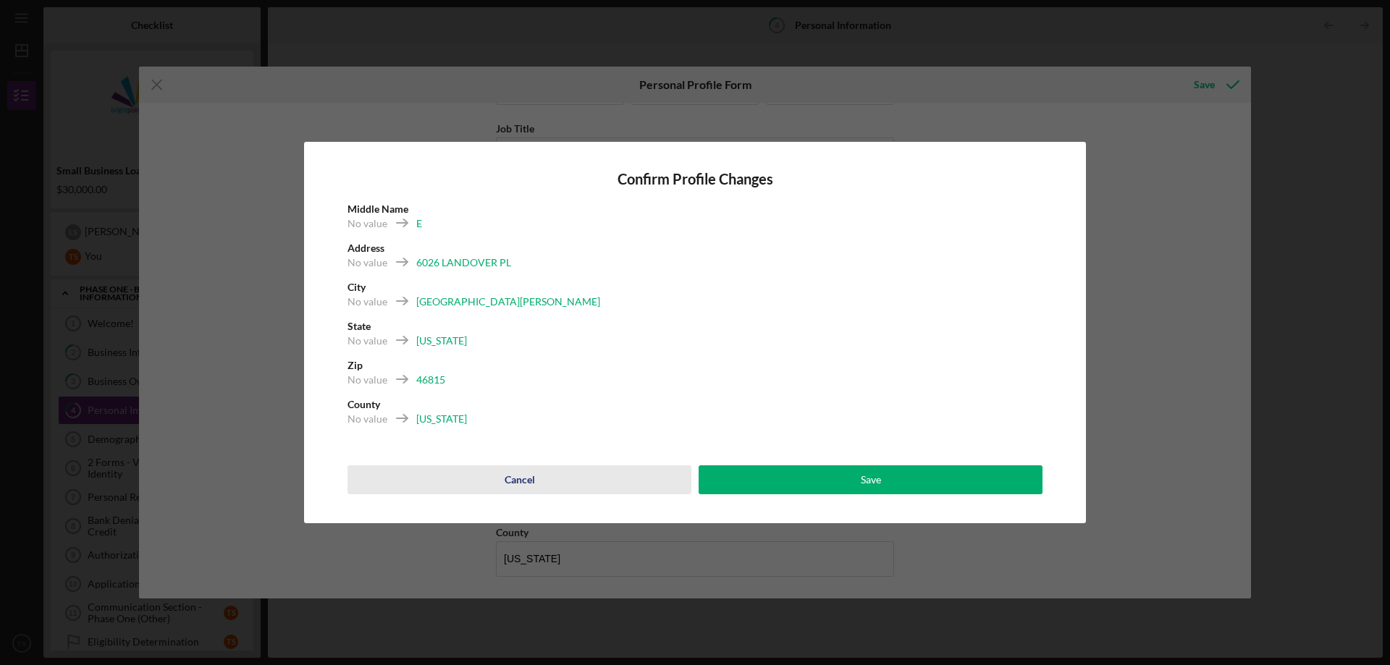
click at [537, 478] on button "Cancel" at bounding box center [519, 479] width 344 height 29
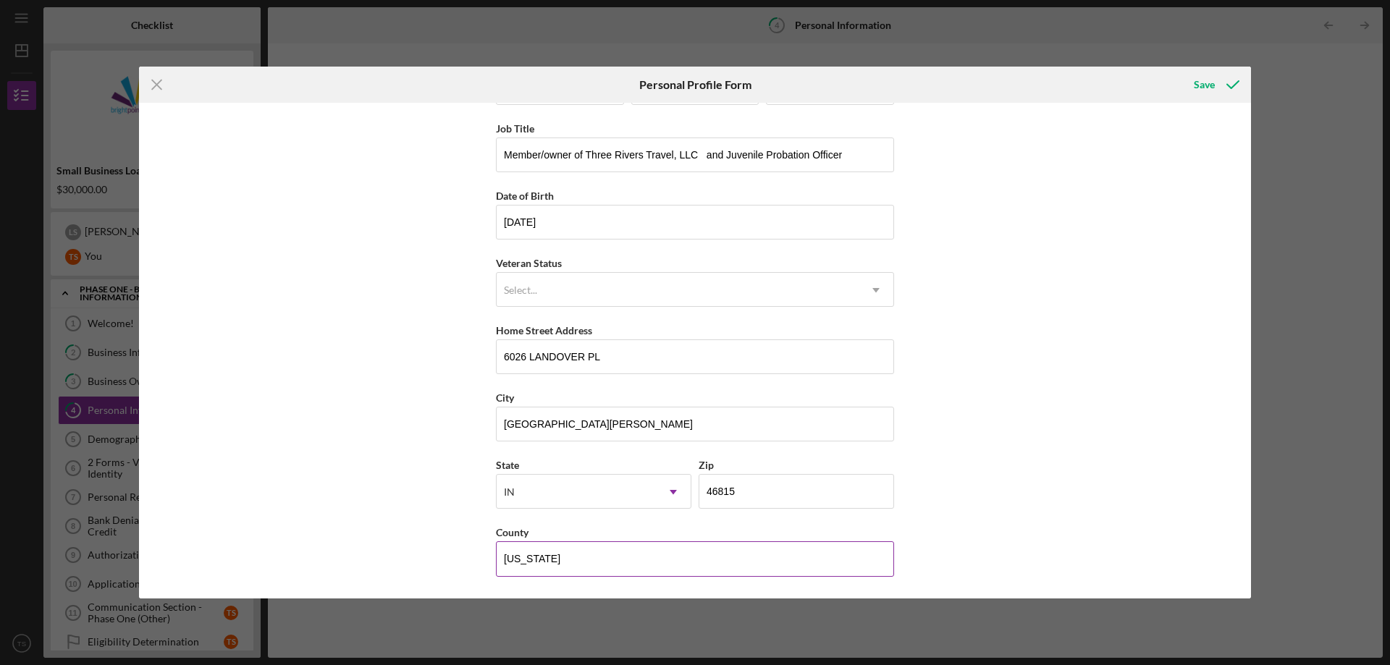
click at [613, 561] on input "[US_STATE]" at bounding box center [695, 558] width 398 height 35
type input "[PERSON_NAME]"
click at [1198, 79] on div "Save" at bounding box center [1203, 84] width 21 height 29
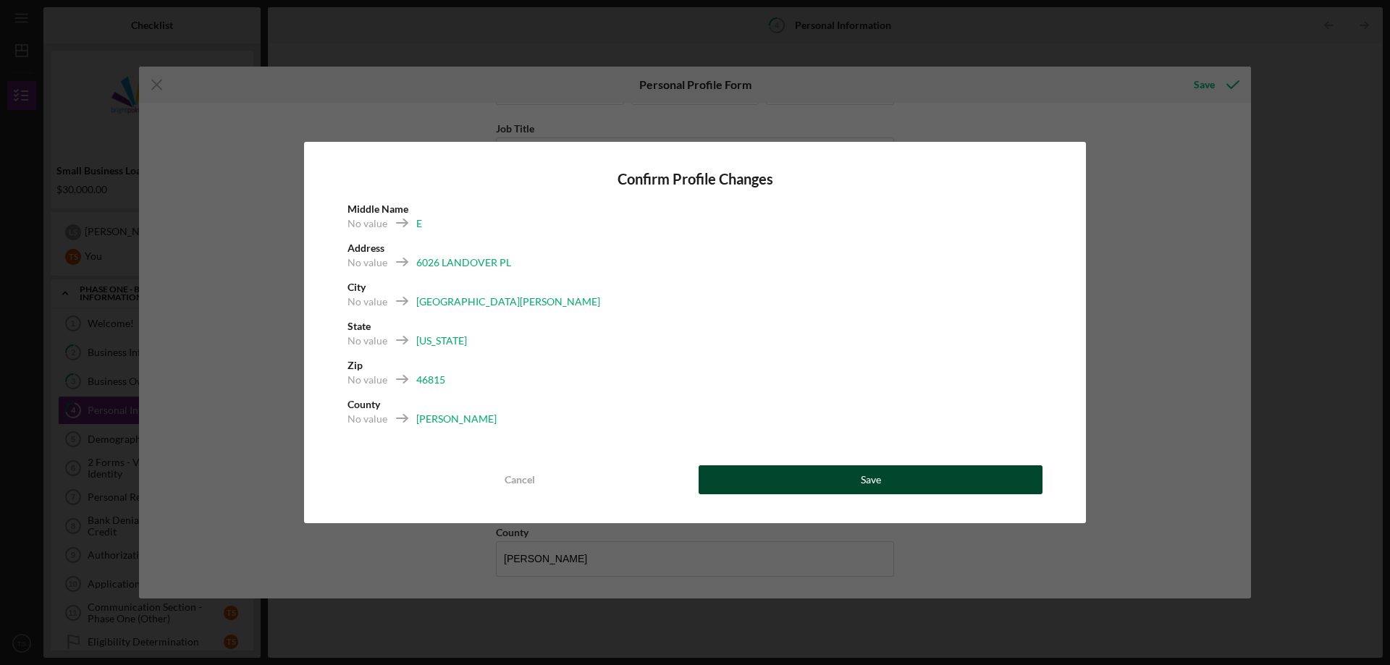
click at [883, 483] on button "Save" at bounding box center [870, 479] width 344 height 29
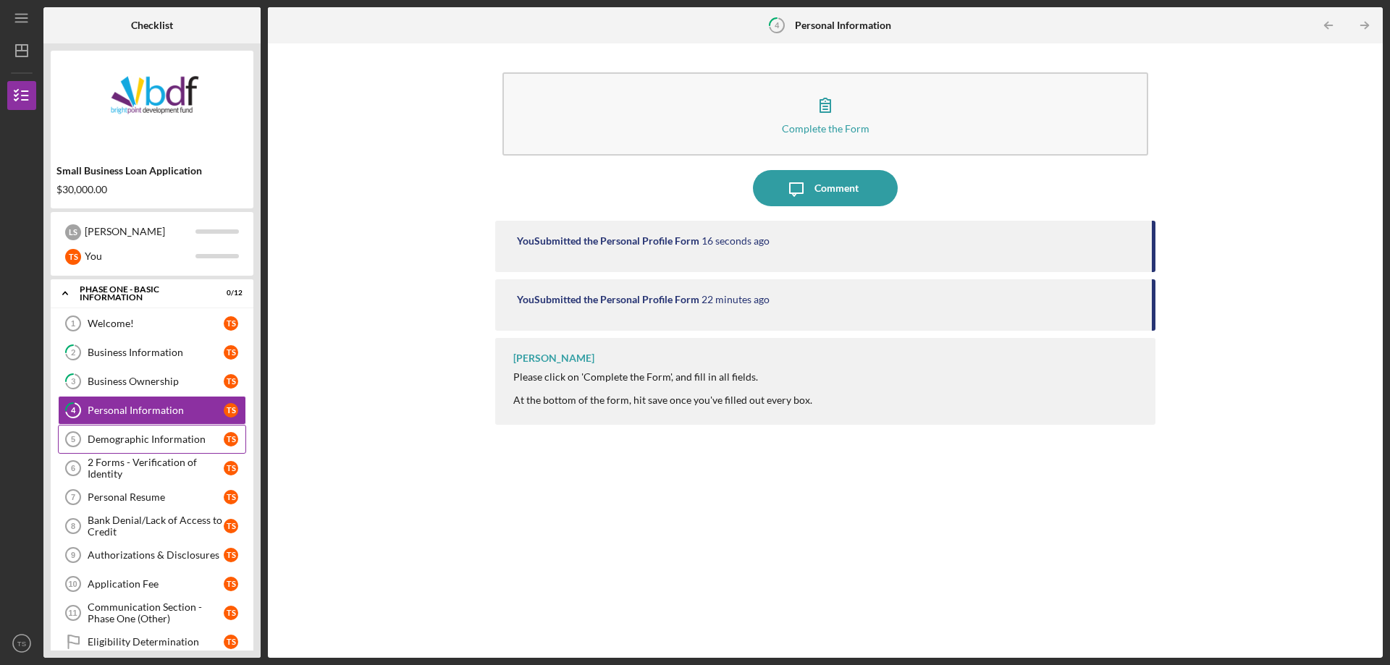
click at [145, 441] on div "Demographic Information" at bounding box center [156, 440] width 136 height 12
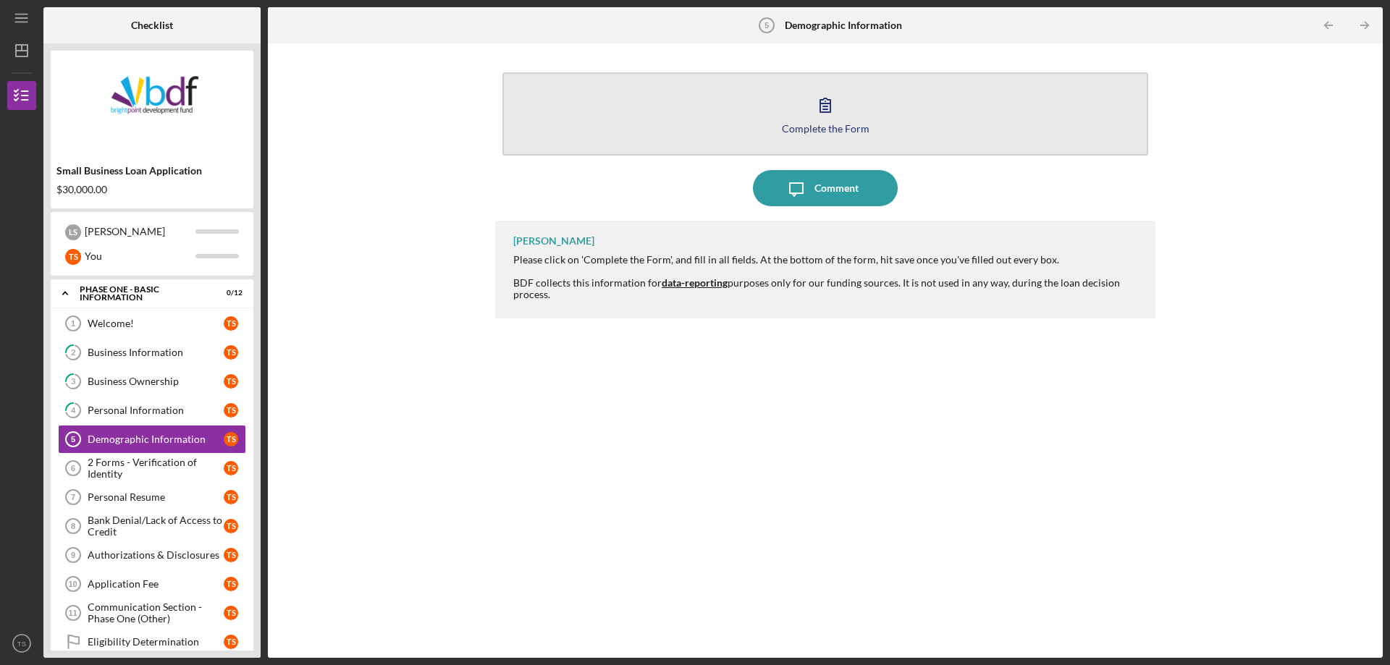
click at [822, 131] on div "Complete the Form" at bounding box center [826, 128] width 88 height 11
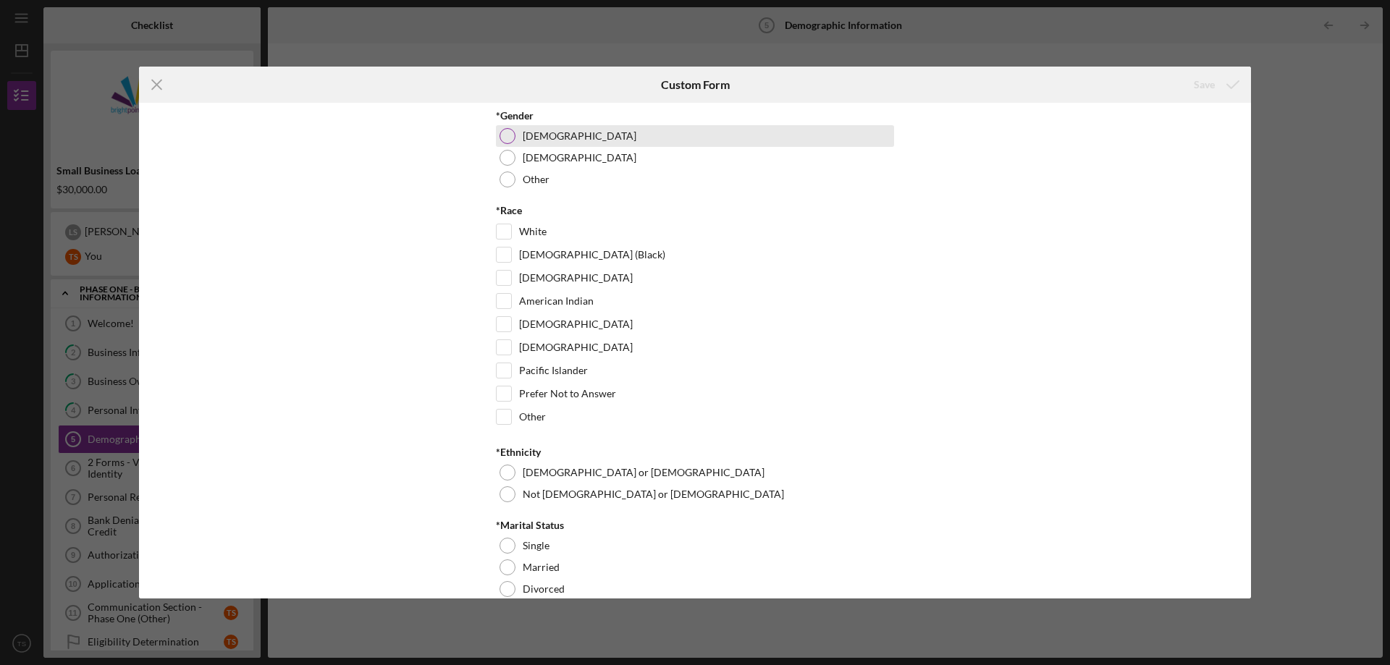
click at [503, 138] on div at bounding box center [507, 136] width 16 height 16
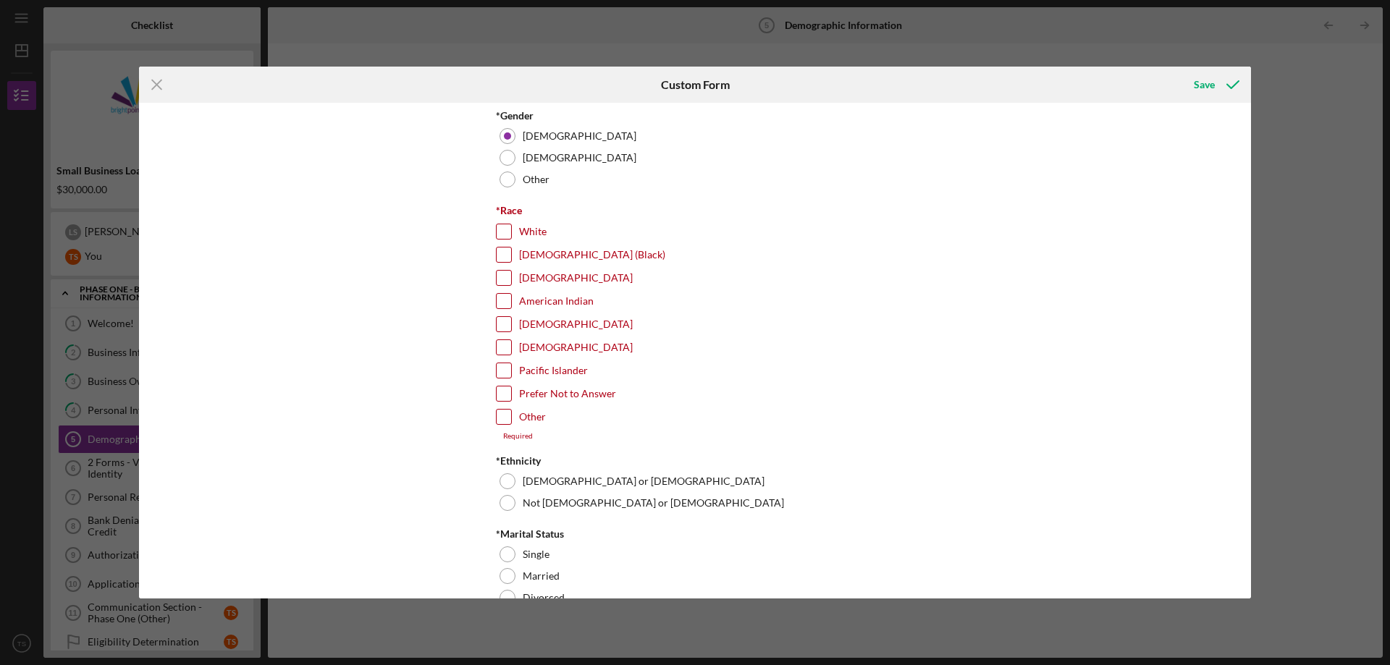
click at [503, 234] on input "White" at bounding box center [503, 231] width 14 height 14
checkbox input "true"
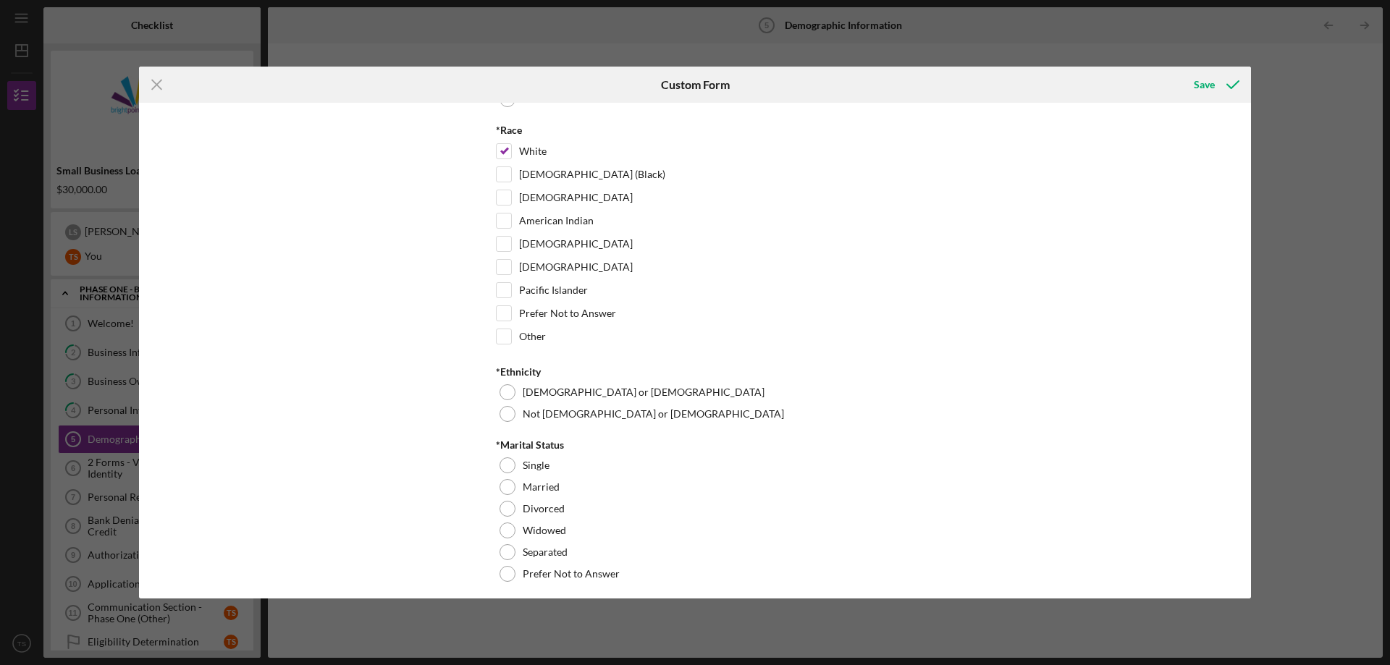
scroll to position [88, 0]
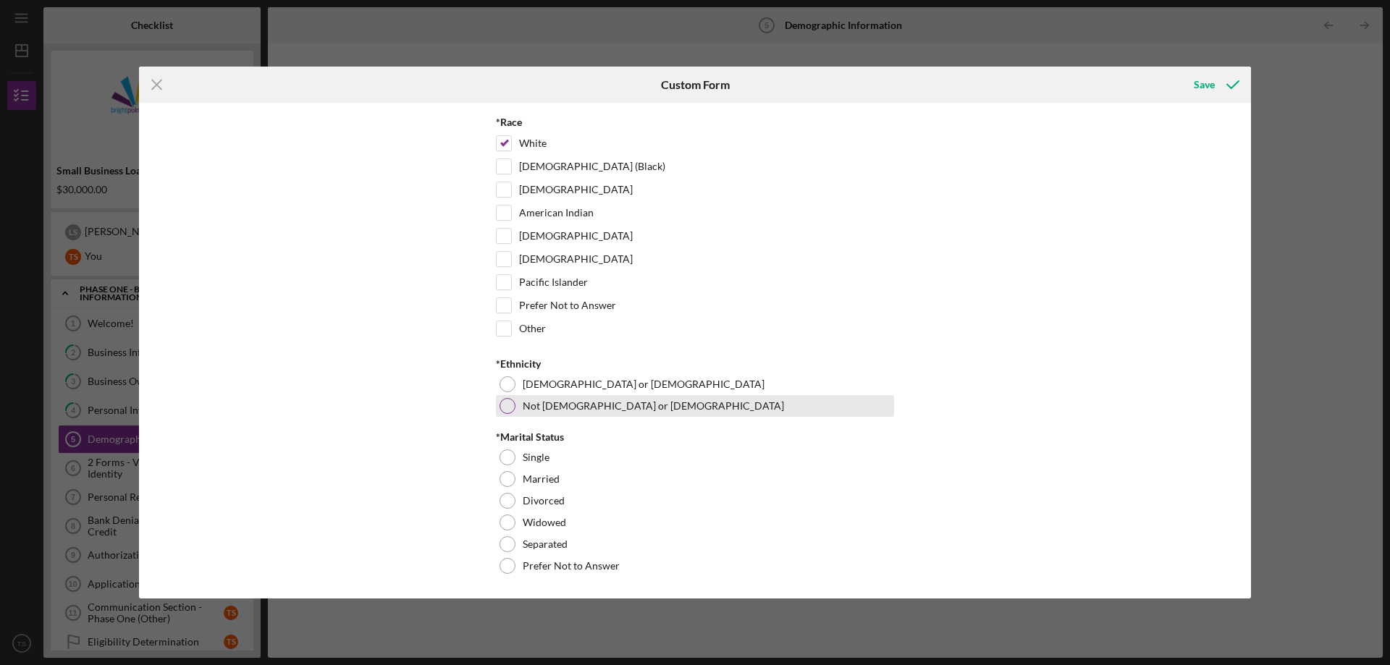
click at [503, 410] on div at bounding box center [507, 406] width 16 height 16
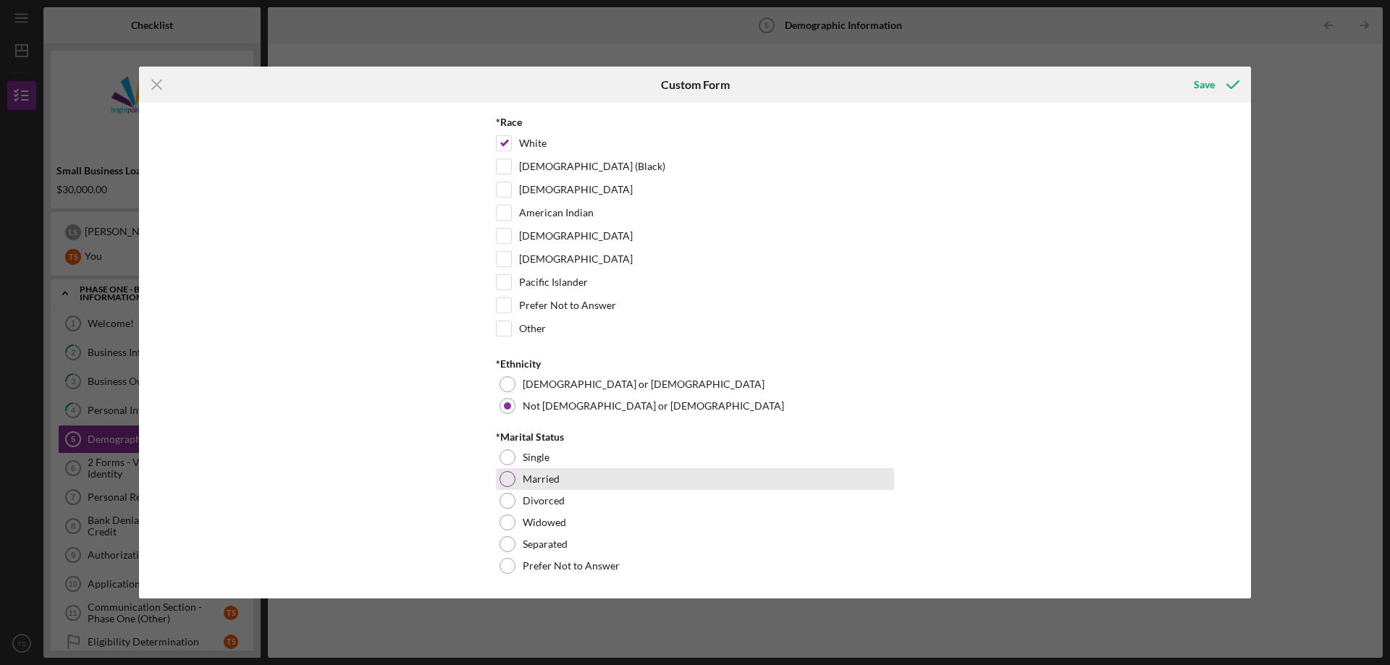
click at [503, 486] on div at bounding box center [507, 479] width 16 height 16
click at [1204, 88] on div "Save" at bounding box center [1203, 84] width 21 height 29
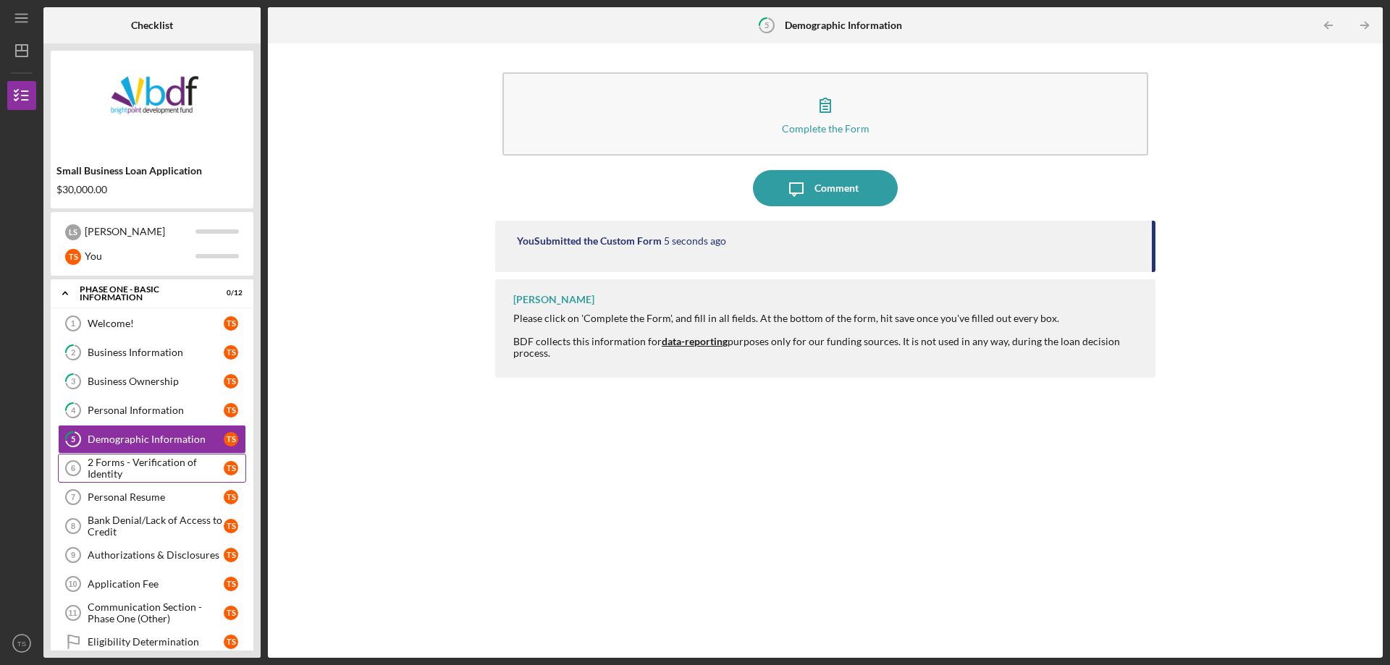
click at [168, 473] on div "2 Forms - Verification of Identity" at bounding box center [156, 468] width 136 height 23
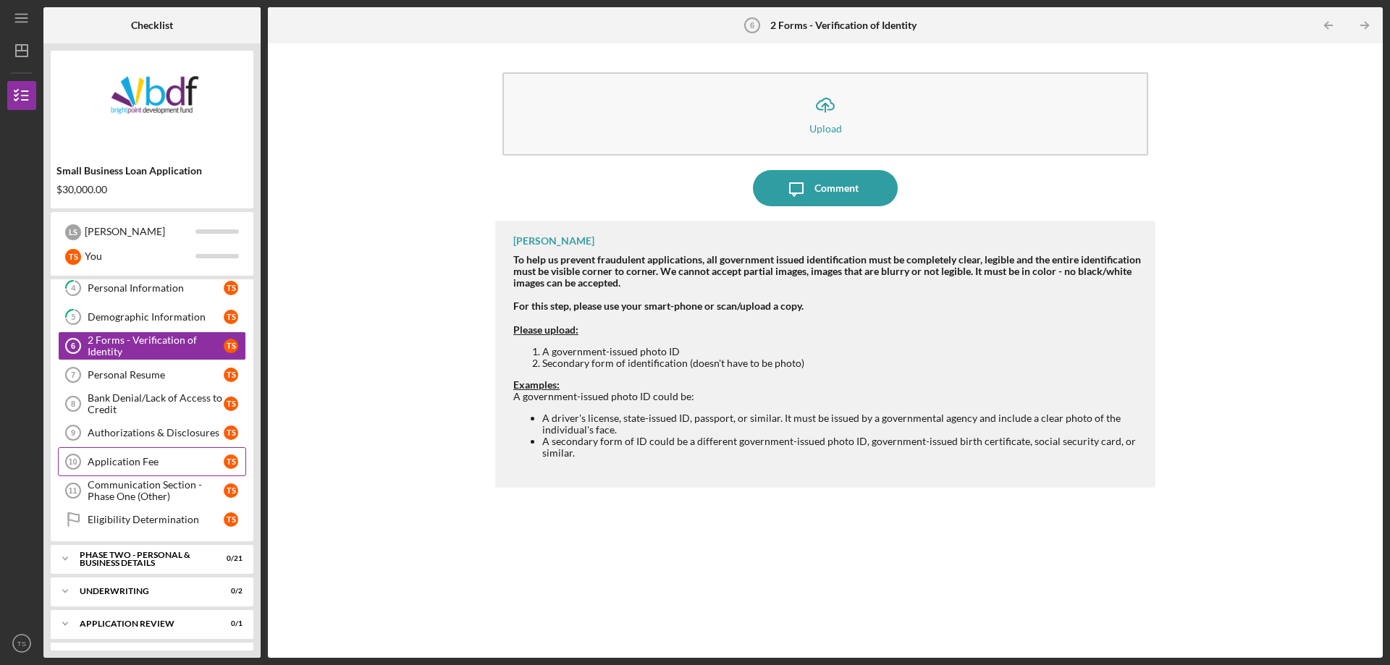
scroll to position [151, 0]
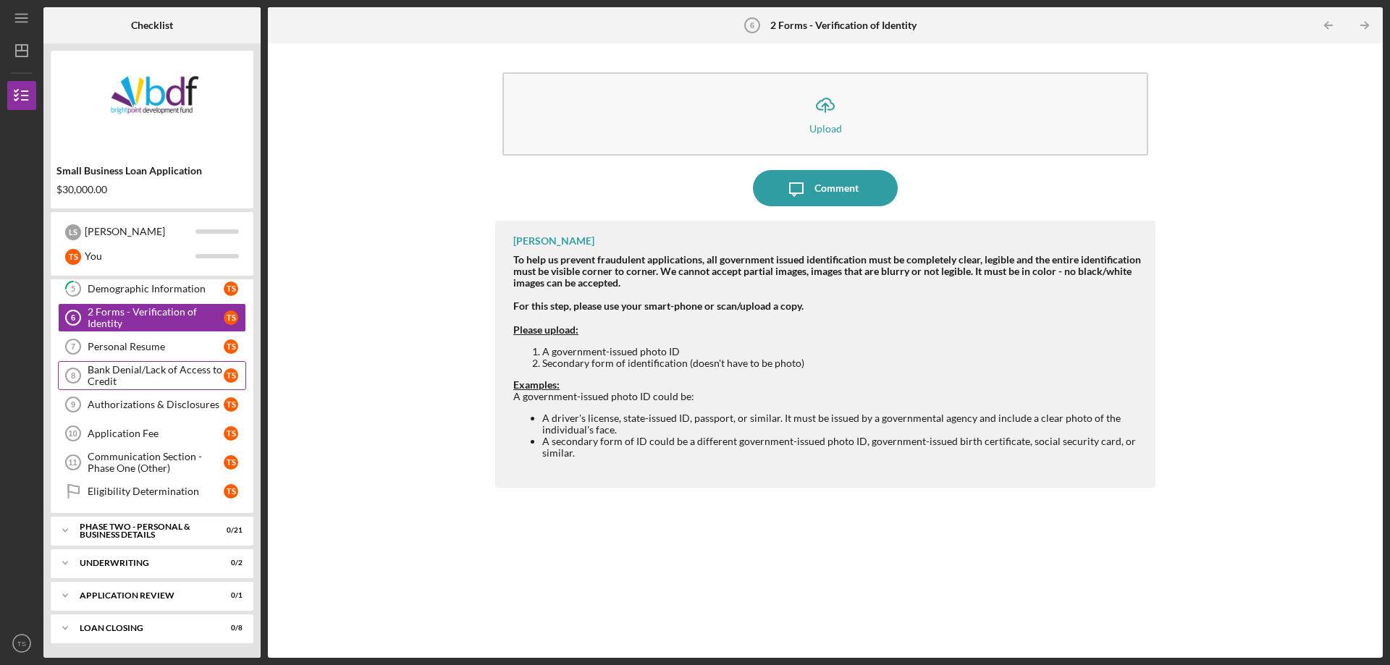
click at [180, 371] on div "Bank Denial/Lack of Access to Credit" at bounding box center [156, 375] width 136 height 23
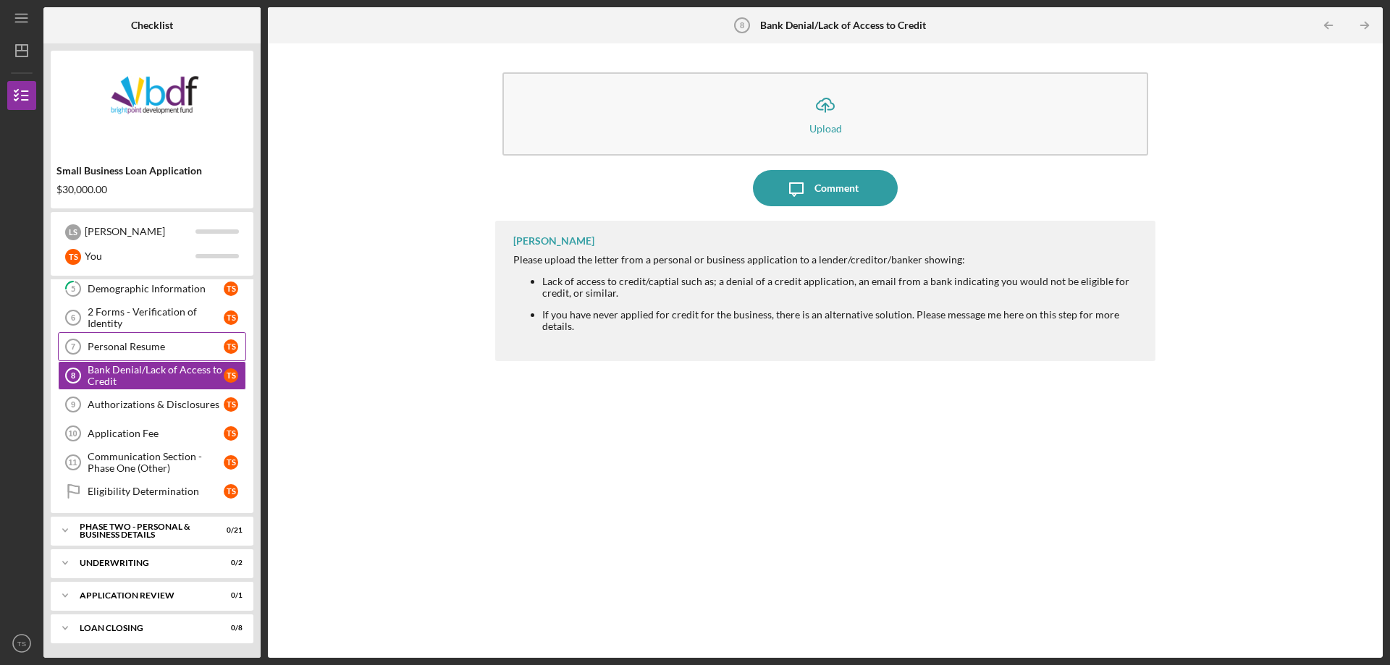
click at [163, 344] on div "Personal Resume" at bounding box center [156, 347] width 136 height 12
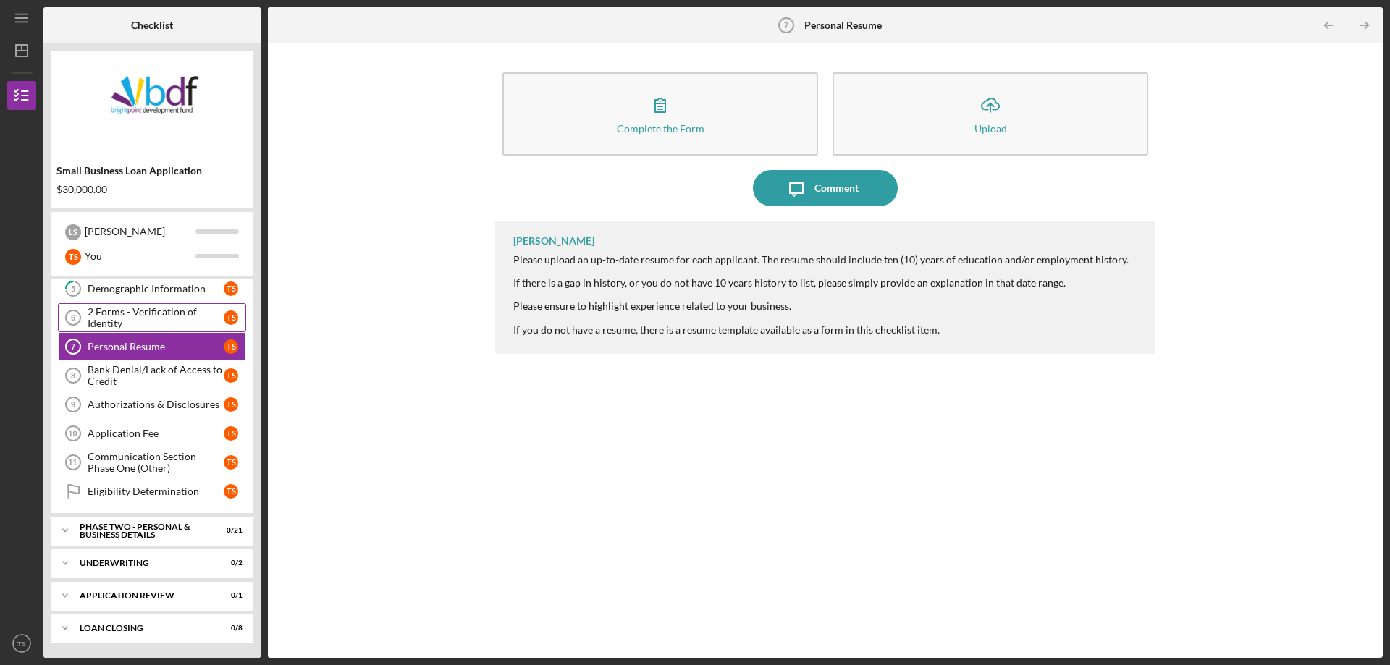
click at [174, 317] on div "2 Forms - Verification of Identity" at bounding box center [156, 317] width 136 height 23
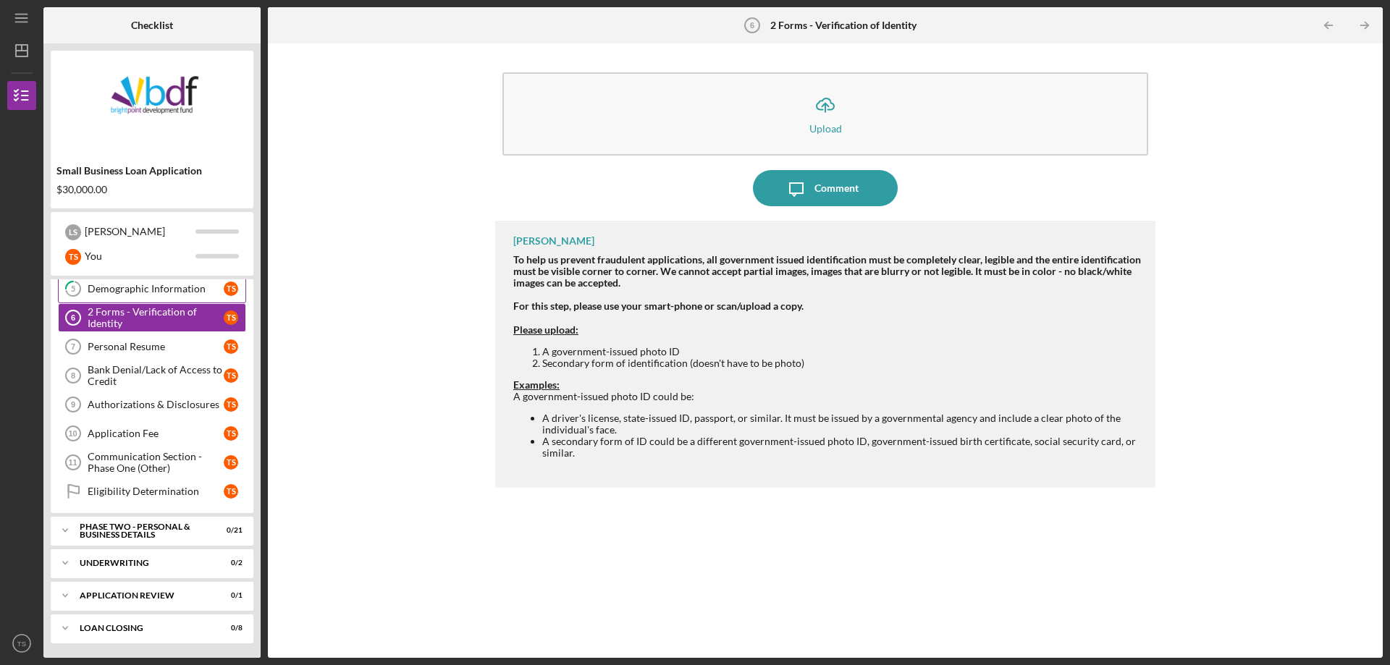
click at [151, 289] on div "Demographic Information" at bounding box center [156, 289] width 136 height 12
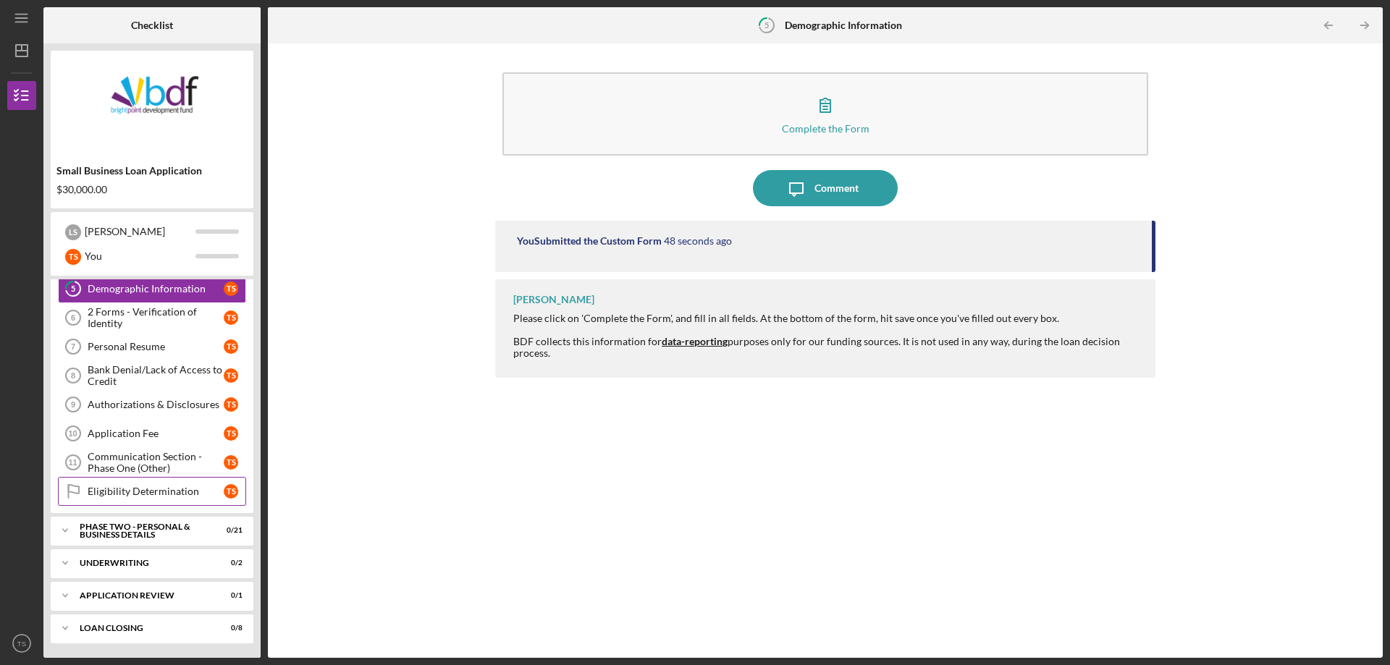
click at [177, 496] on div "Eligibility Determination" at bounding box center [156, 492] width 136 height 12
